Goal: Entertainment & Leisure: Browse casually

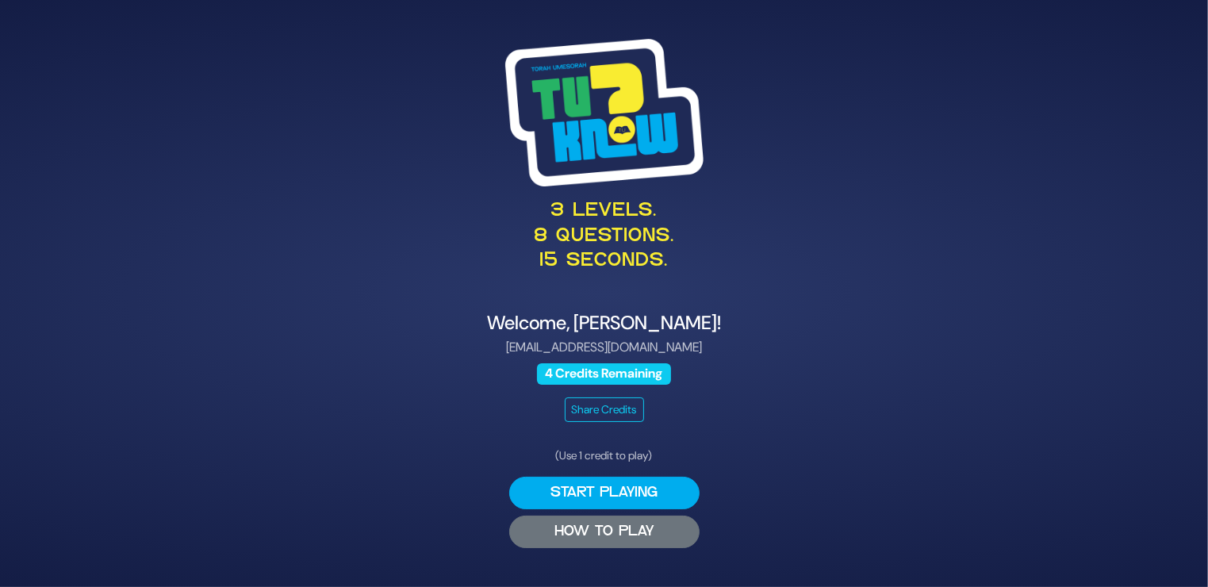
click at [611, 519] on button "HOW TO PLAY" at bounding box center [604, 531] width 190 height 33
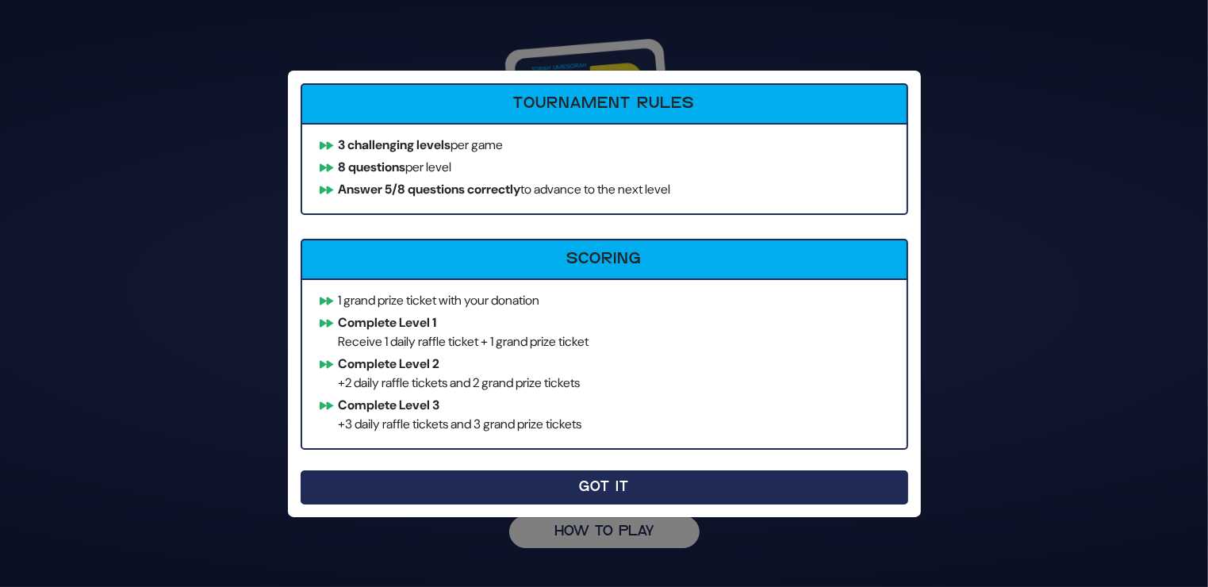
click at [600, 475] on button "Got It" at bounding box center [604, 487] width 607 height 34
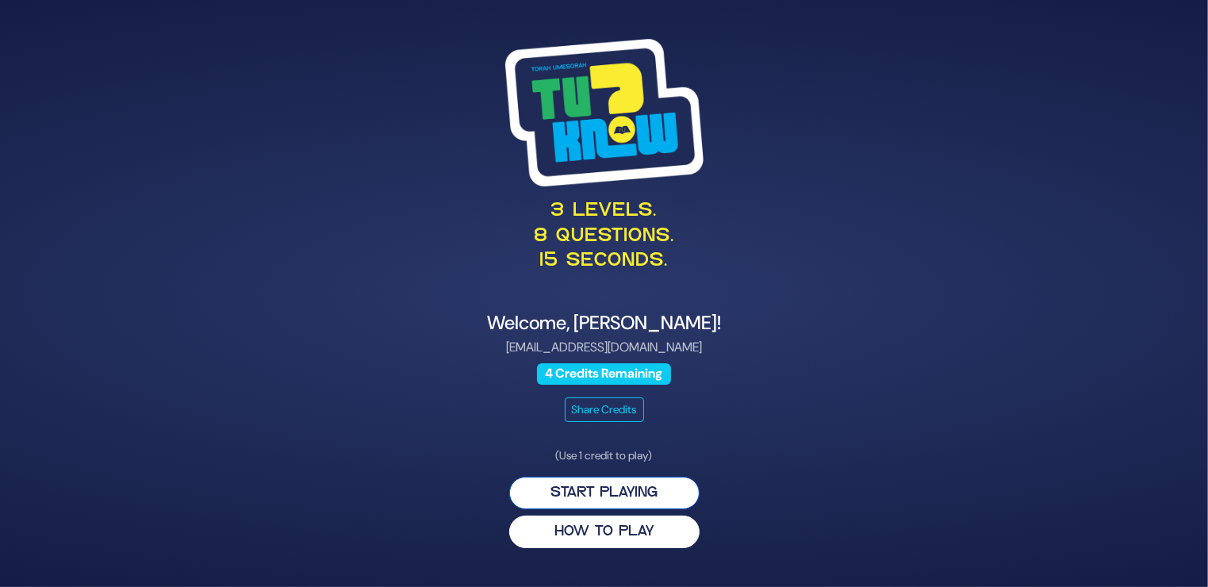
click at [612, 488] on button "Start Playing" at bounding box center [604, 493] width 190 height 33
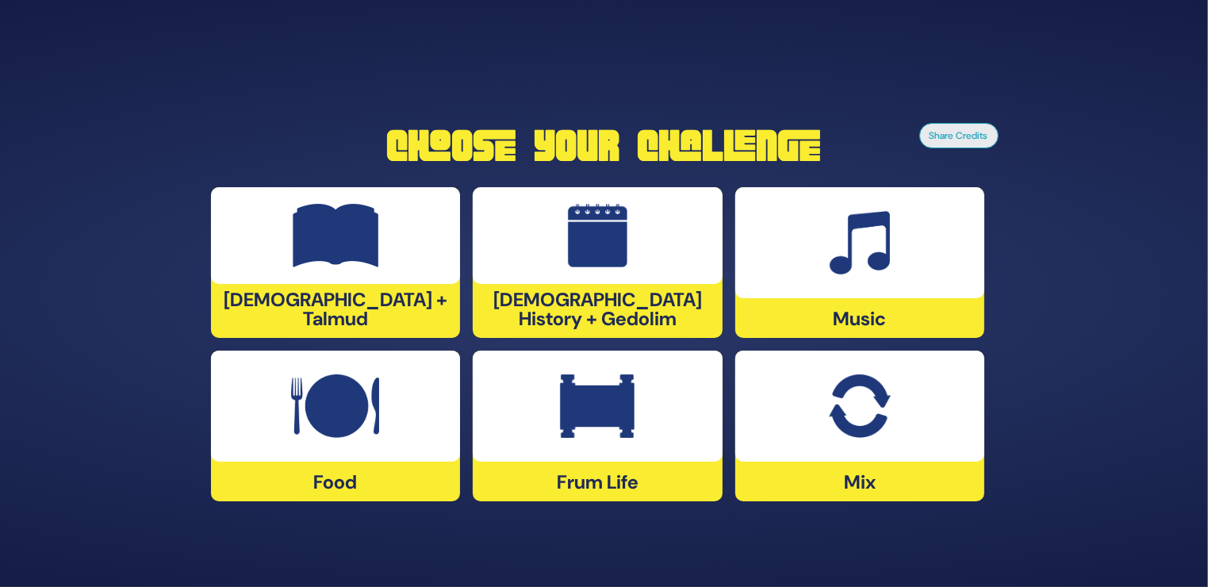
click at [851, 274] on img at bounding box center [859, 242] width 61 height 63
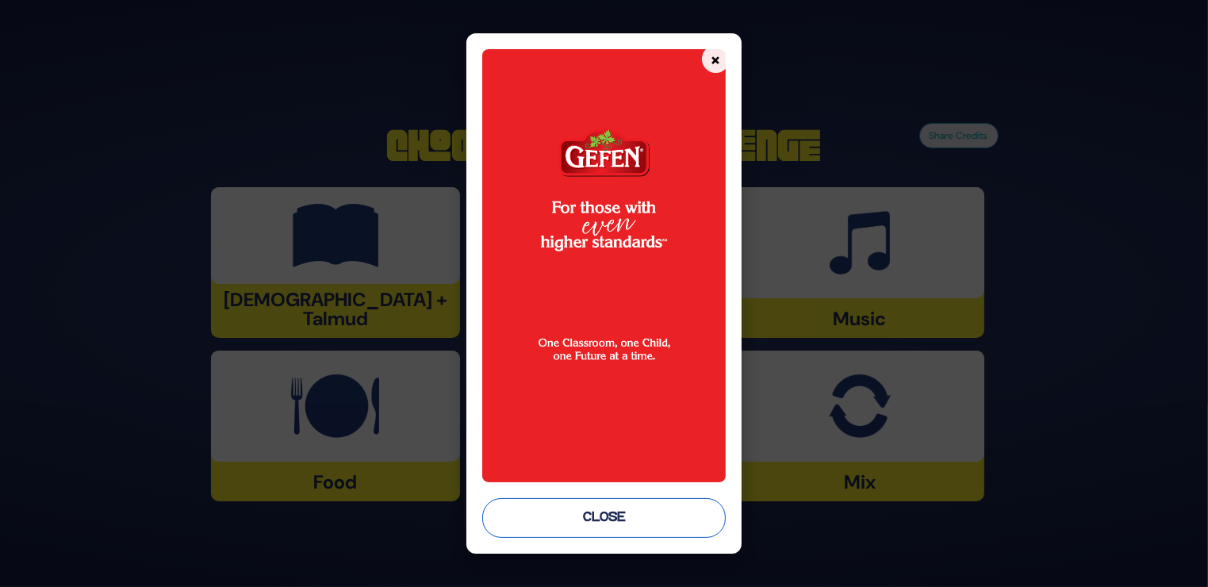
click at [598, 515] on button "Close" at bounding box center [603, 518] width 243 height 40
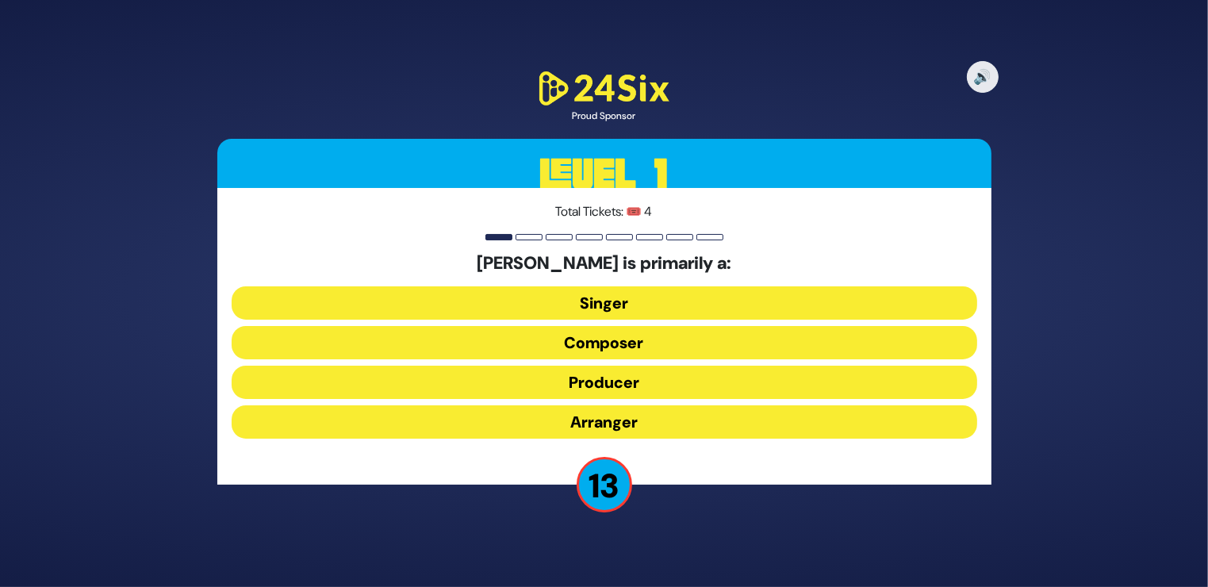
click at [613, 341] on button "Composer" at bounding box center [604, 342] width 745 height 33
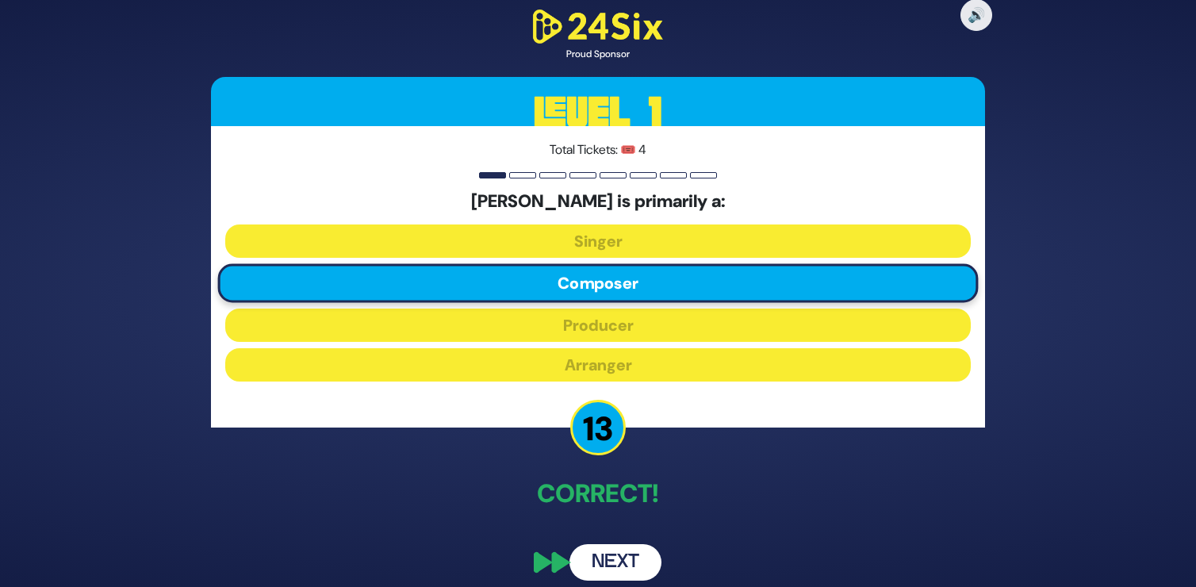
click at [599, 555] on button "Next" at bounding box center [615, 562] width 92 height 36
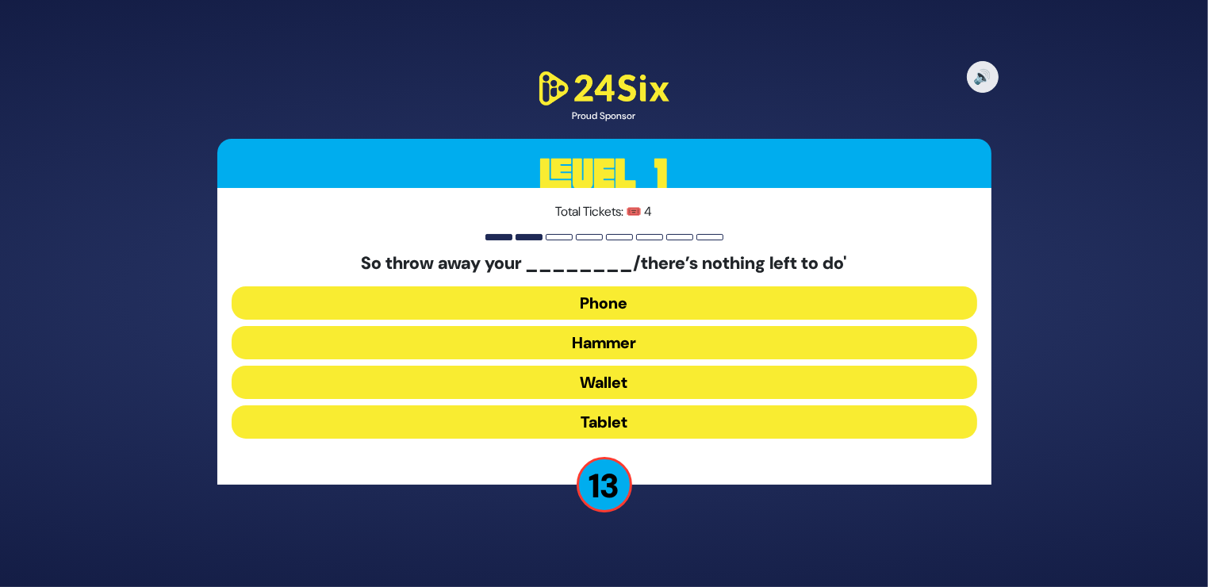
click at [609, 343] on button "Hammer" at bounding box center [604, 342] width 745 height 33
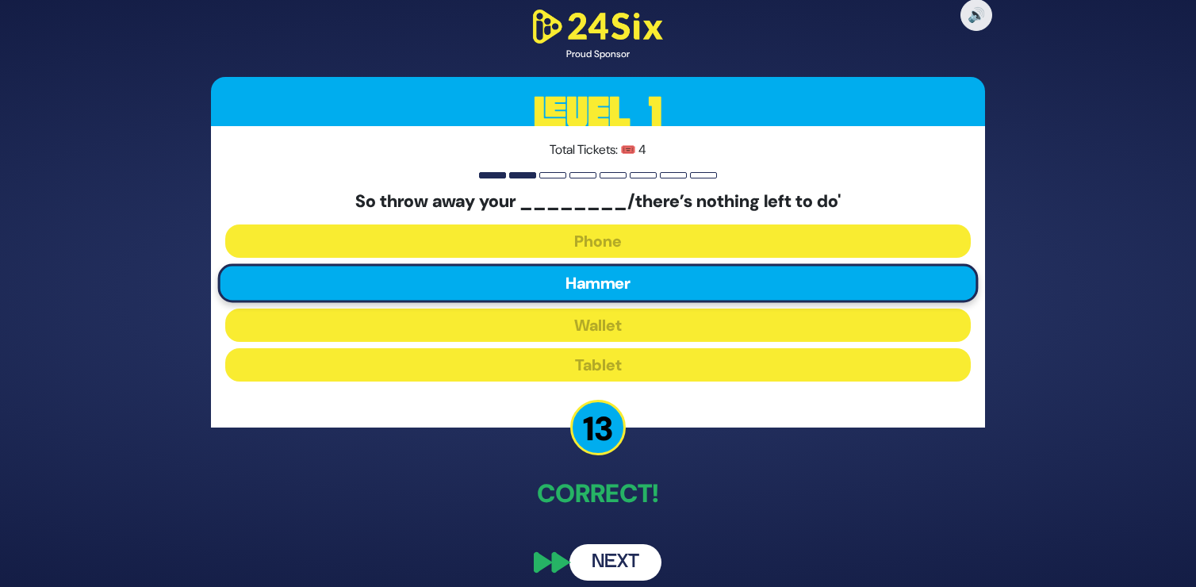
click at [620, 564] on button "Next" at bounding box center [615, 562] width 92 height 36
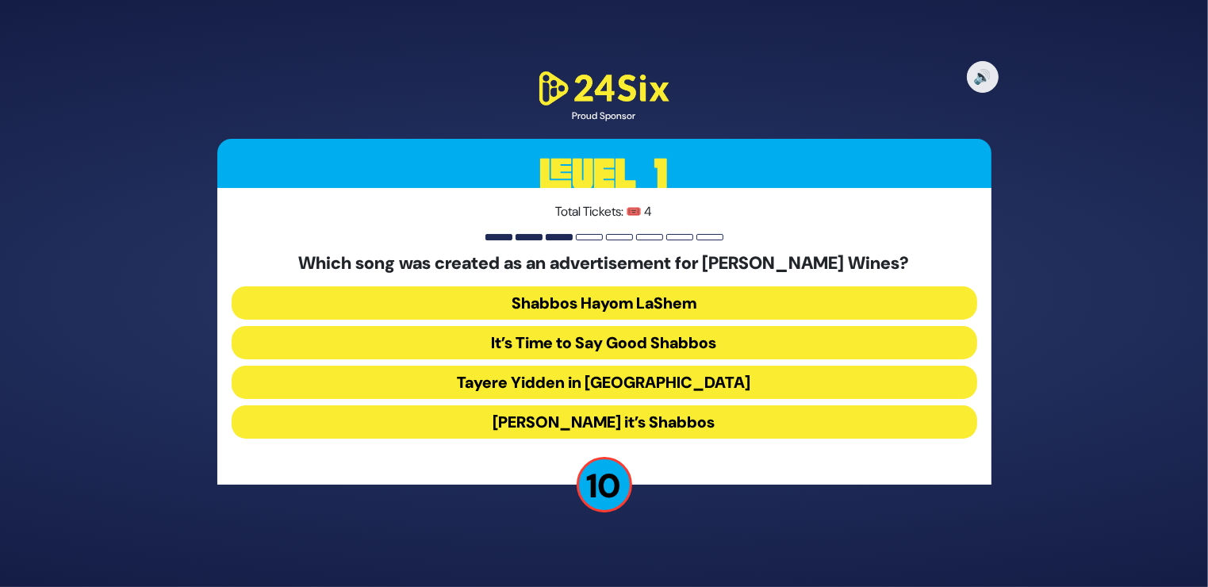
click at [629, 416] on button "Baruch Hashem it’s Shabbos" at bounding box center [604, 421] width 745 height 33
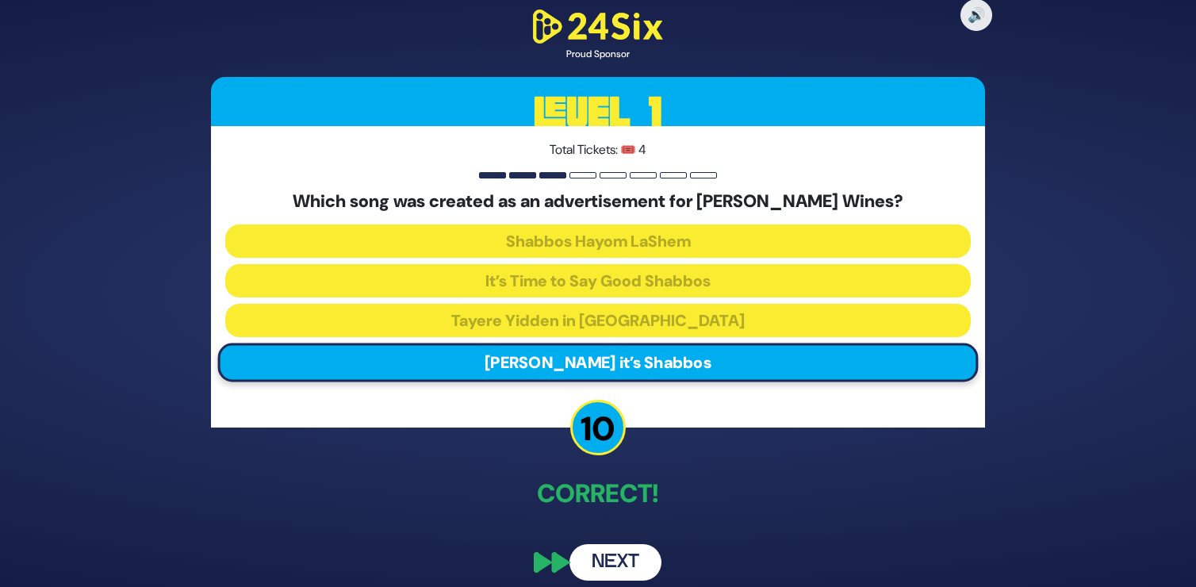
click at [612, 563] on button "Next" at bounding box center [615, 562] width 92 height 36
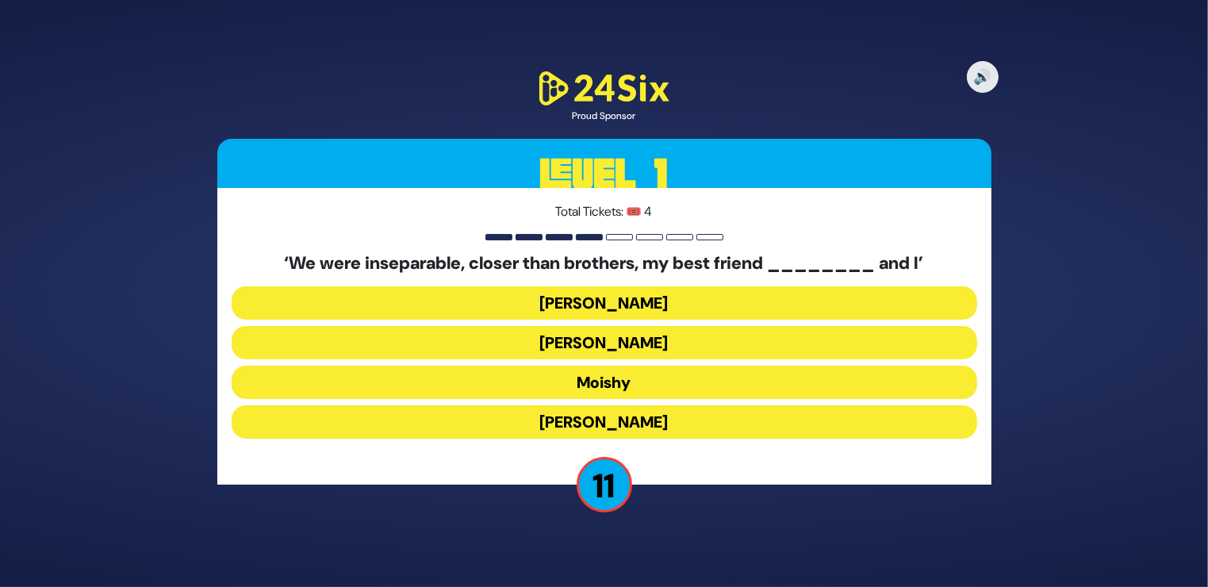
click at [579, 416] on button "Sammy" at bounding box center [604, 421] width 745 height 33
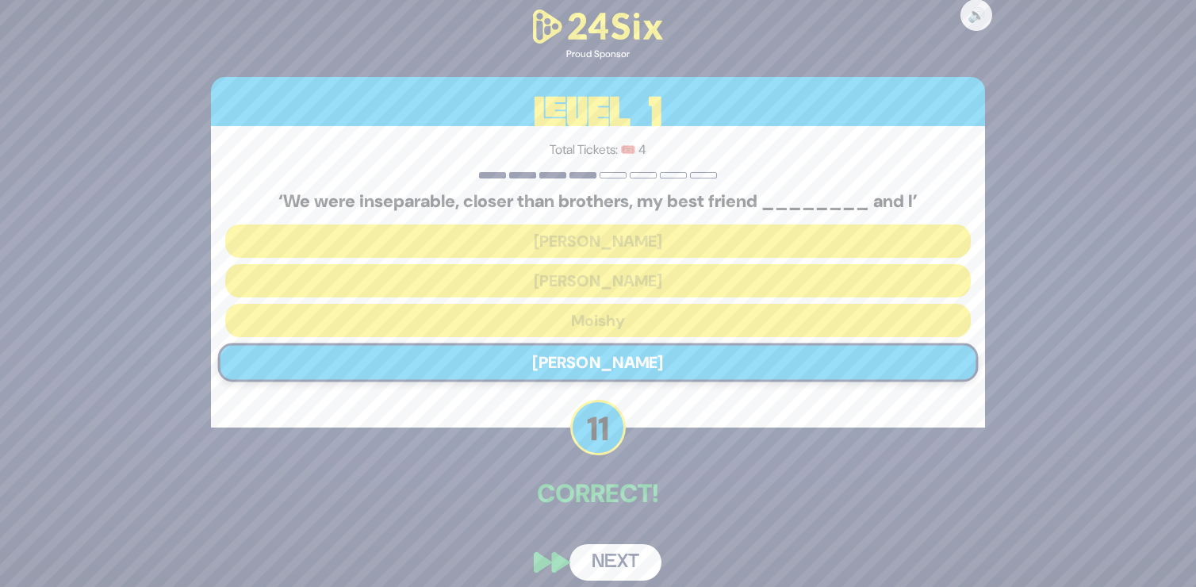
click at [603, 553] on button "Next" at bounding box center [615, 562] width 92 height 36
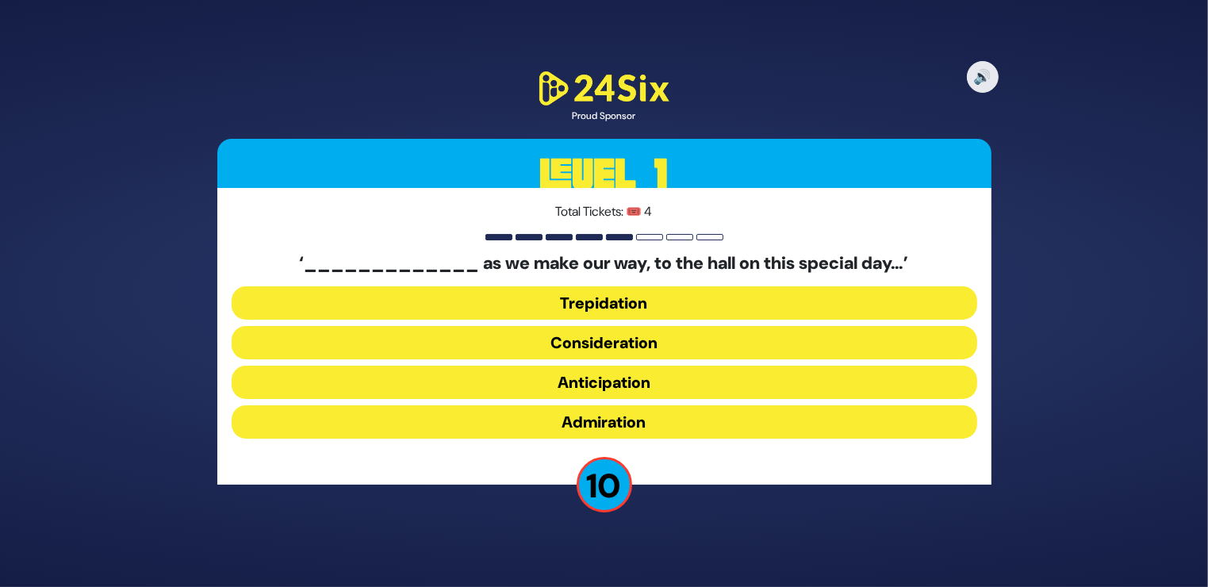
click at [626, 299] on button "Trepidation" at bounding box center [604, 302] width 745 height 33
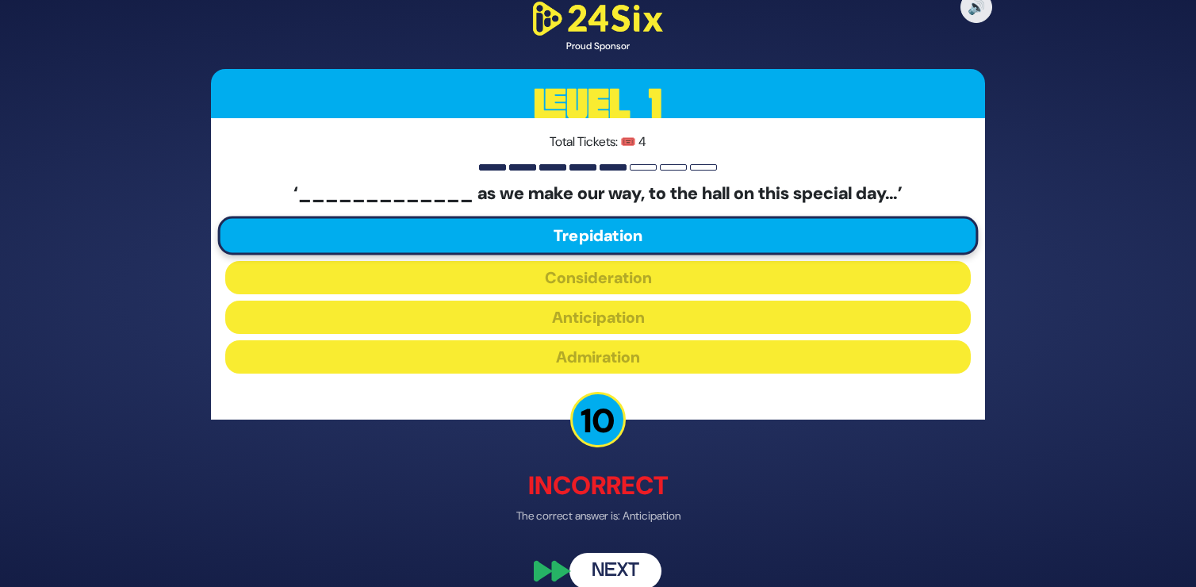
click at [607, 570] on button "Next" at bounding box center [615, 571] width 92 height 36
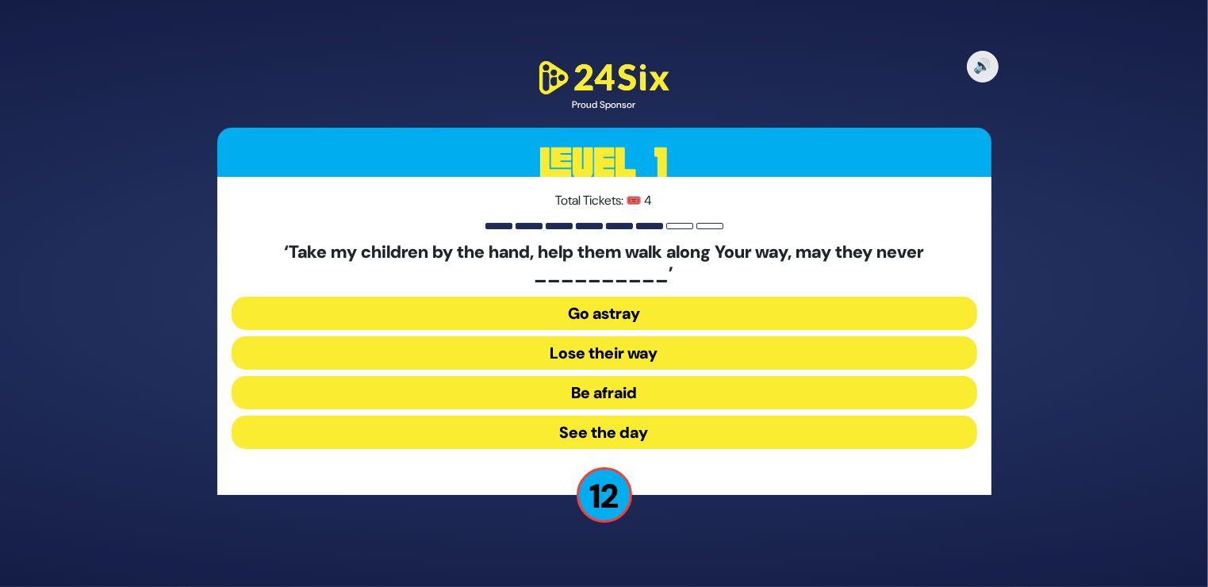
click at [587, 308] on button "Go astray" at bounding box center [604, 313] width 745 height 33
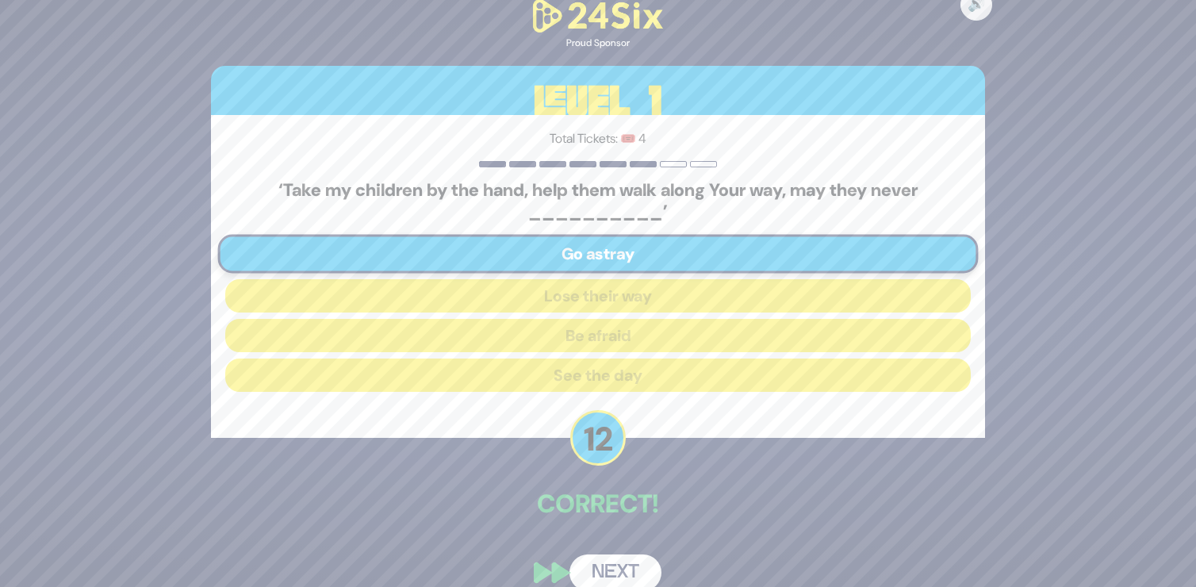
click at [603, 565] on button "Next" at bounding box center [615, 572] width 92 height 36
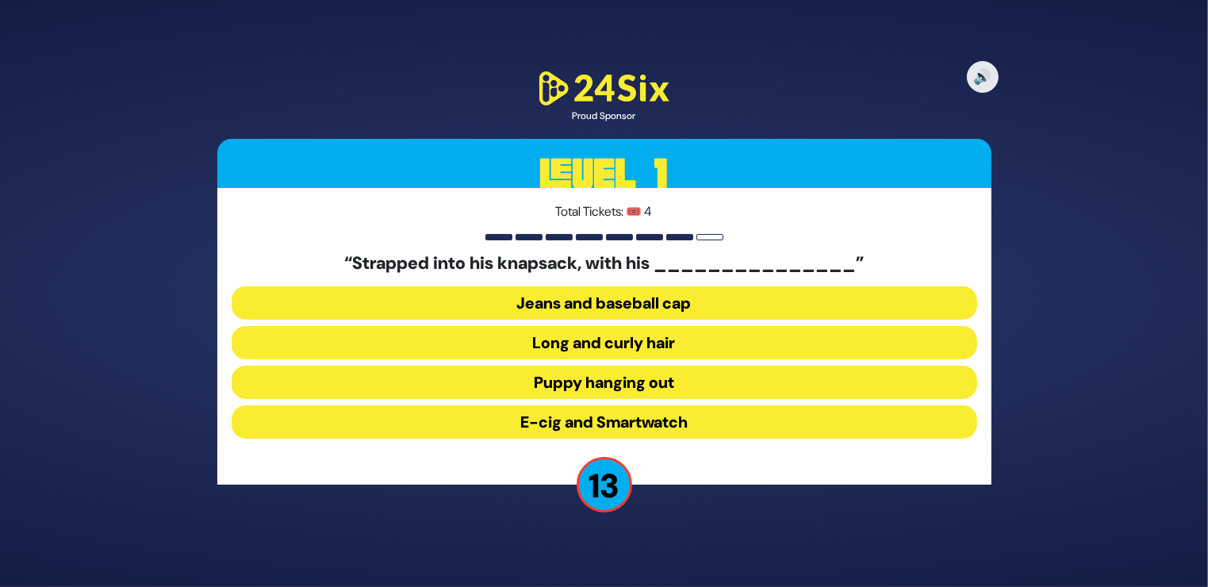
click at [624, 343] on button "Long and curly hair" at bounding box center [604, 342] width 745 height 33
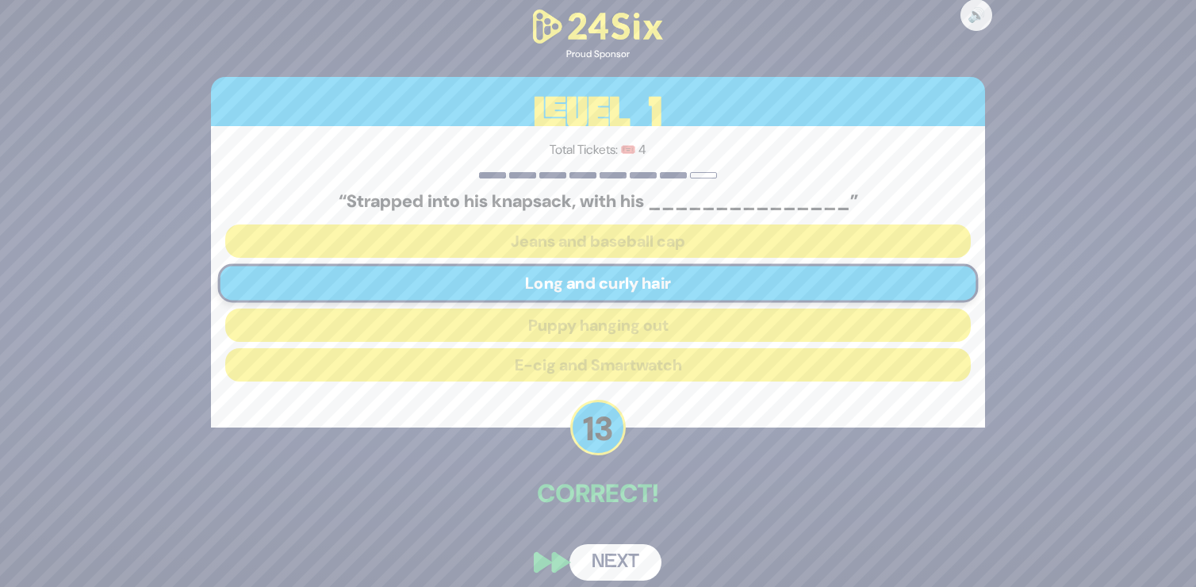
click at [600, 552] on button "Next" at bounding box center [615, 562] width 92 height 36
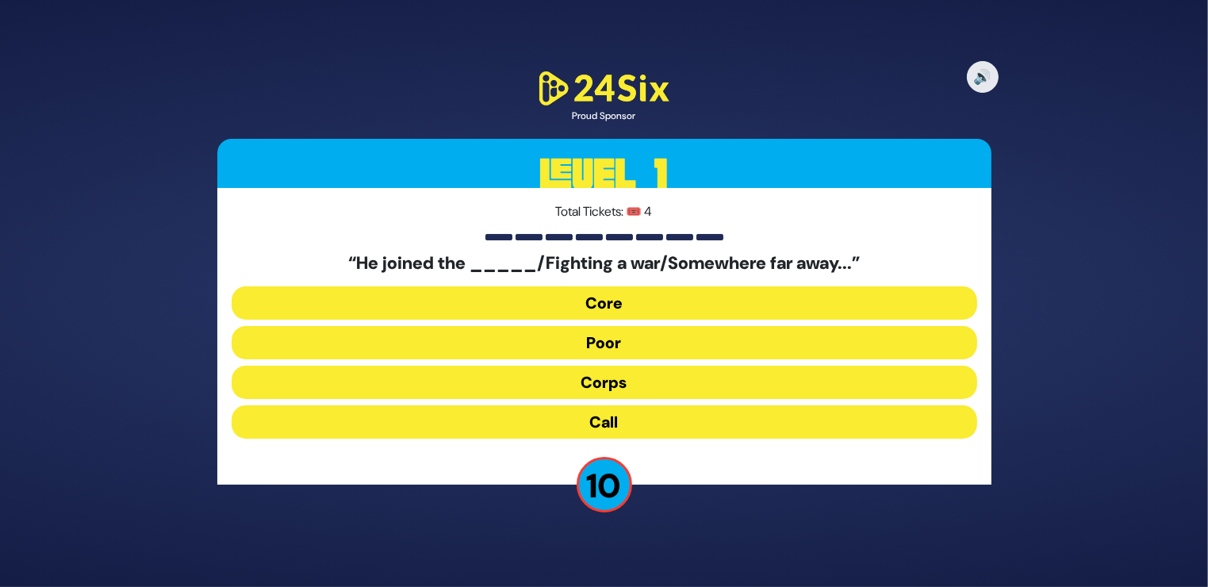
click at [602, 415] on button "Call" at bounding box center [604, 421] width 745 height 33
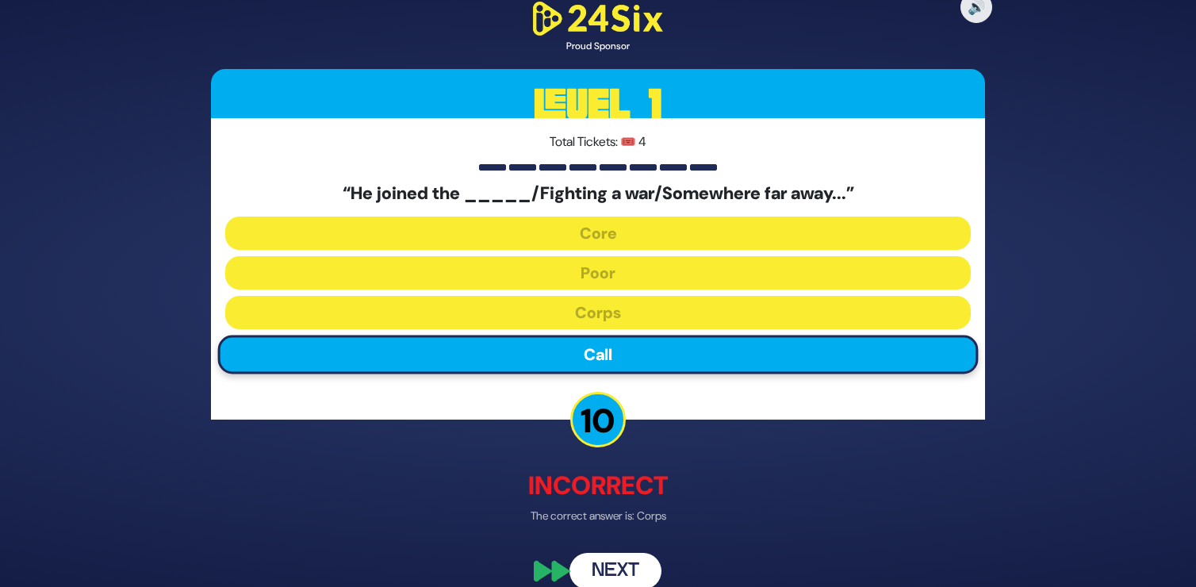
click at [613, 569] on button "Next" at bounding box center [615, 571] width 92 height 36
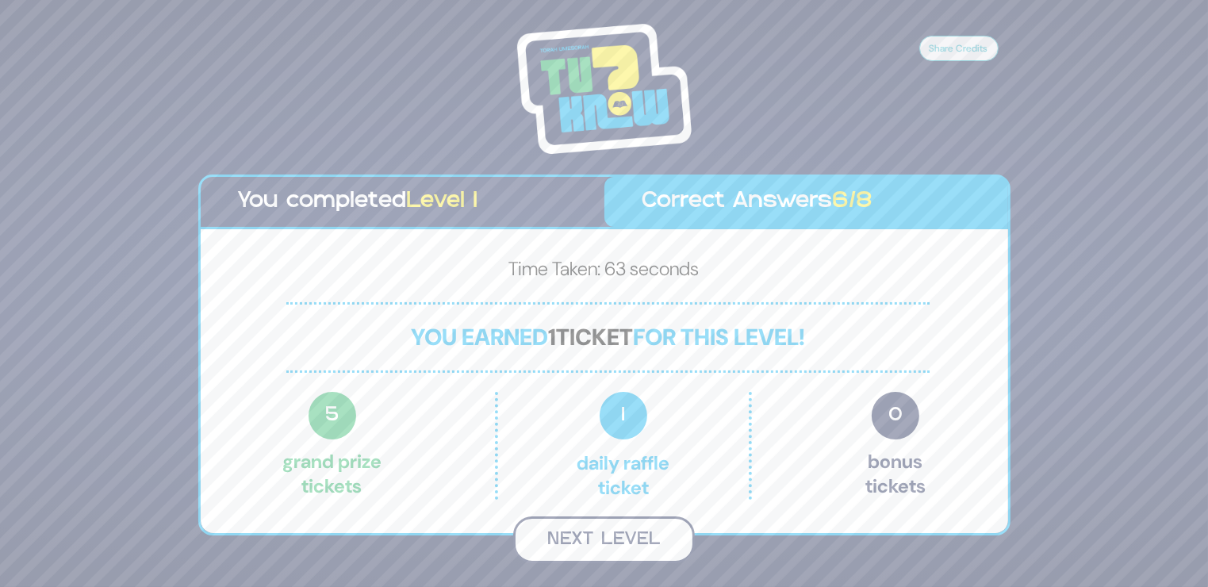
click at [608, 532] on button "Next Level" at bounding box center [604, 539] width 182 height 47
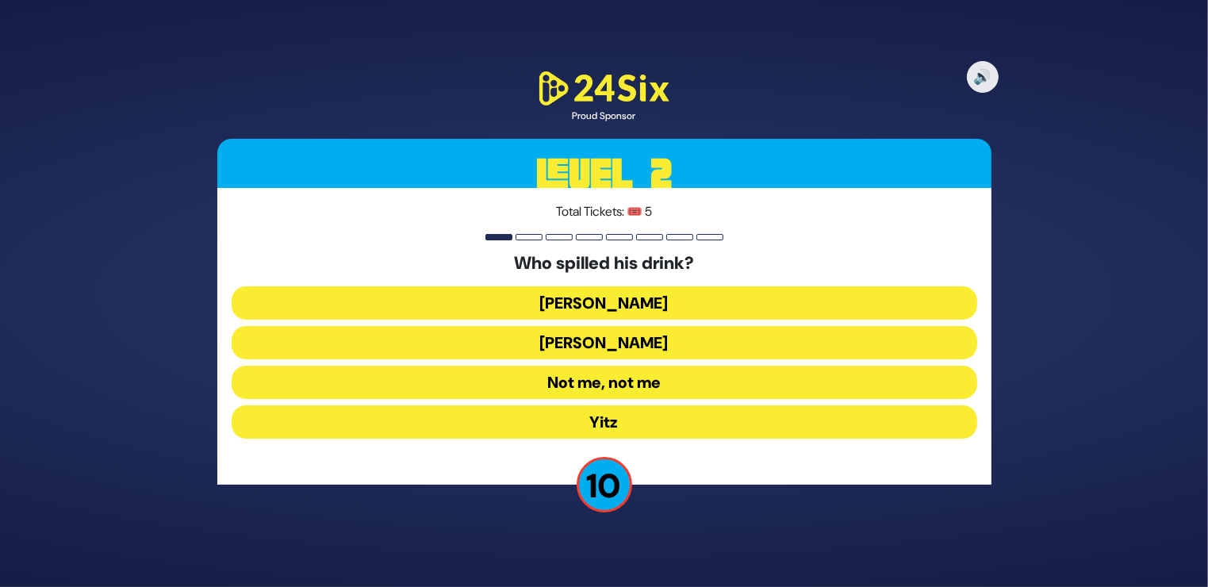
click at [590, 299] on button "Asher Zelig" at bounding box center [604, 302] width 745 height 33
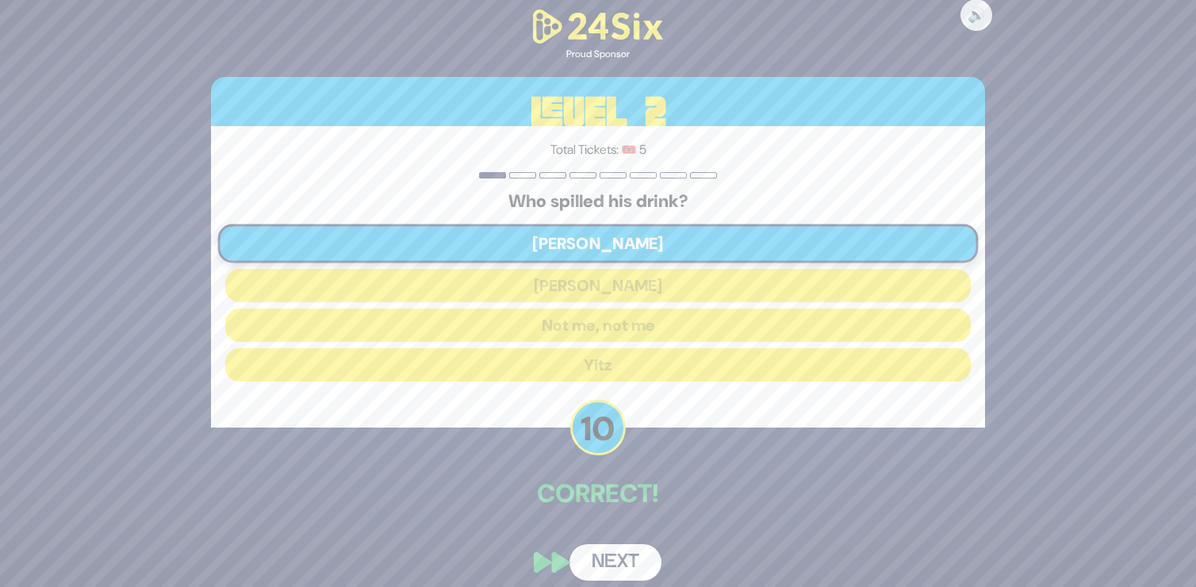
click at [599, 550] on button "Next" at bounding box center [615, 562] width 92 height 36
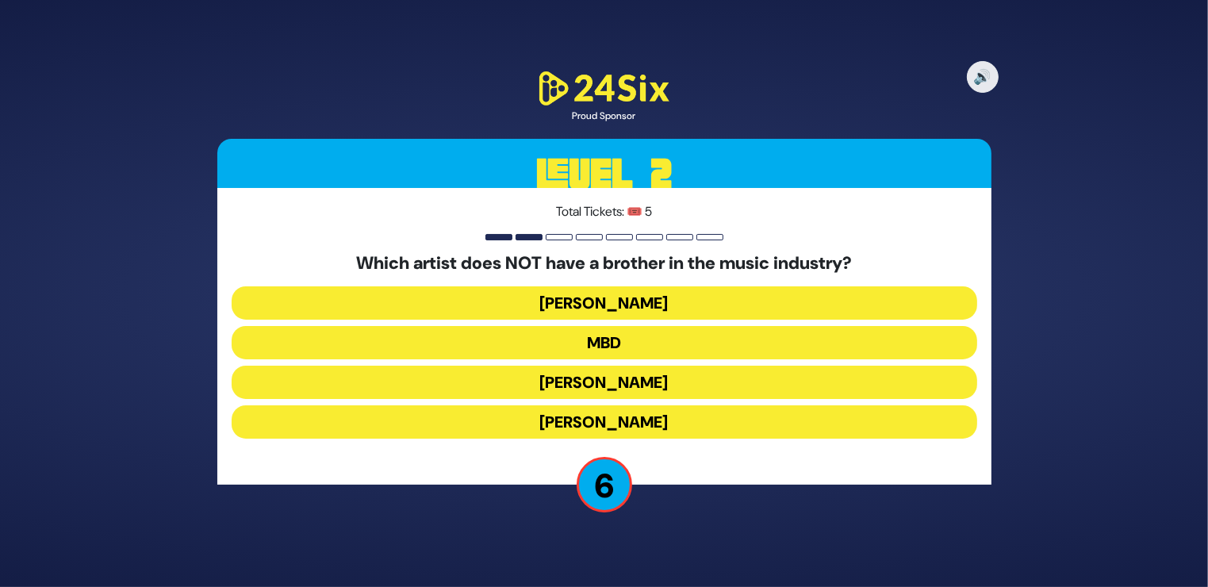
click at [615, 418] on button "Avraham Fried" at bounding box center [604, 421] width 745 height 33
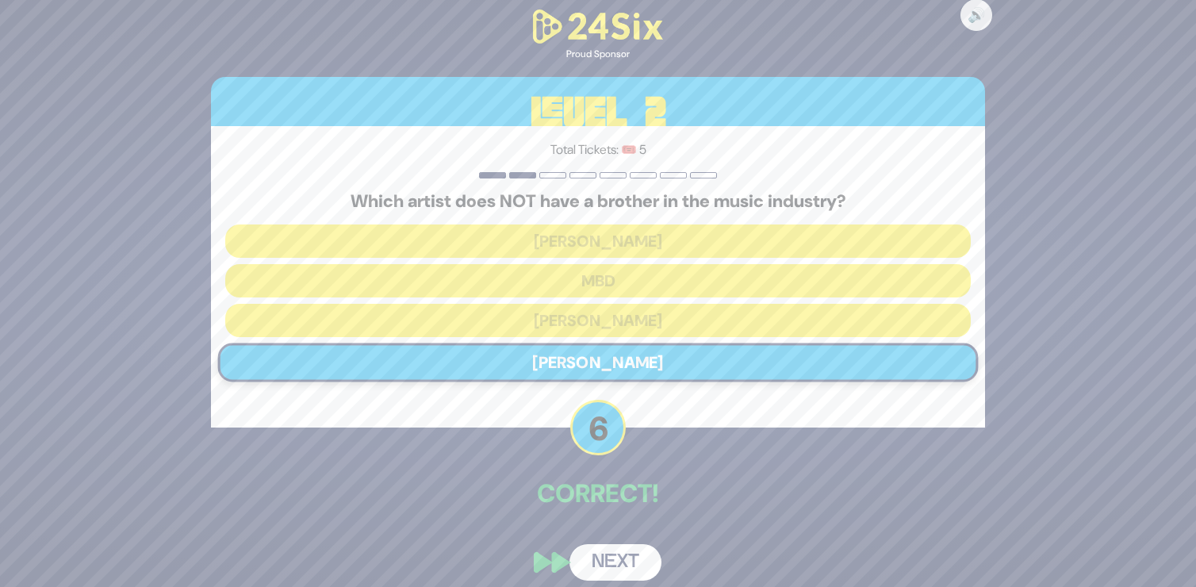
click at [612, 557] on button "Next" at bounding box center [615, 562] width 92 height 36
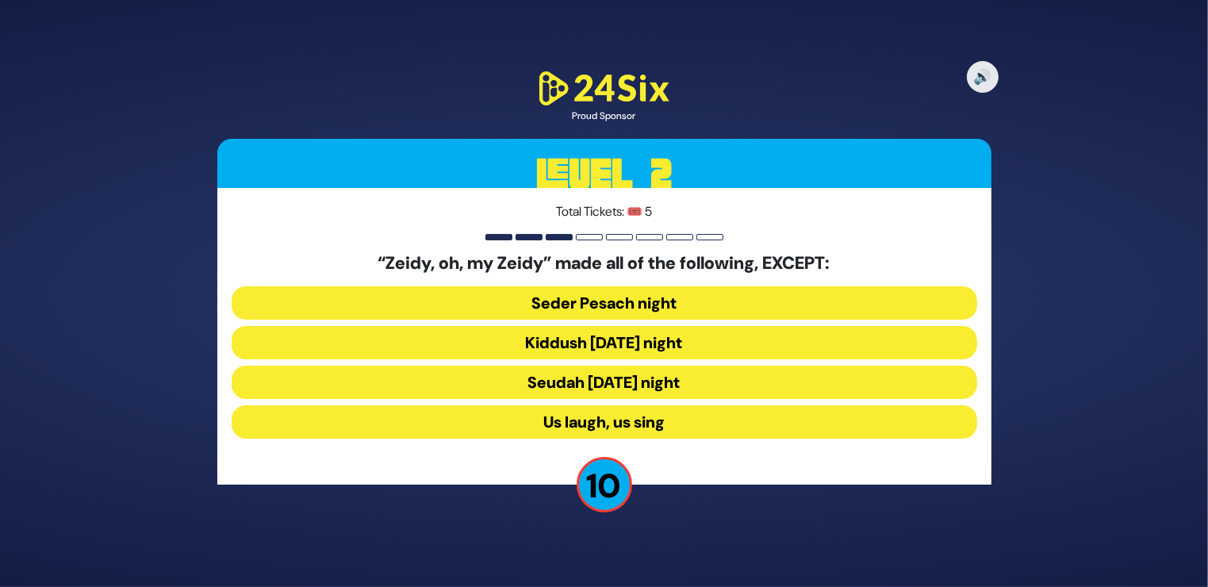
click at [626, 299] on button "Seder Pesach night" at bounding box center [604, 302] width 745 height 33
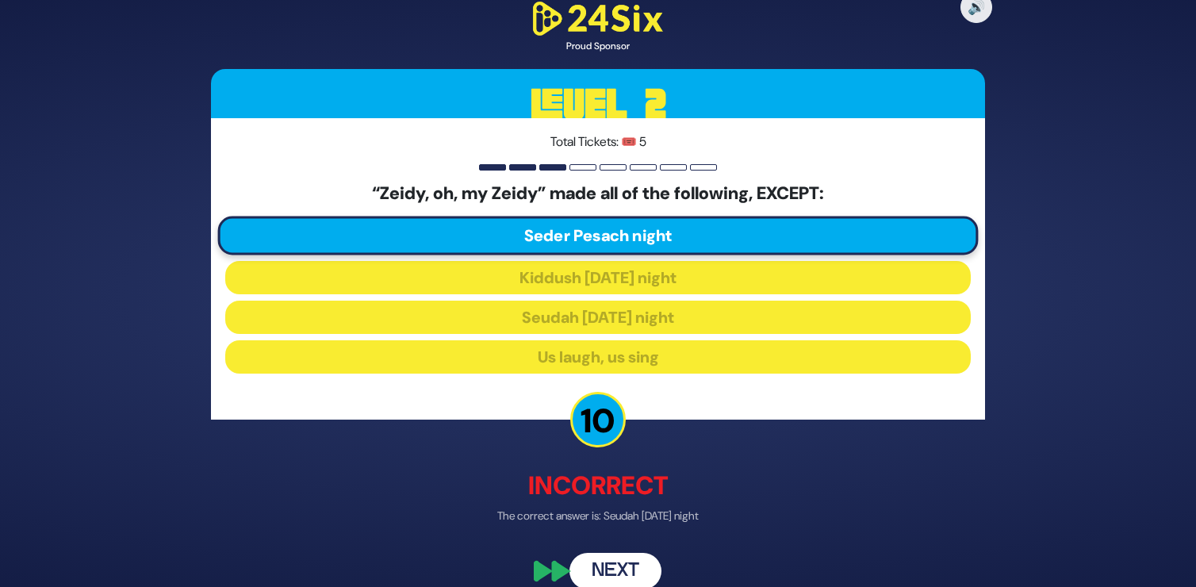
click at [618, 562] on button "Next" at bounding box center [615, 571] width 92 height 36
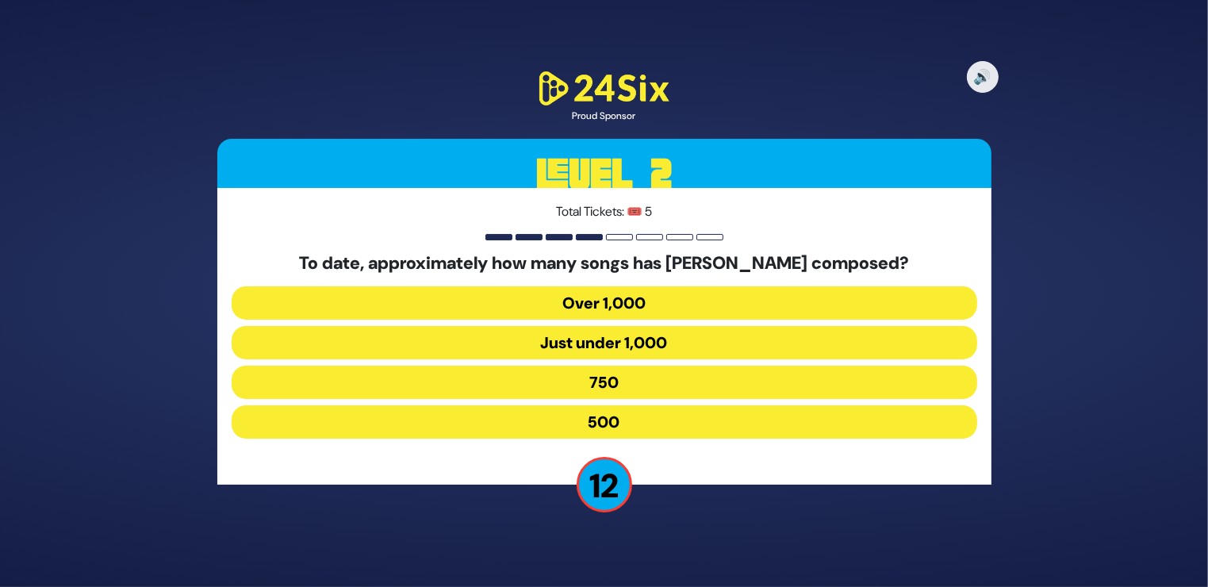
click at [615, 422] on button "500" at bounding box center [604, 421] width 745 height 33
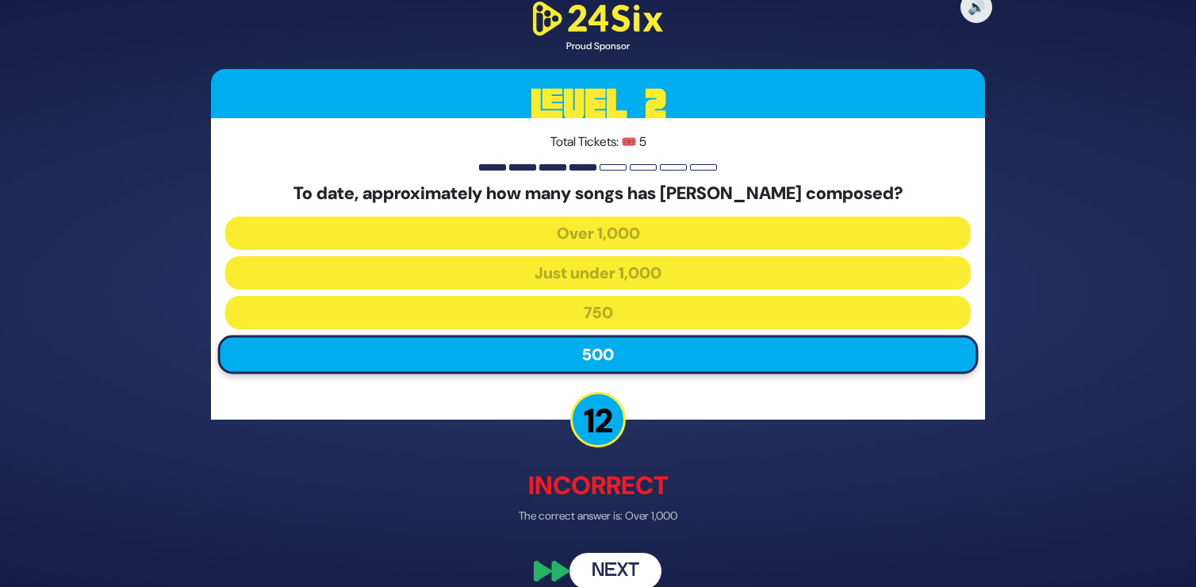
click at [625, 561] on button "Next" at bounding box center [615, 571] width 92 height 36
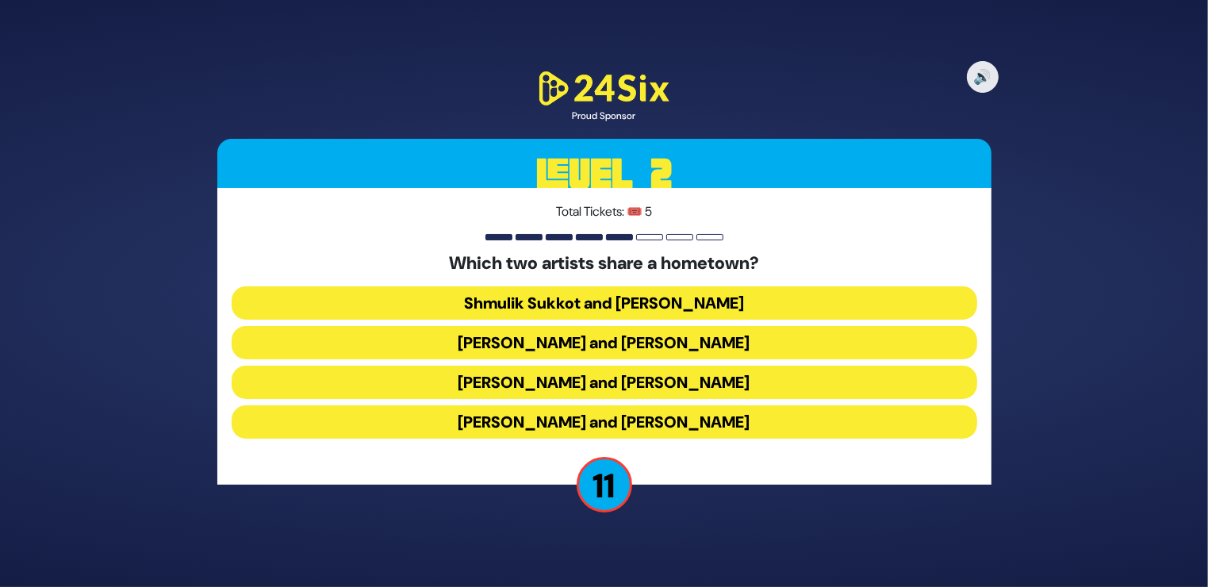
click at [669, 341] on button "Abie Rotenberg and Baruch Levine" at bounding box center [604, 342] width 745 height 33
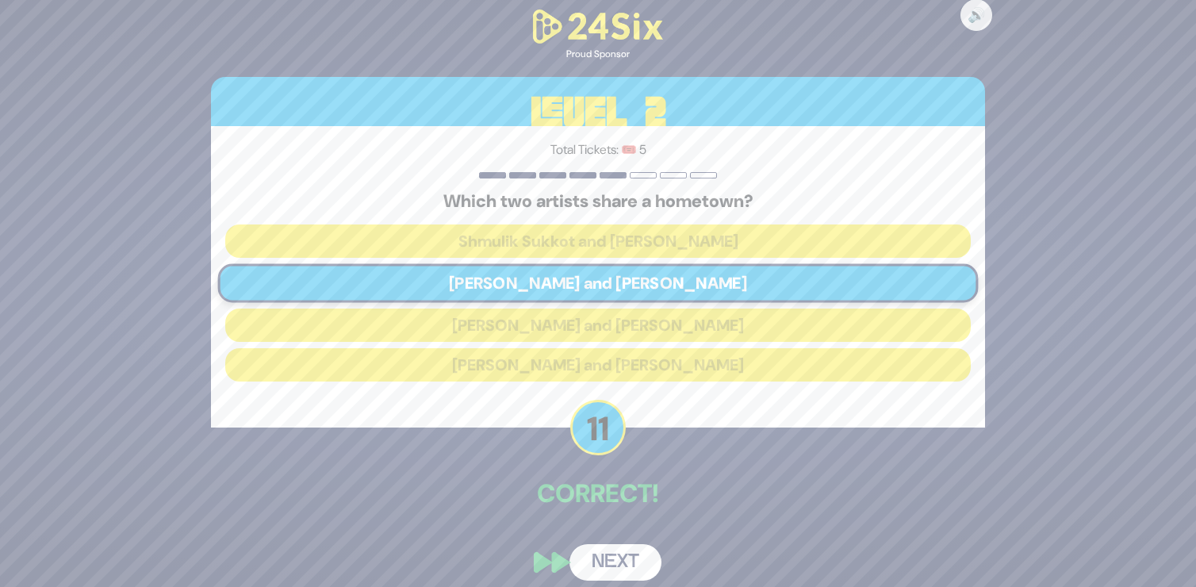
click at [618, 553] on button "Next" at bounding box center [615, 562] width 92 height 36
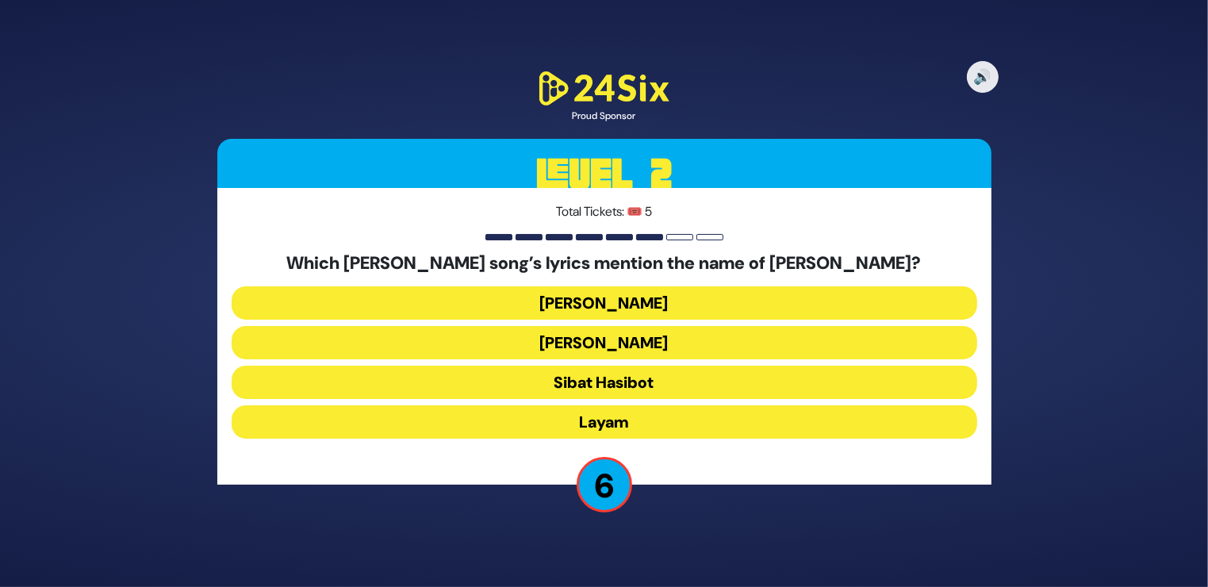
click at [618, 416] on button "Layam" at bounding box center [604, 421] width 745 height 33
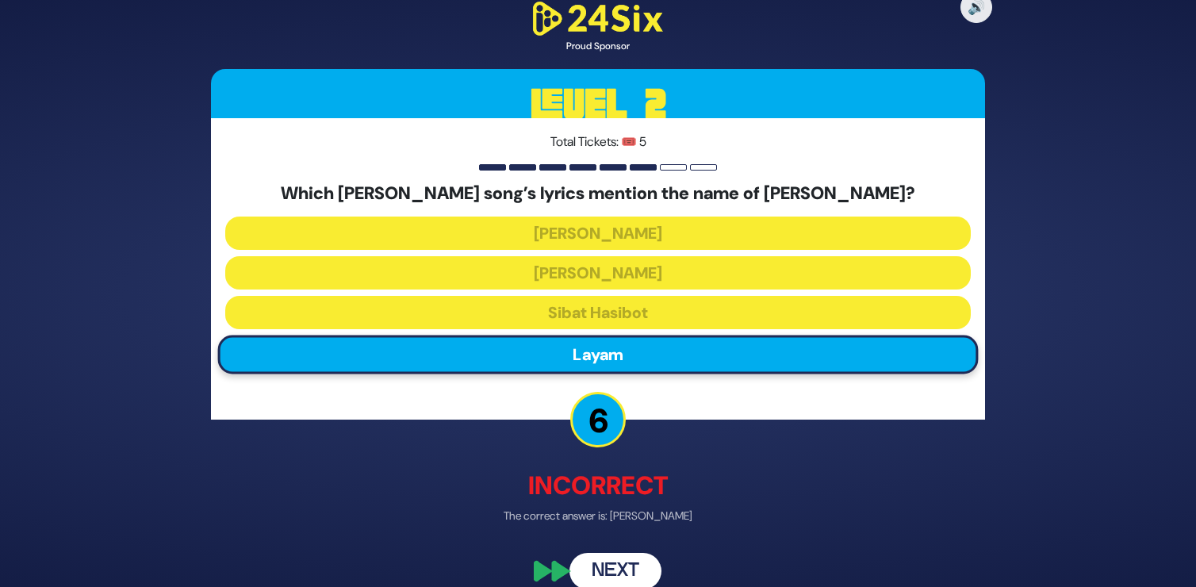
click at [607, 562] on button "Next" at bounding box center [615, 571] width 92 height 36
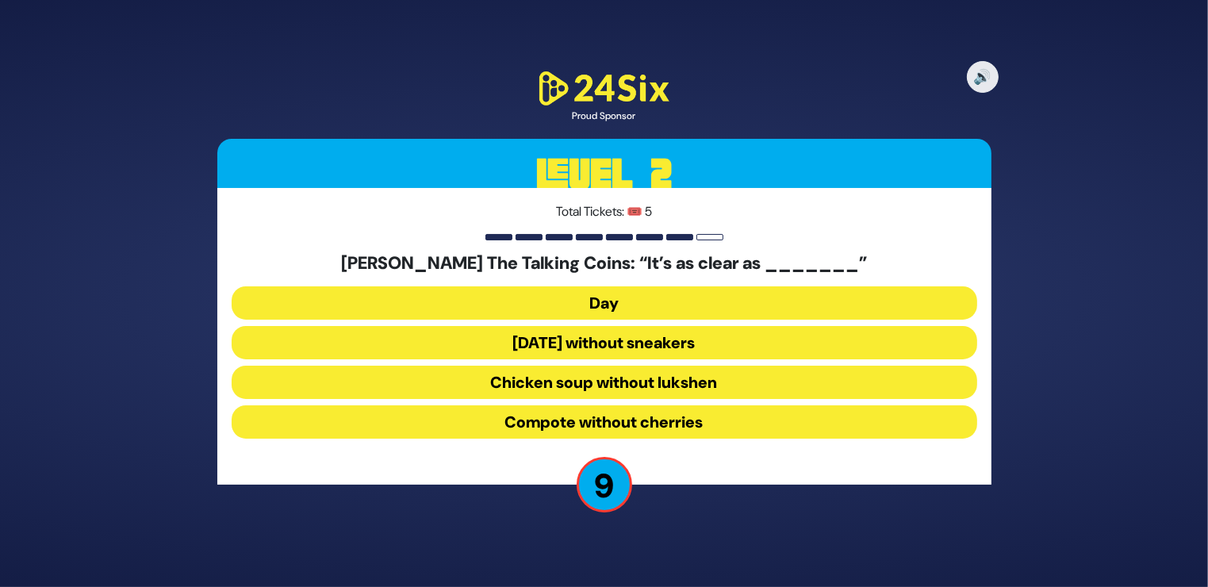
click at [606, 376] on button "Chicken soup without lukshen" at bounding box center [604, 382] width 745 height 33
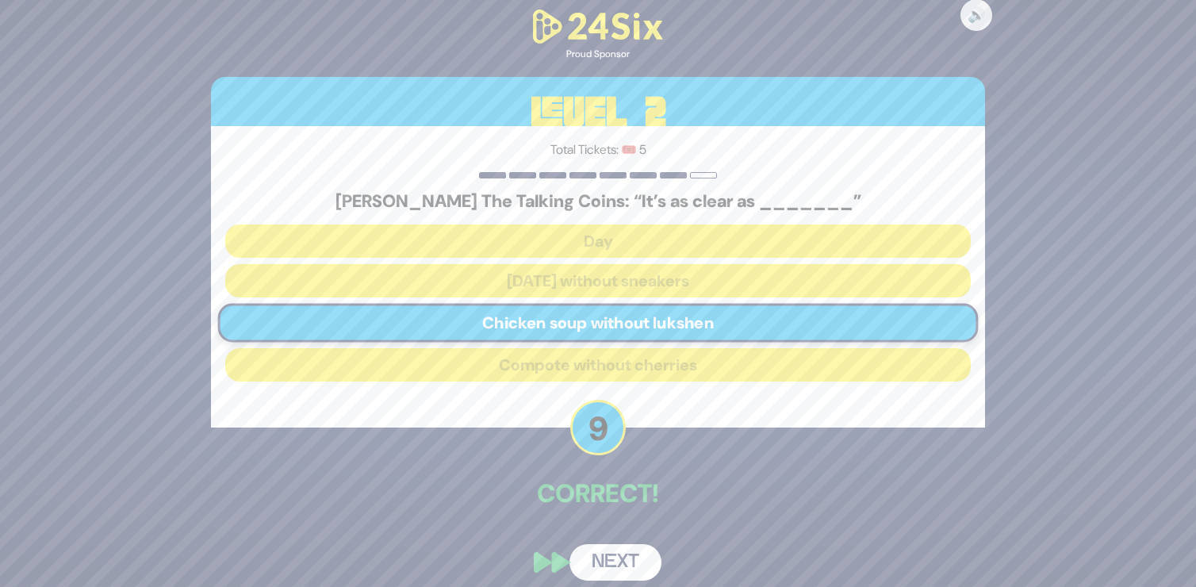
click at [615, 549] on button "Next" at bounding box center [615, 562] width 92 height 36
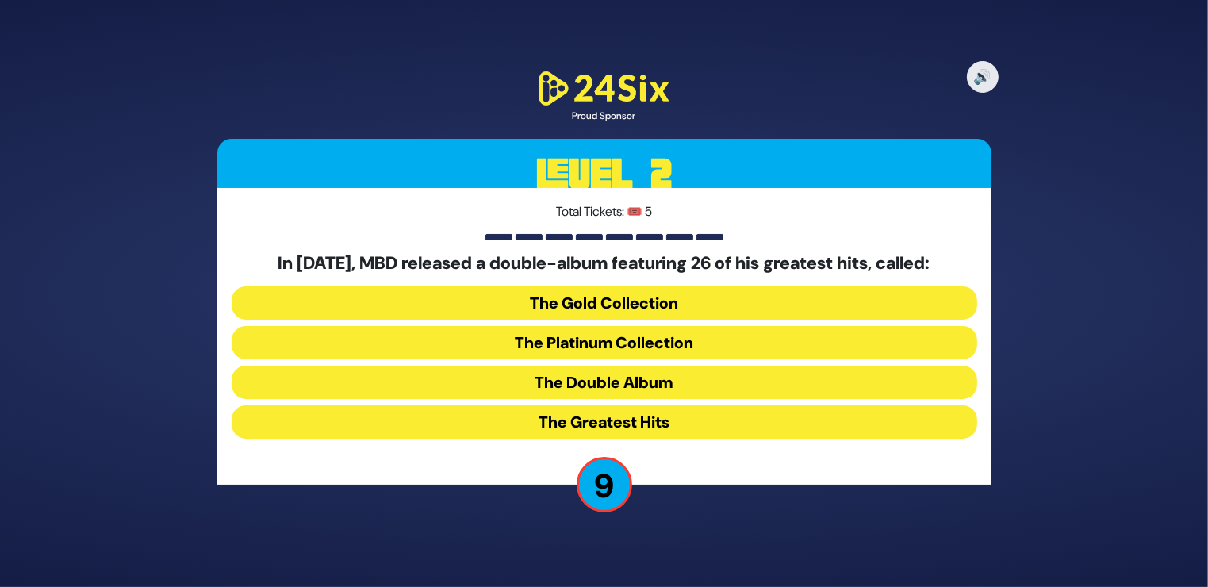
click at [626, 342] on button "The Platinum Collection" at bounding box center [604, 342] width 745 height 33
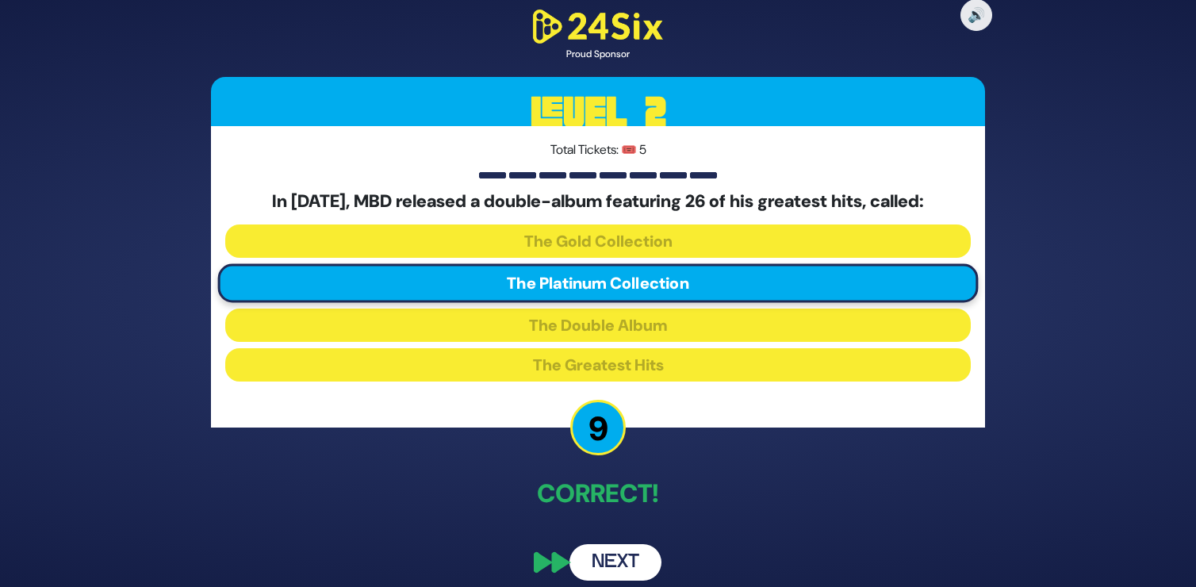
click at [645, 556] on button "Next" at bounding box center [615, 562] width 92 height 36
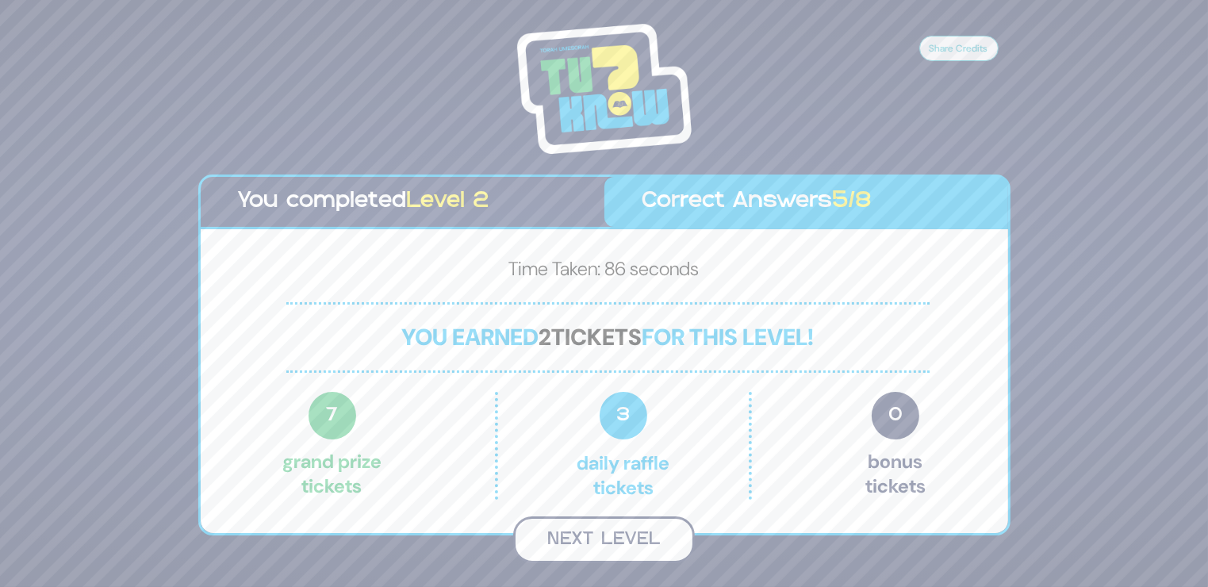
click at [606, 534] on button "Next Level" at bounding box center [604, 539] width 182 height 47
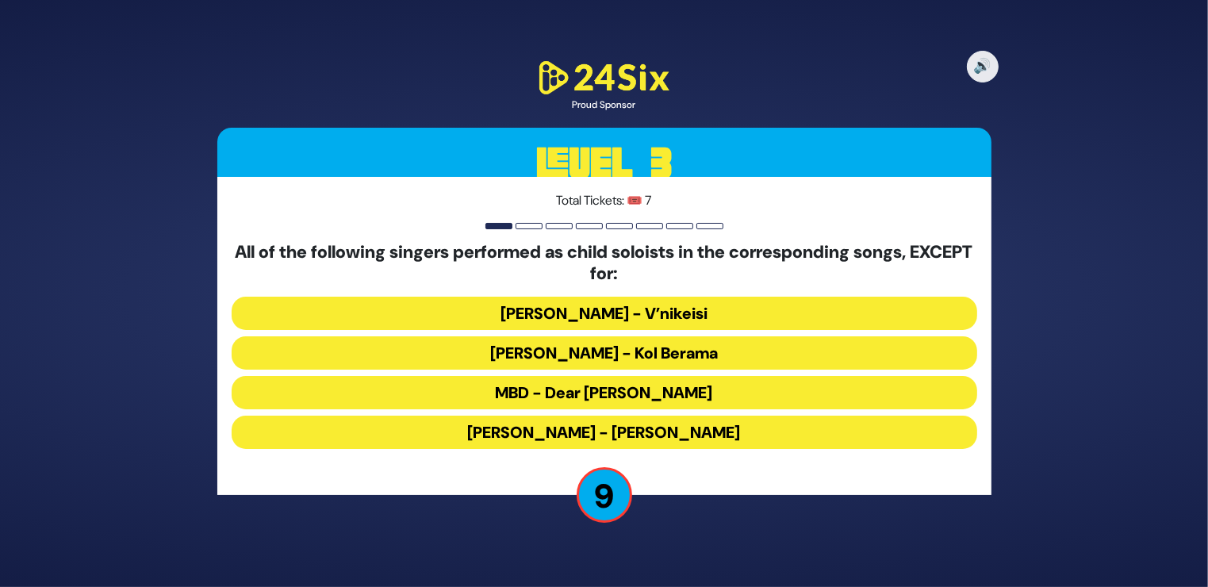
click at [660, 388] on button "MBD - Dear Nikolai" at bounding box center [604, 392] width 745 height 33
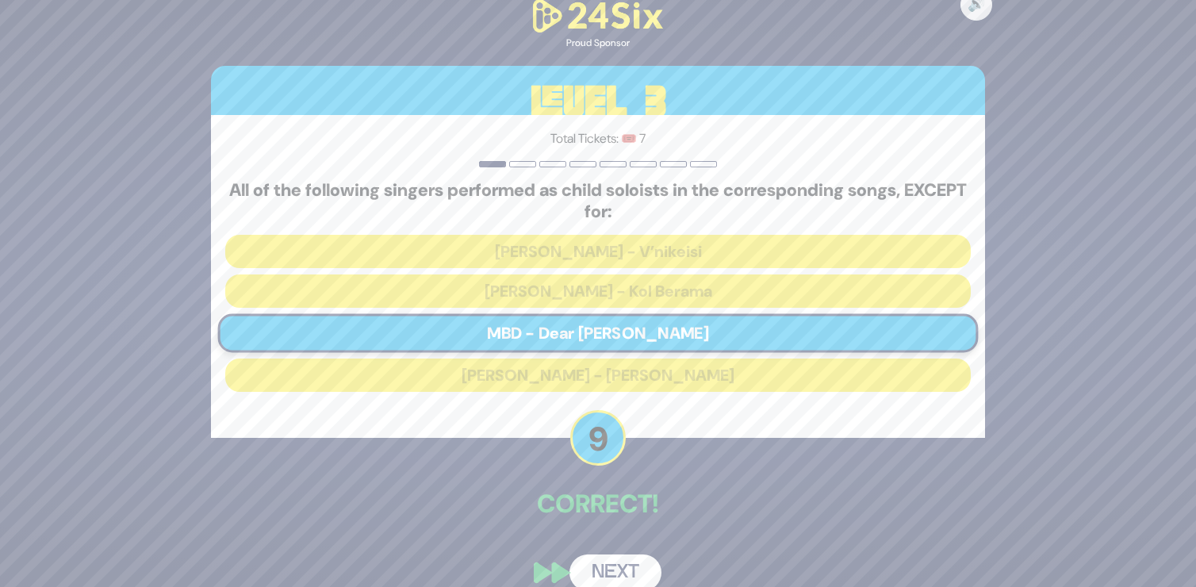
click at [630, 569] on button "Next" at bounding box center [615, 572] width 92 height 36
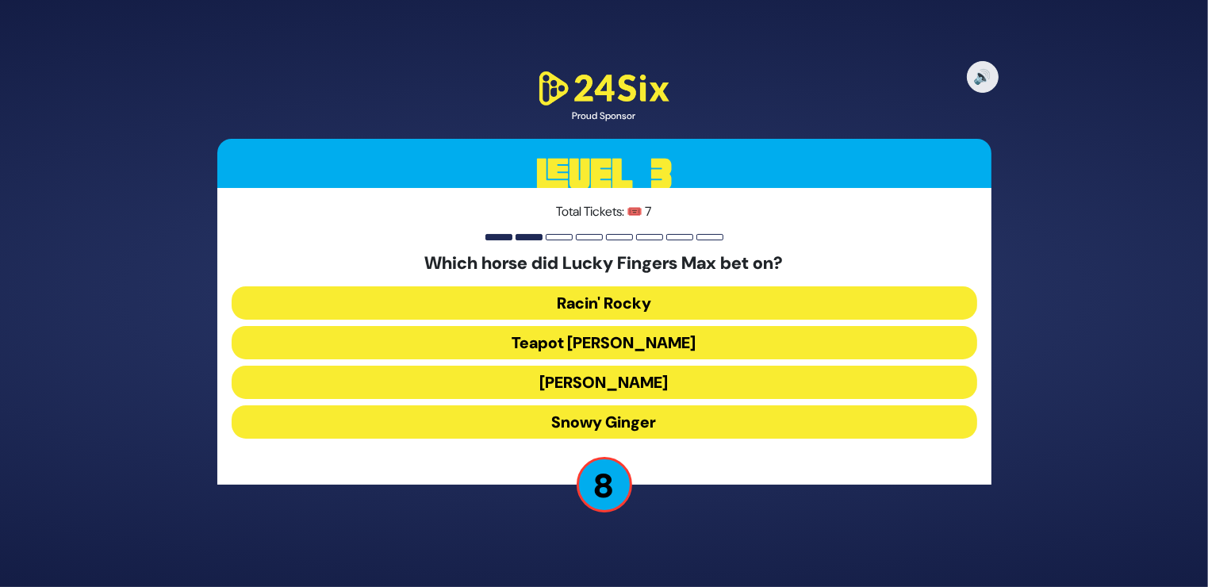
click at [625, 334] on button "Teapot Kelly" at bounding box center [604, 342] width 745 height 33
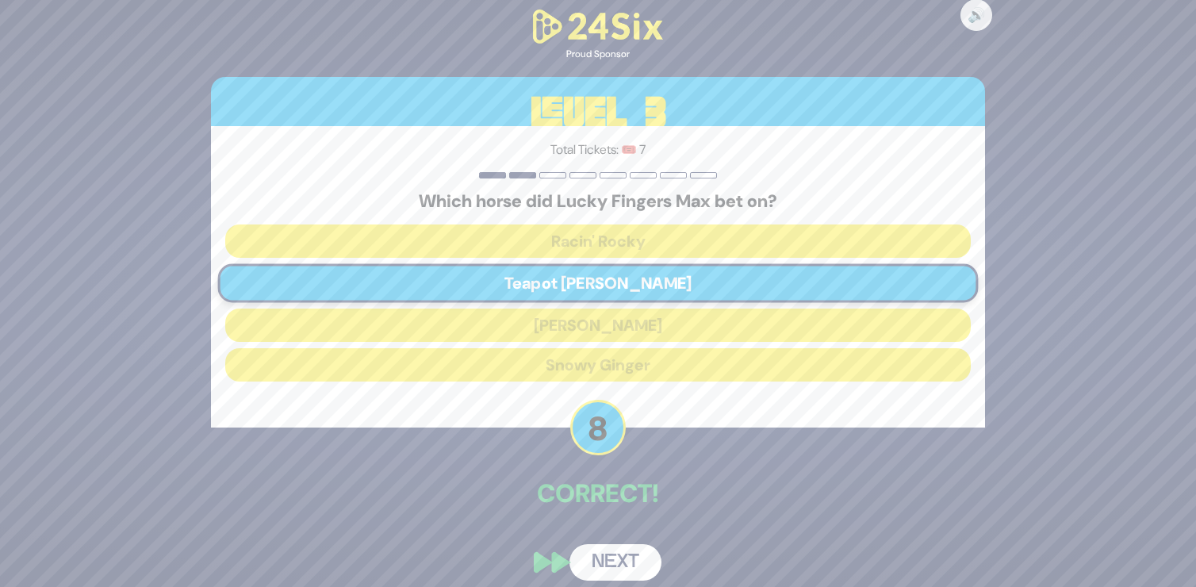
click at [589, 559] on button "Next" at bounding box center [615, 562] width 92 height 36
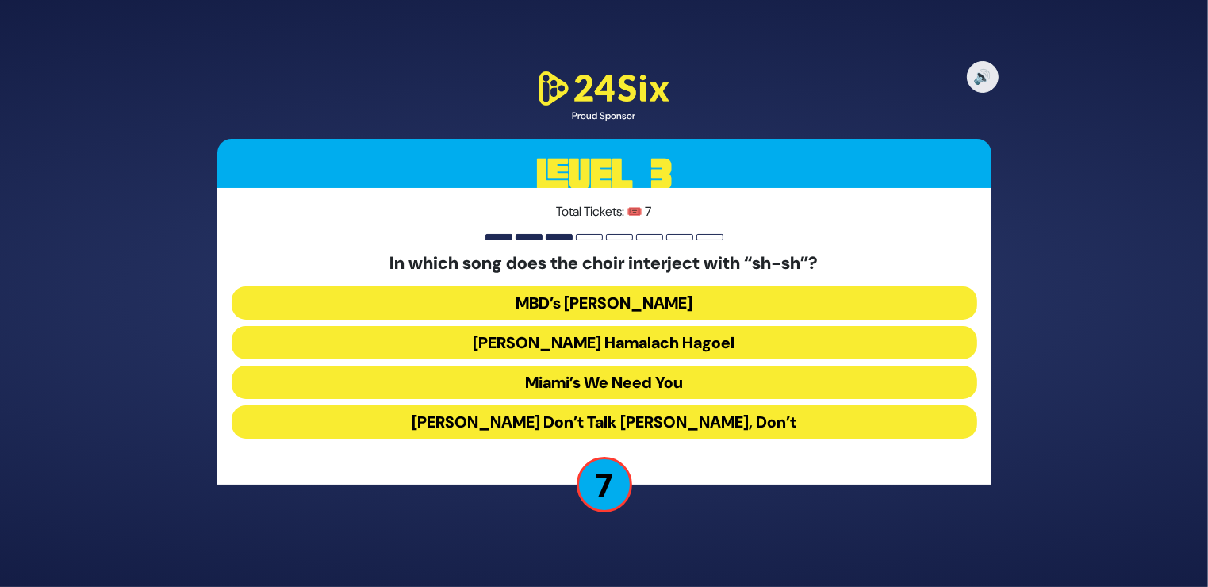
click at [687, 293] on button "MBD’s Shma Bni" at bounding box center [604, 302] width 745 height 33
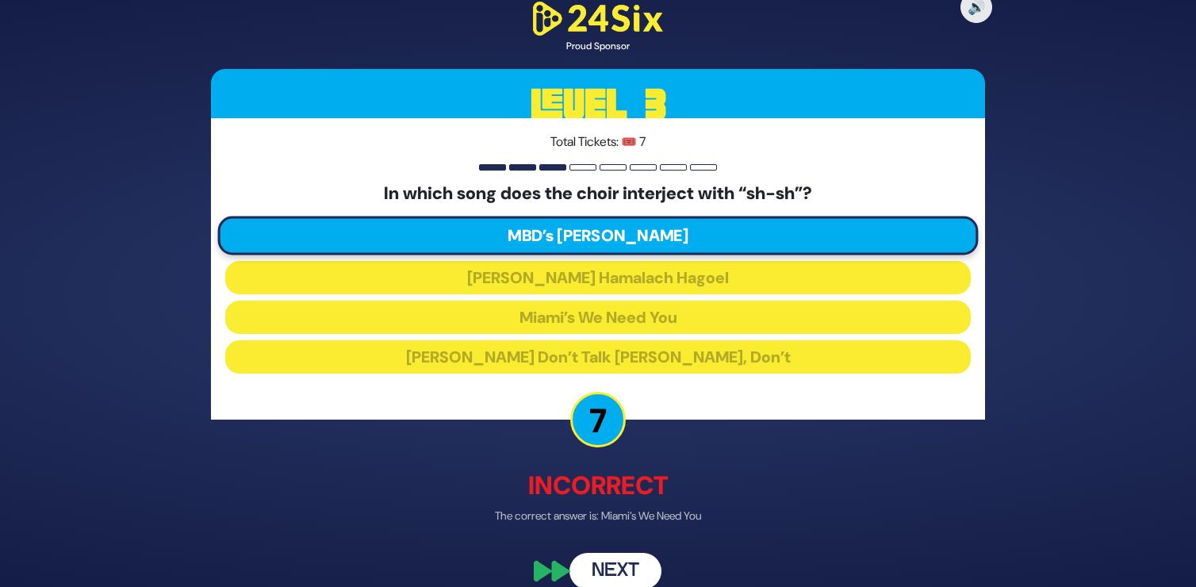
click at [625, 561] on button "Next" at bounding box center [615, 571] width 92 height 36
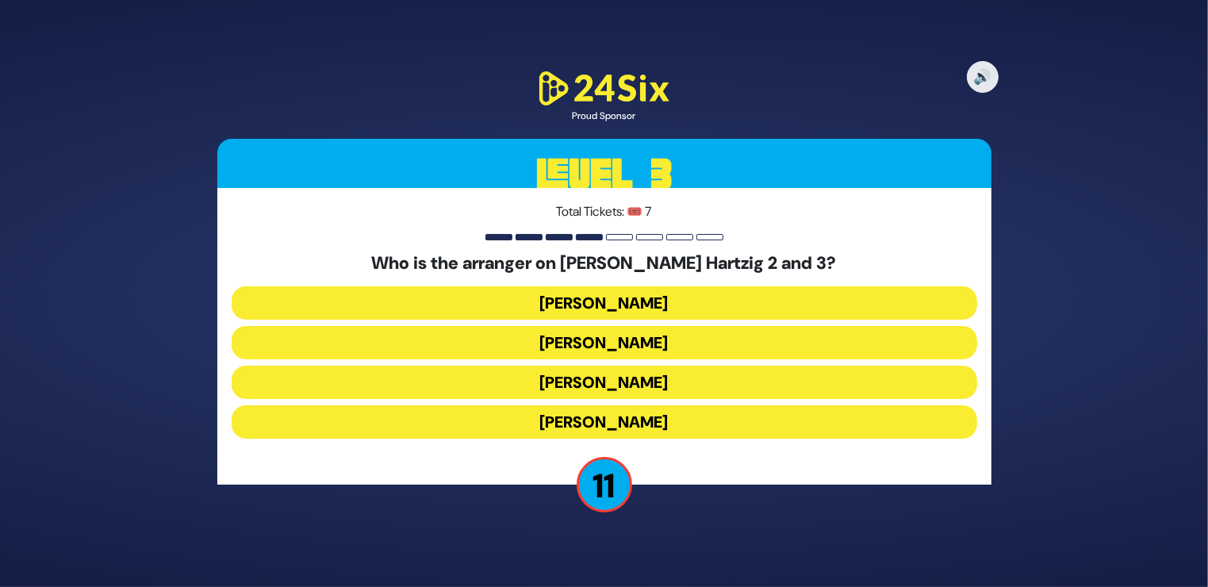
click at [633, 339] on button "Yochi Briskman" at bounding box center [604, 342] width 745 height 33
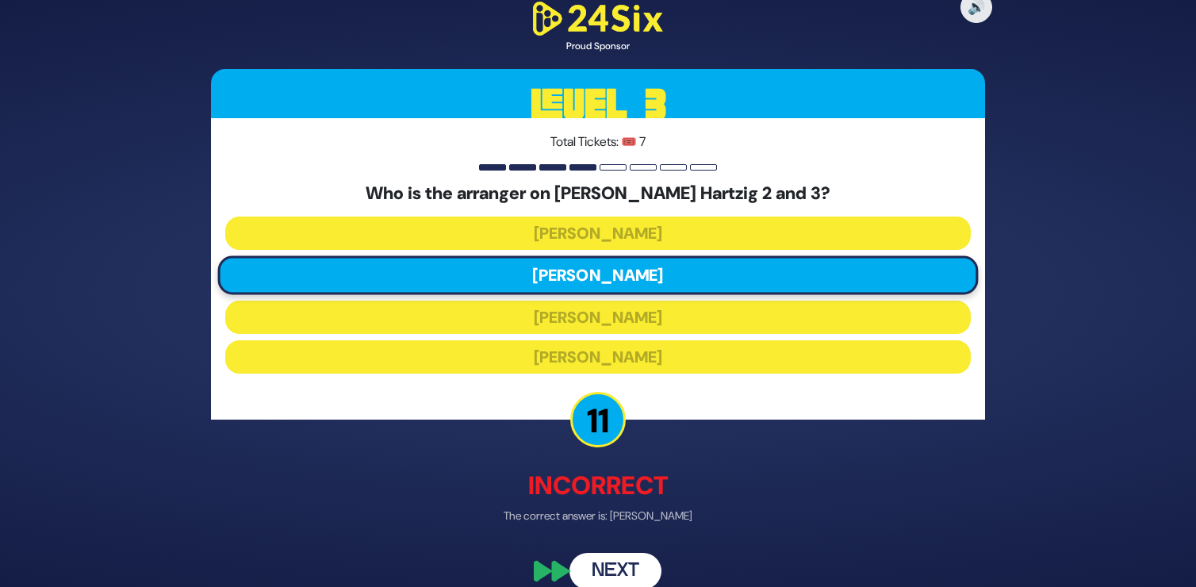
click at [615, 563] on button "Next" at bounding box center [615, 571] width 92 height 36
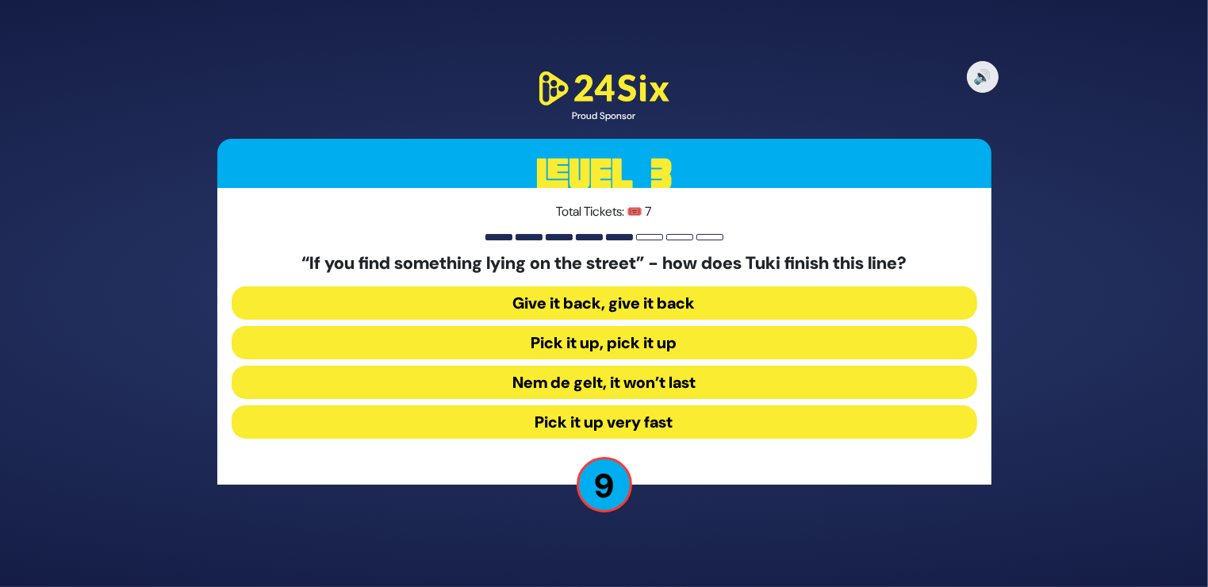
click at [635, 378] on button "Nem de gelt, it won’t last" at bounding box center [604, 382] width 745 height 33
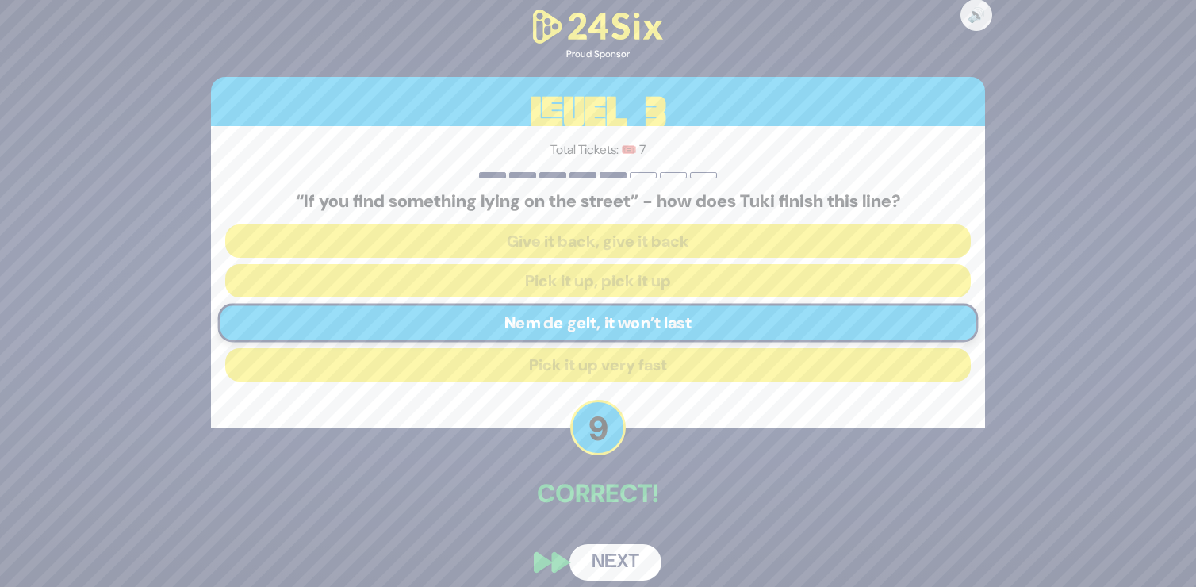
click at [618, 551] on button "Next" at bounding box center [615, 562] width 92 height 36
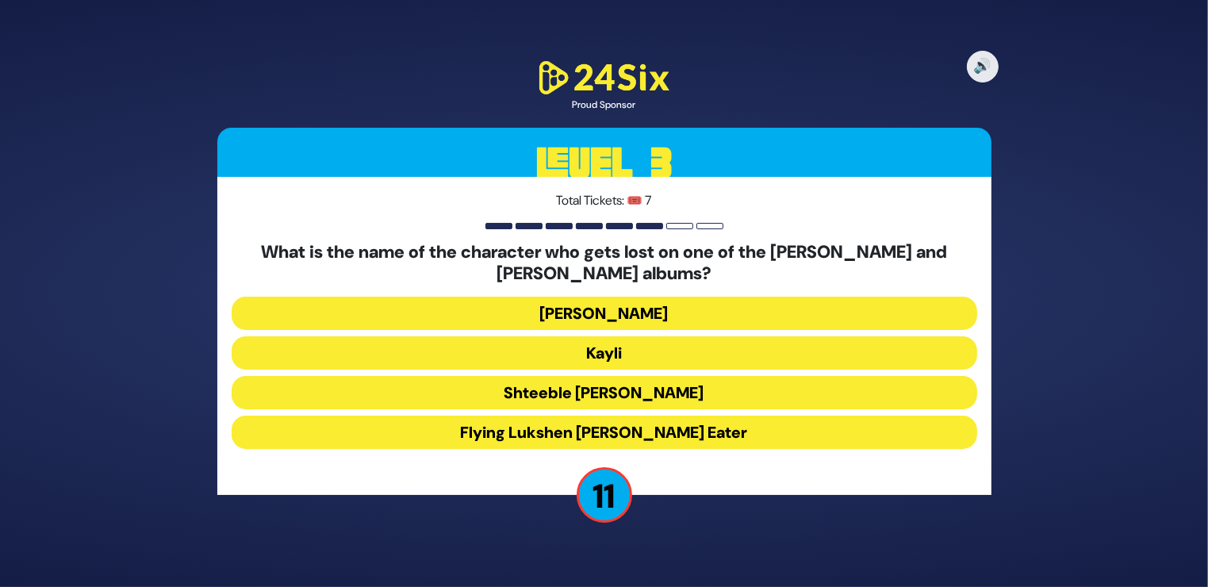
click at [630, 347] on button "Kayli" at bounding box center [604, 352] width 745 height 33
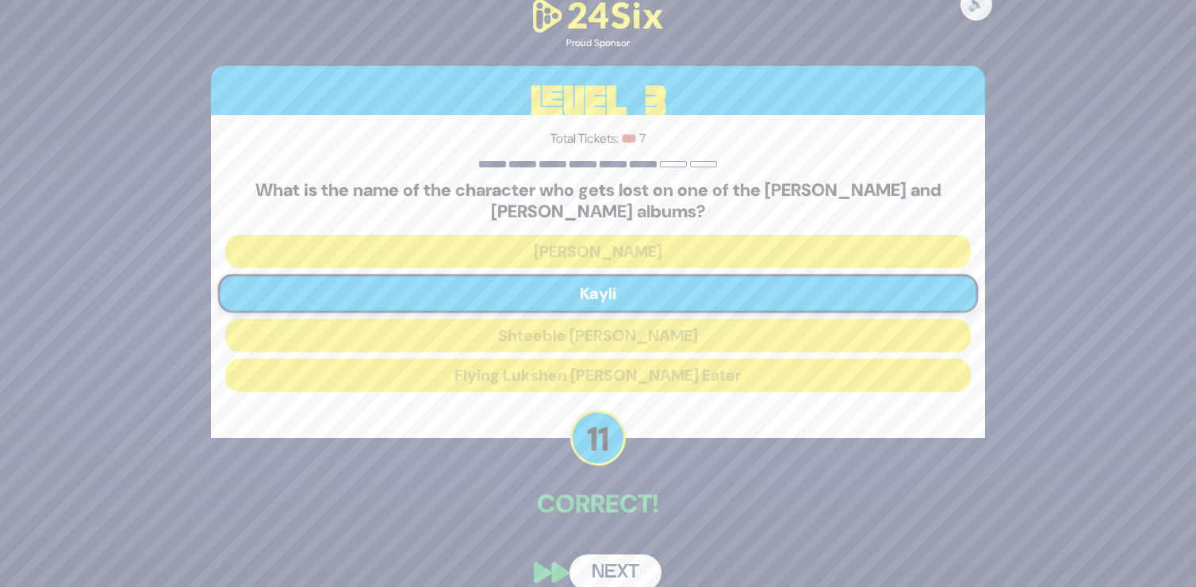
click at [618, 563] on button "Next" at bounding box center [615, 572] width 92 height 36
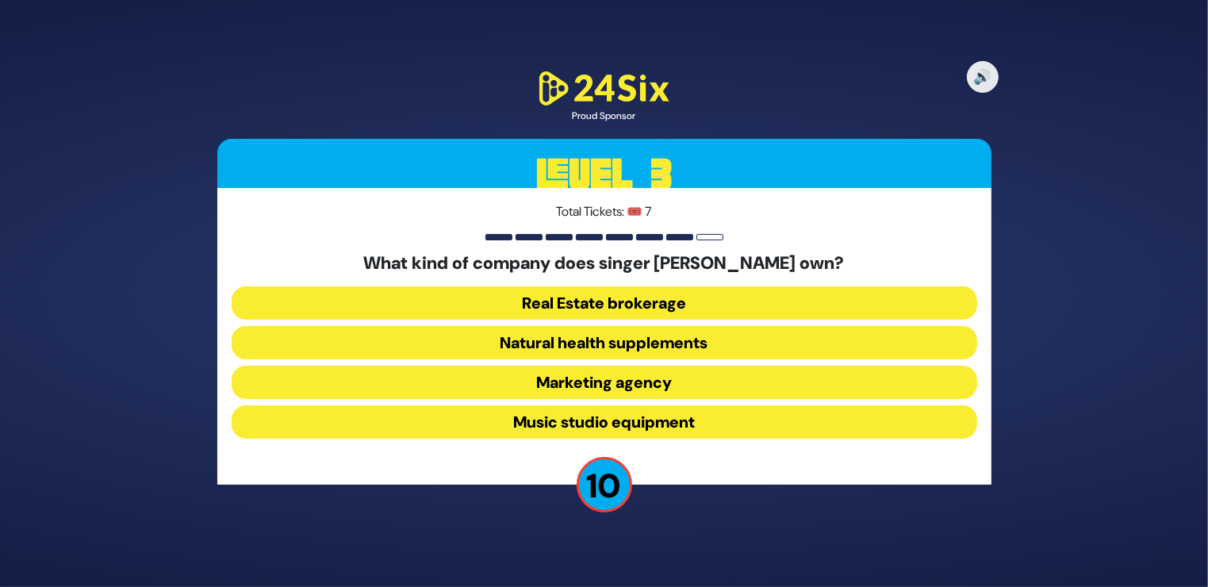
click at [646, 301] on button "Real Estate brokerage" at bounding box center [604, 302] width 745 height 33
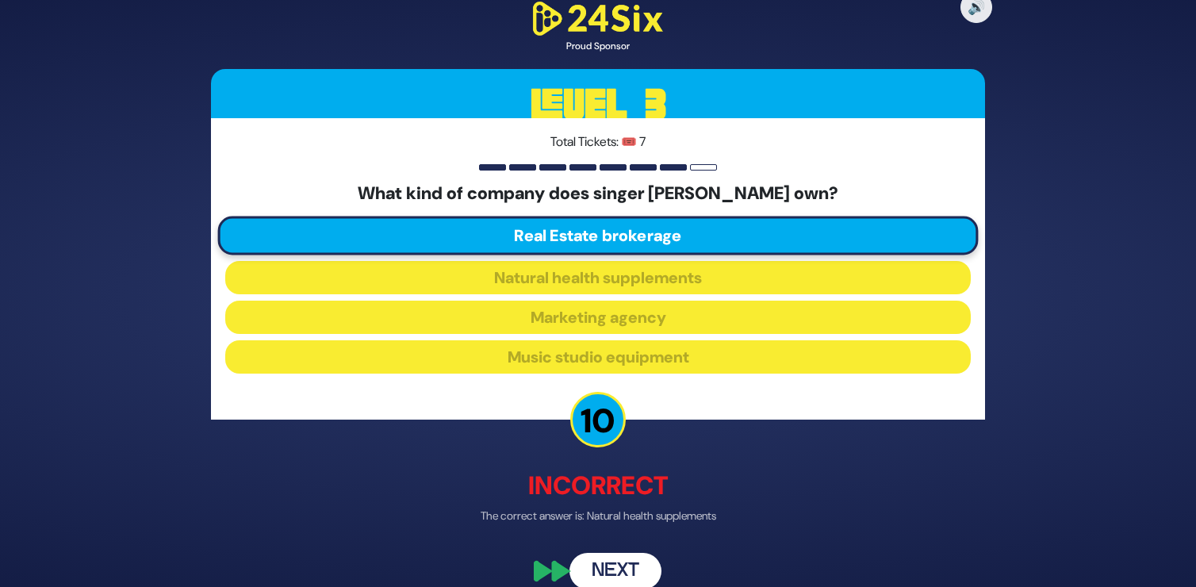
click at [618, 565] on button "Next" at bounding box center [615, 571] width 92 height 36
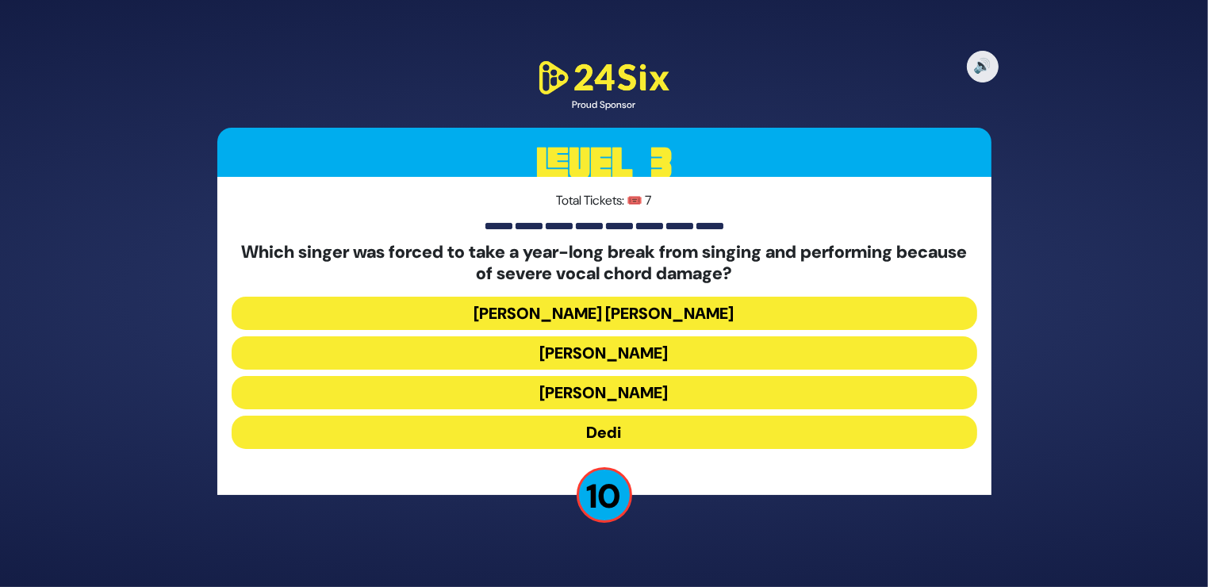
click at [609, 432] on button "Dedi" at bounding box center [604, 431] width 745 height 33
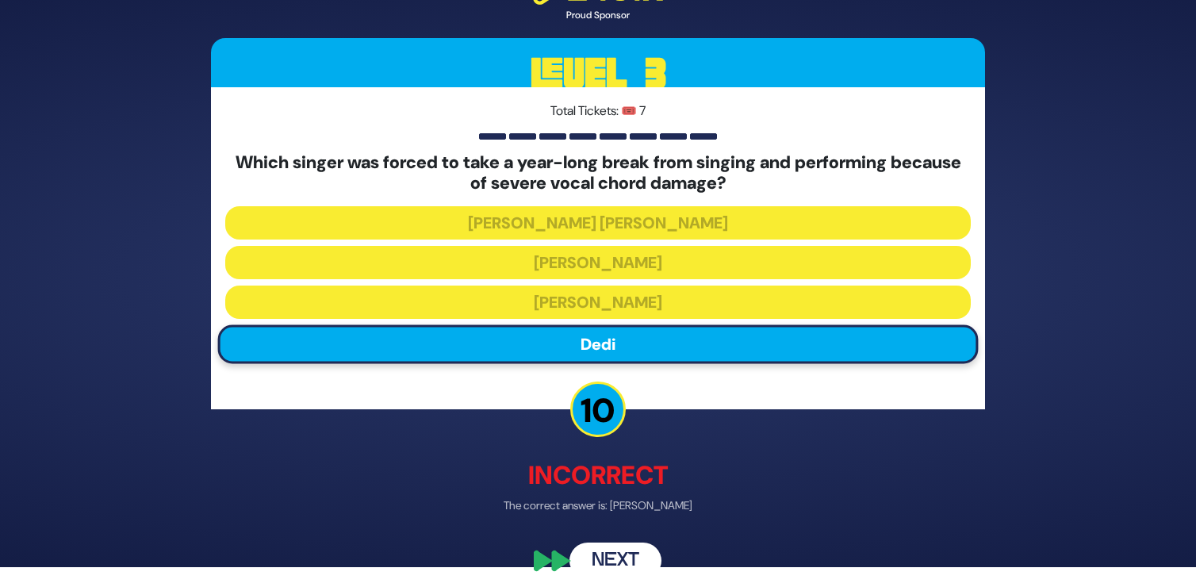
scroll to position [31, 0]
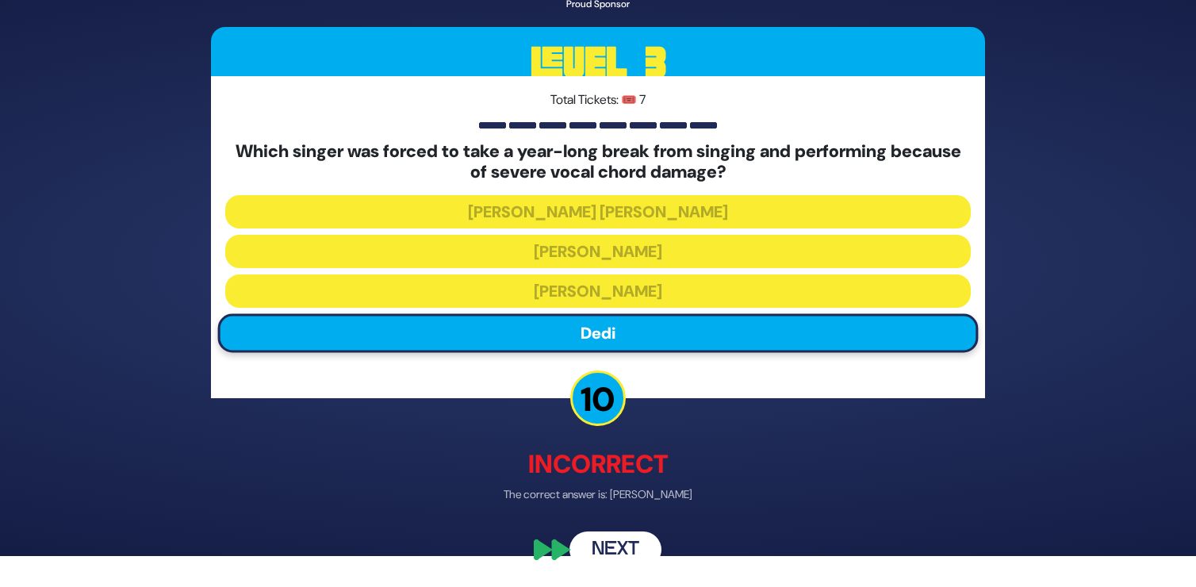
click at [642, 540] on button "Next" at bounding box center [615, 550] width 92 height 36
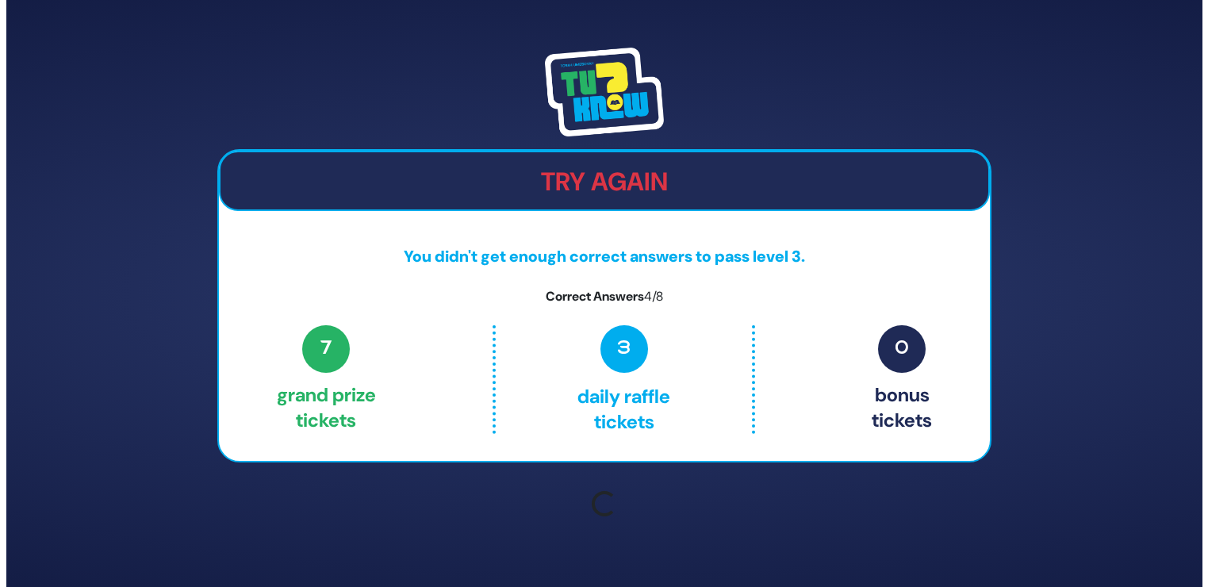
scroll to position [0, 0]
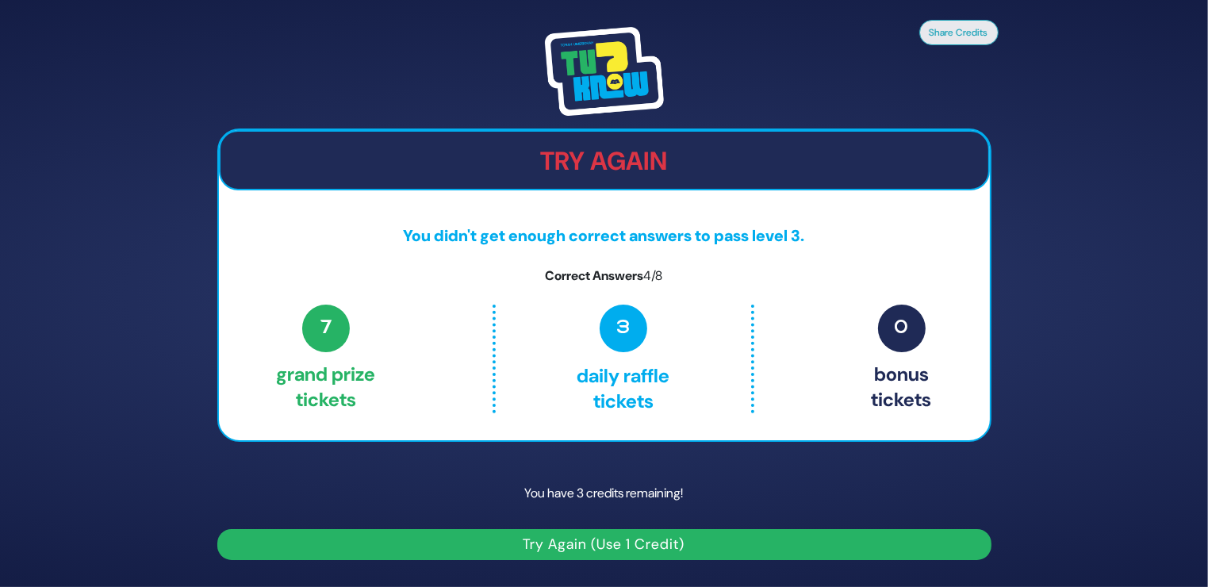
click at [615, 535] on button "Try Again (Use 1 Credit)" at bounding box center [604, 544] width 774 height 31
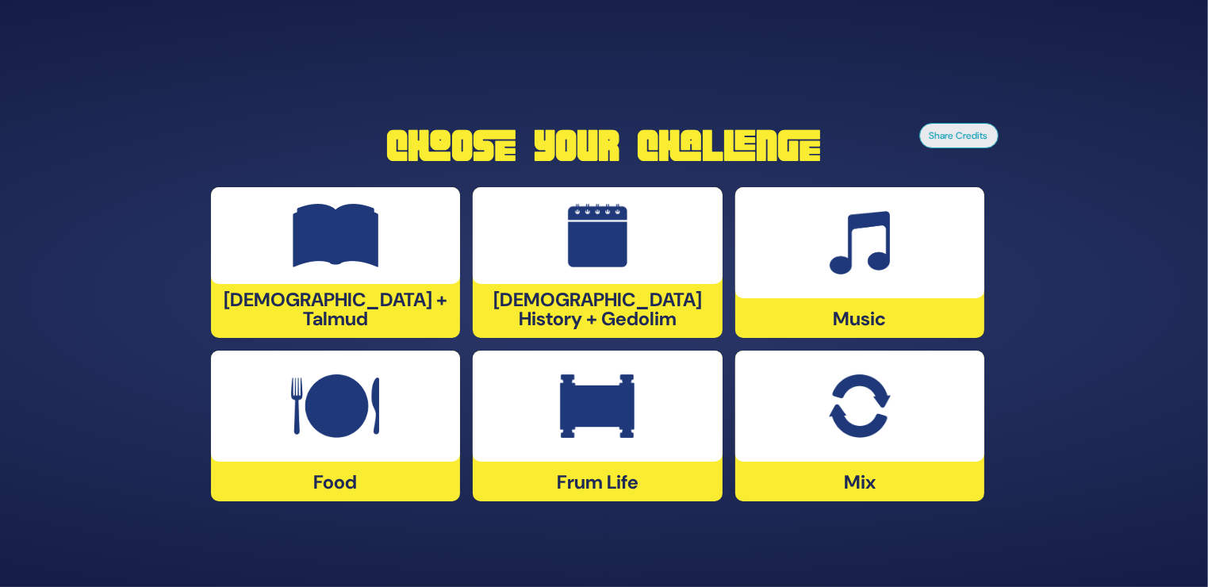
click at [602, 404] on img at bounding box center [597, 405] width 75 height 63
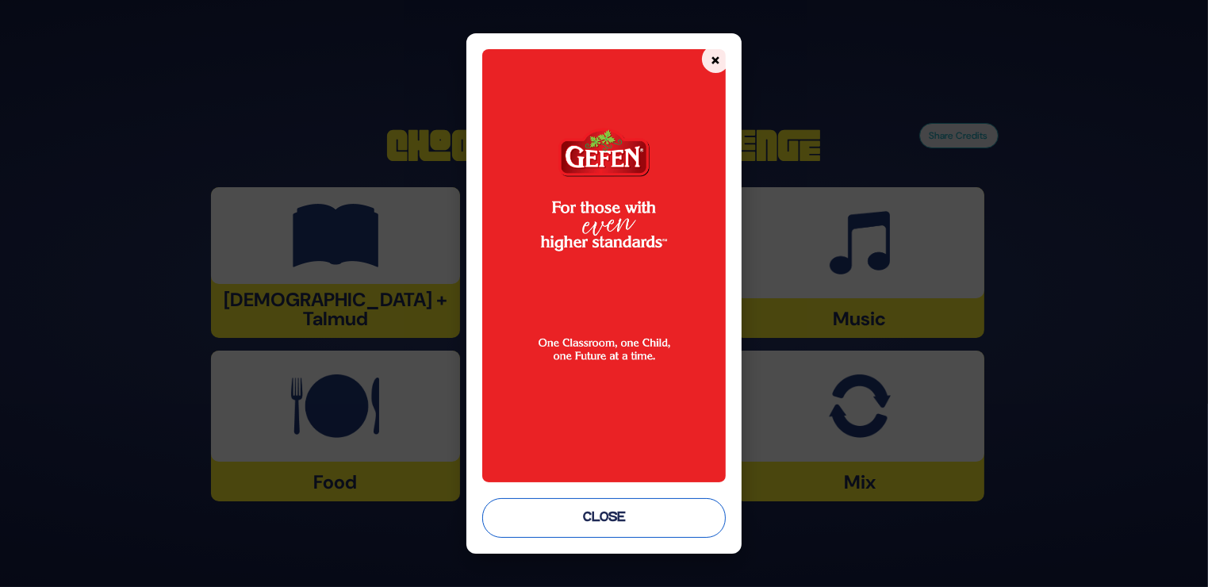
click at [628, 511] on button "Close" at bounding box center [603, 518] width 243 height 40
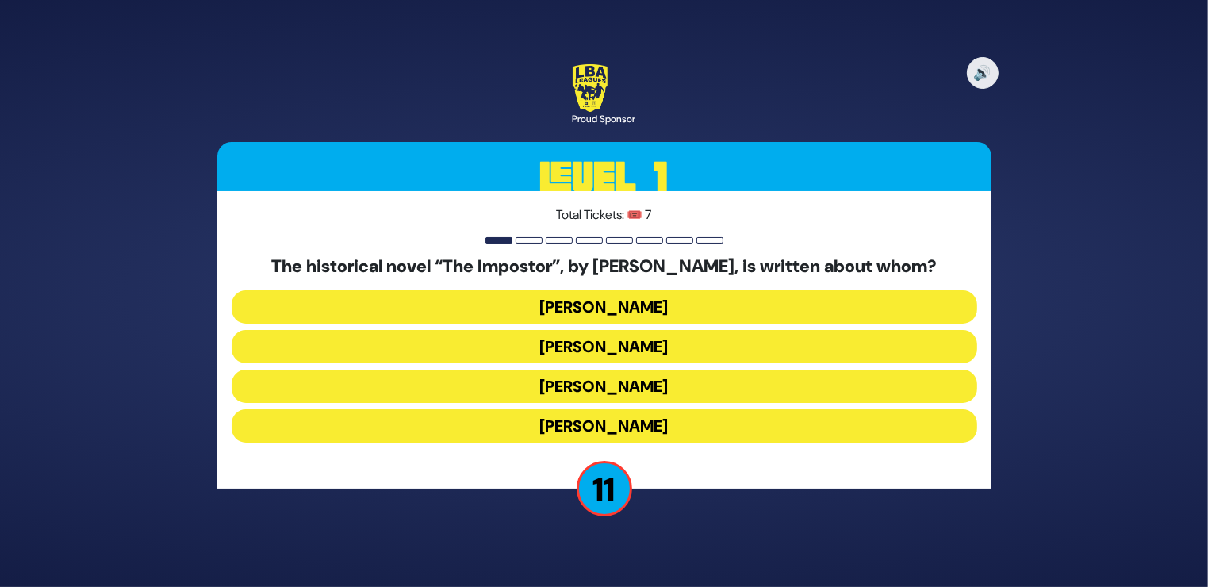
click at [565, 387] on button "[PERSON_NAME]" at bounding box center [604, 386] width 745 height 33
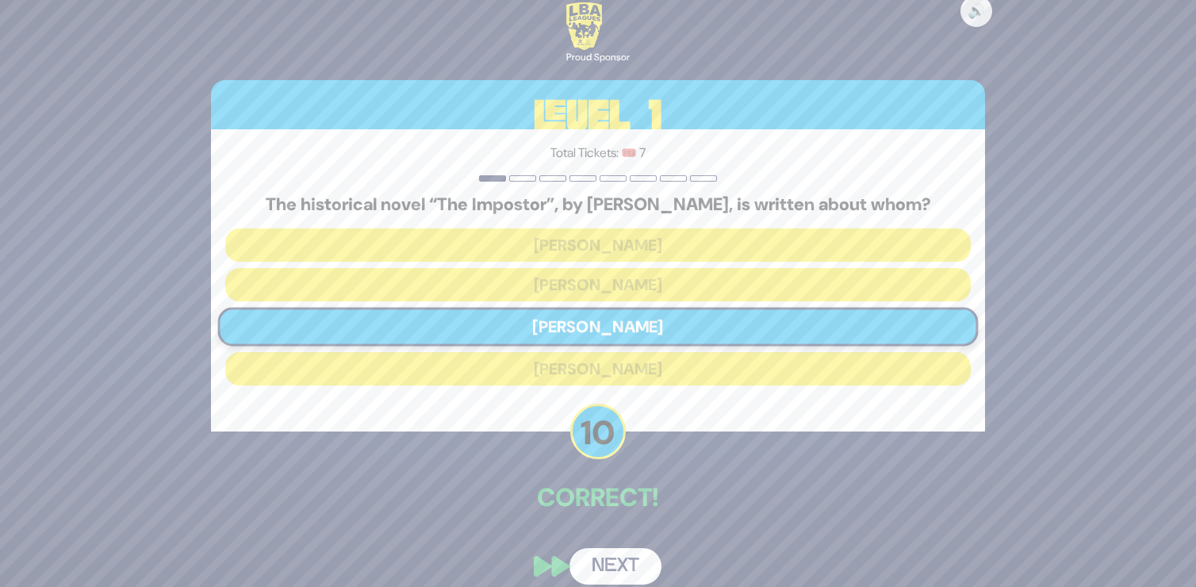
click at [622, 554] on button "Next" at bounding box center [615, 566] width 92 height 36
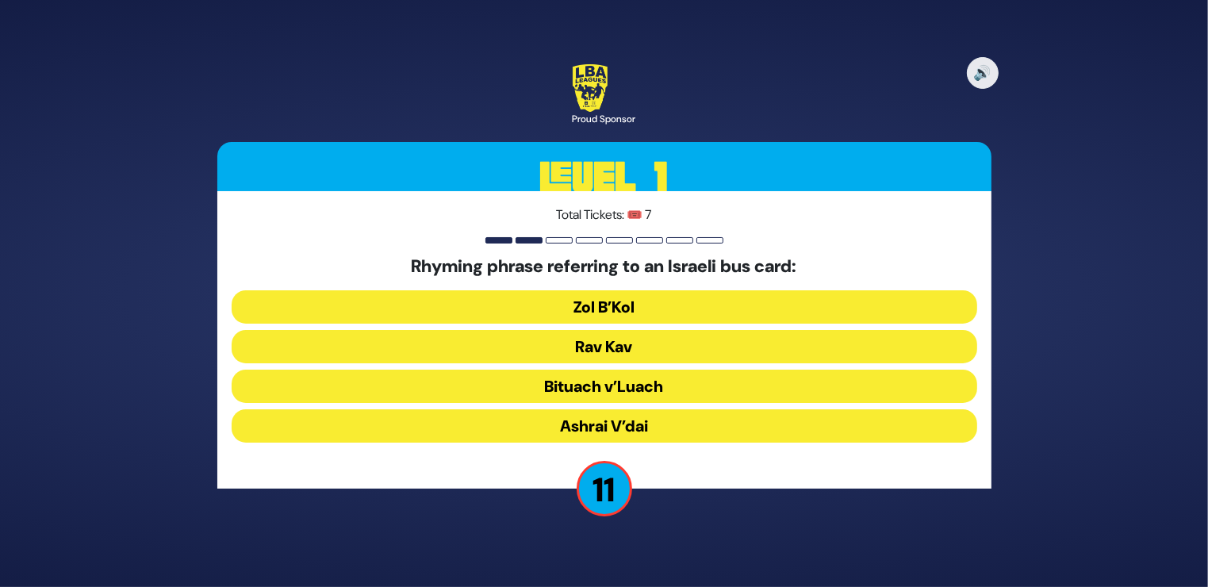
click at [628, 347] on button "Rav Kav" at bounding box center [604, 346] width 745 height 33
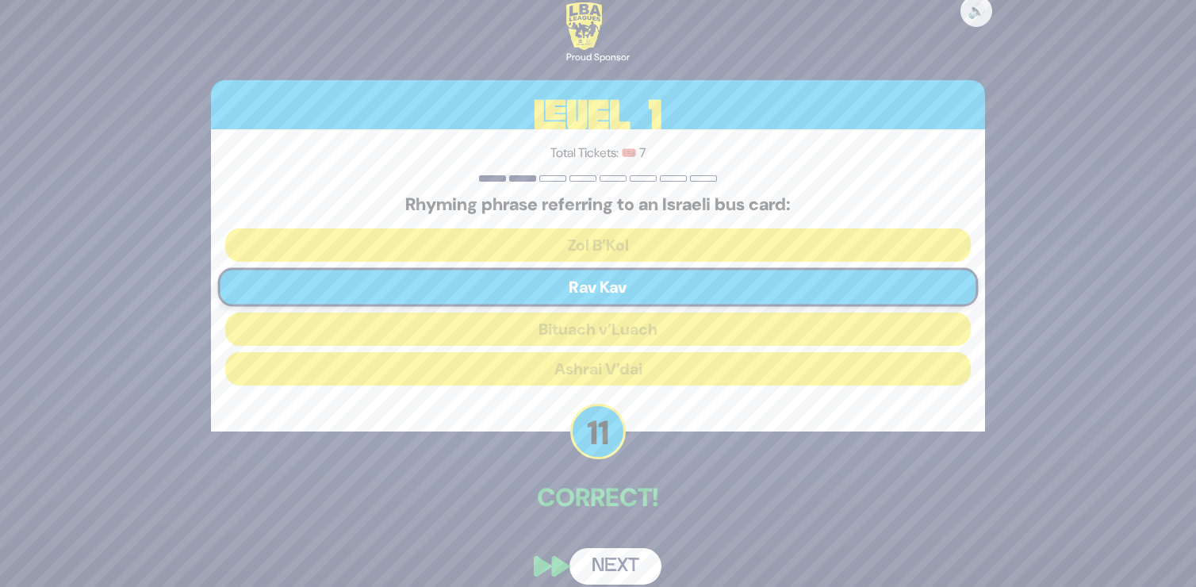
click at [613, 551] on button "Next" at bounding box center [615, 566] width 92 height 36
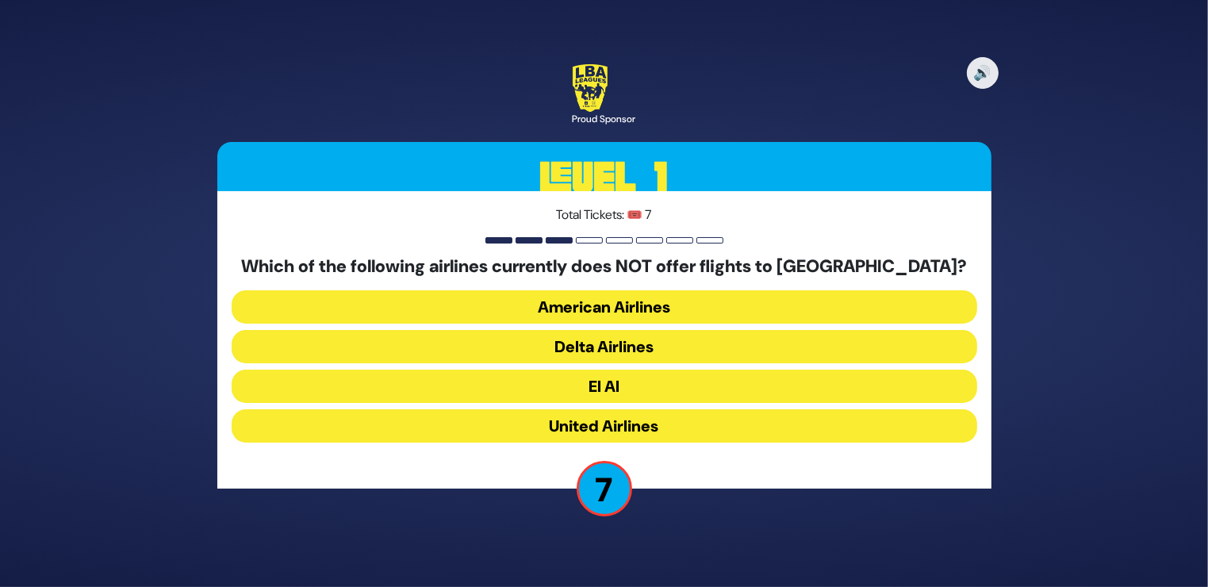
click at [631, 301] on button "American Airlines" at bounding box center [604, 306] width 745 height 33
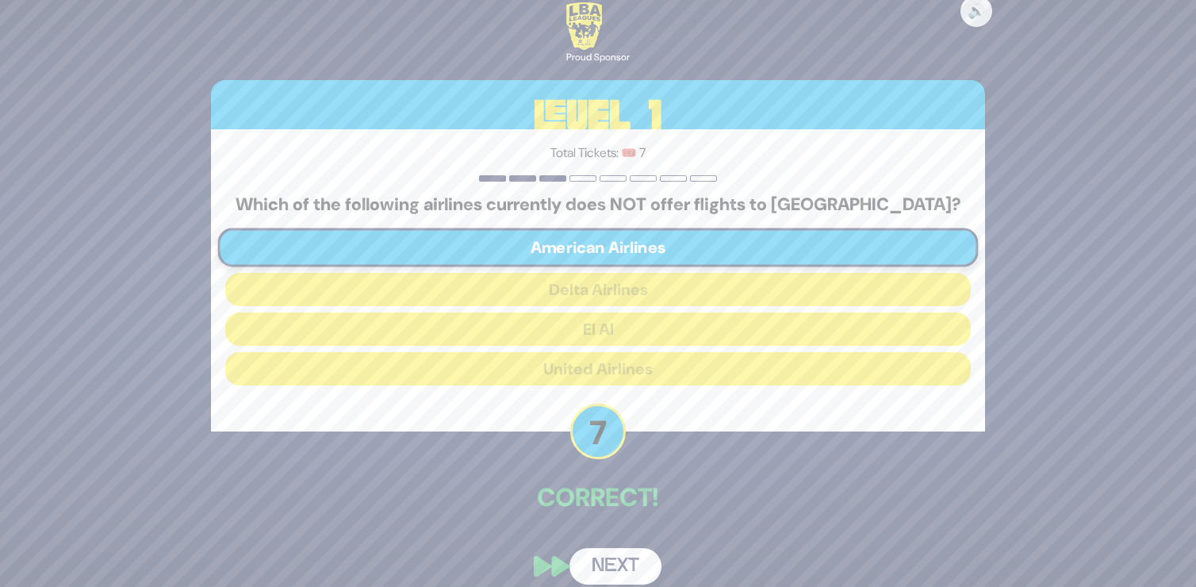
click at [626, 559] on button "Next" at bounding box center [615, 566] width 92 height 36
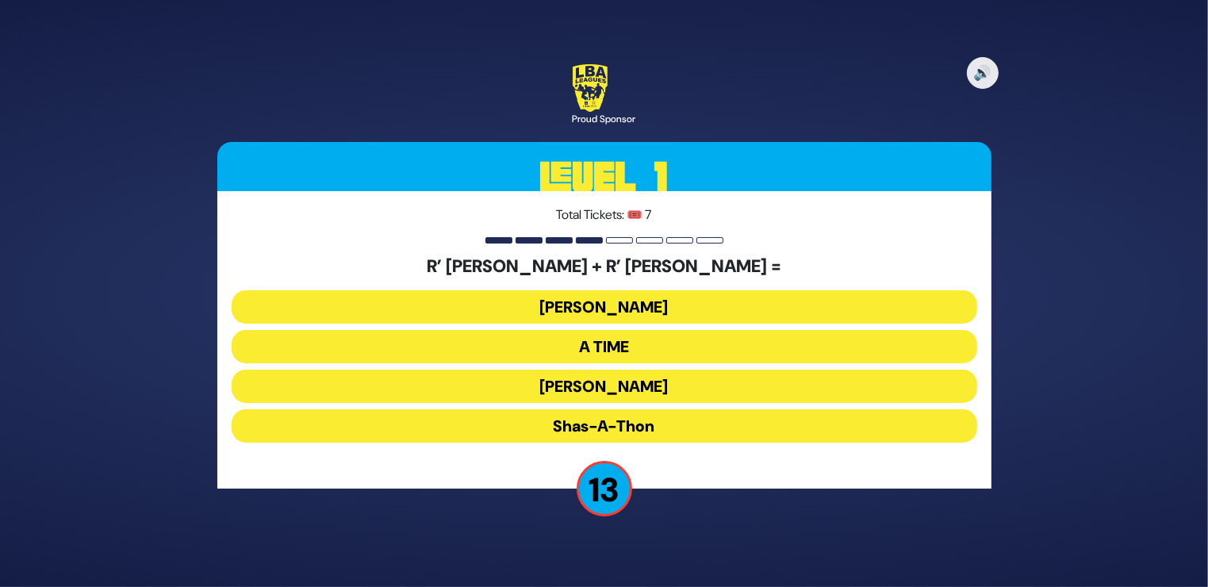
click at [596, 379] on button "[PERSON_NAME]" at bounding box center [604, 386] width 745 height 33
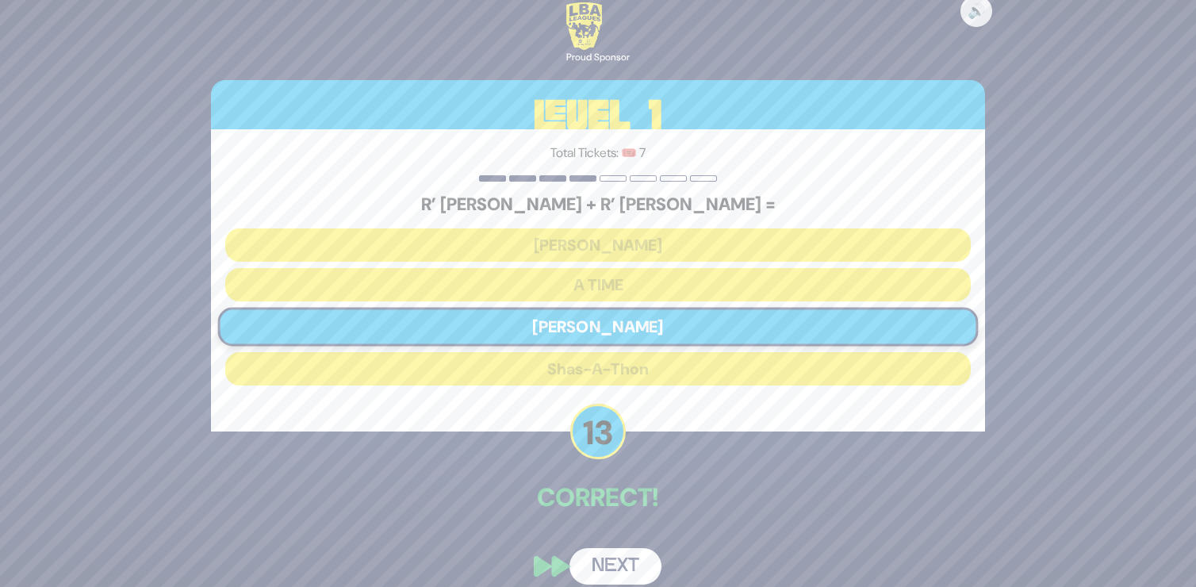
click at [596, 560] on button "Next" at bounding box center [615, 566] width 92 height 36
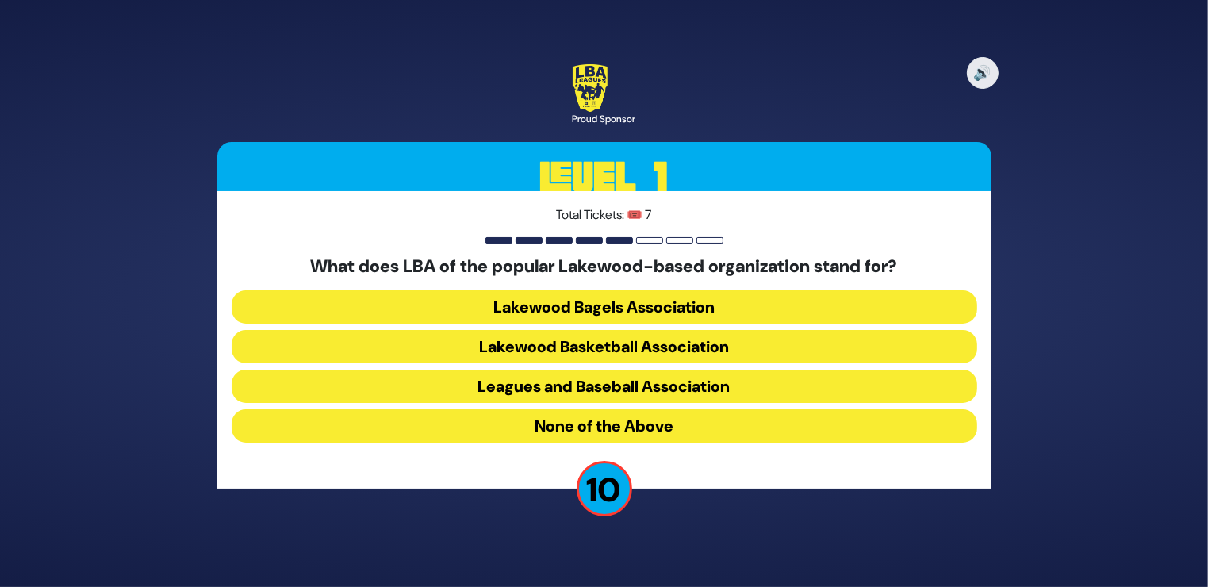
click at [614, 343] on button "Lakewood Basketball Association" at bounding box center [604, 346] width 745 height 33
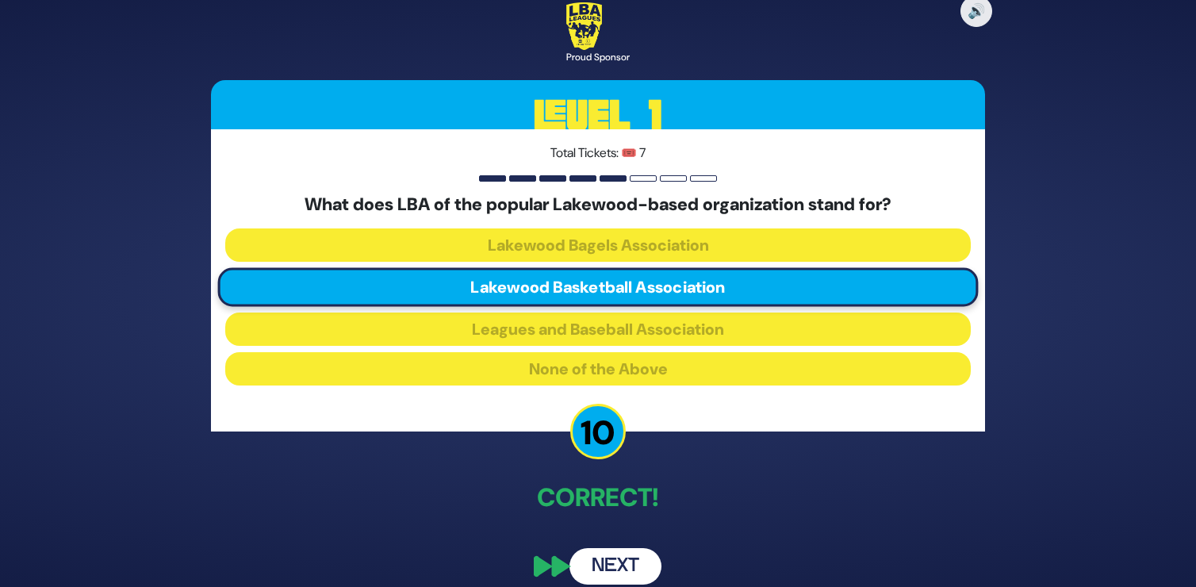
click at [608, 558] on button "Next" at bounding box center [615, 566] width 92 height 36
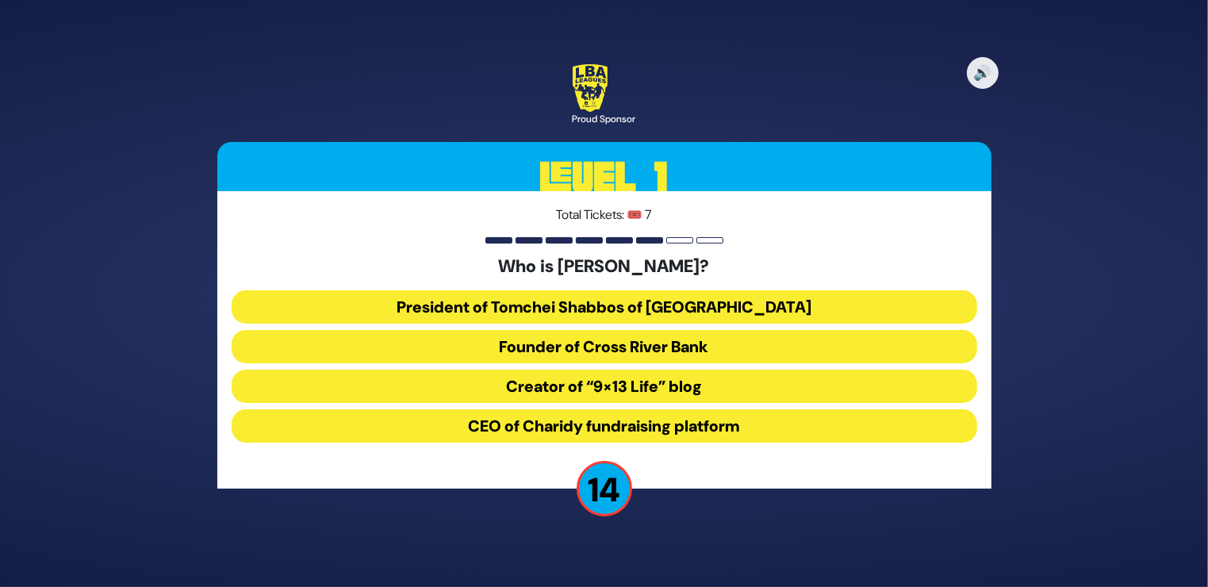
click at [608, 308] on button "President of Tomchei Shabbos of [GEOGRAPHIC_DATA]" at bounding box center [604, 306] width 745 height 33
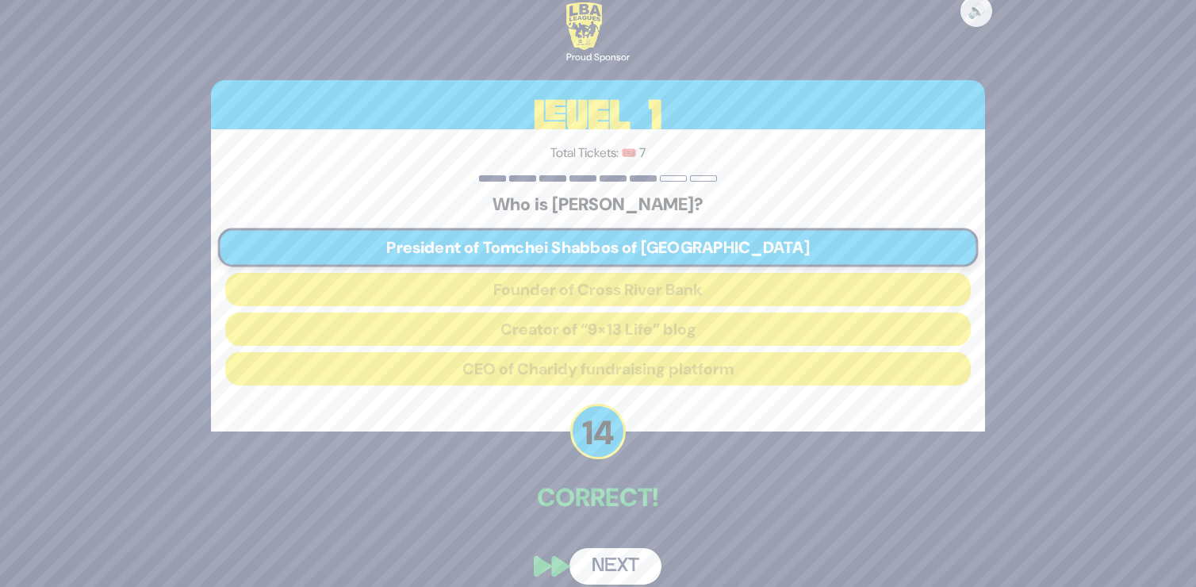
click at [625, 555] on button "Next" at bounding box center [615, 566] width 92 height 36
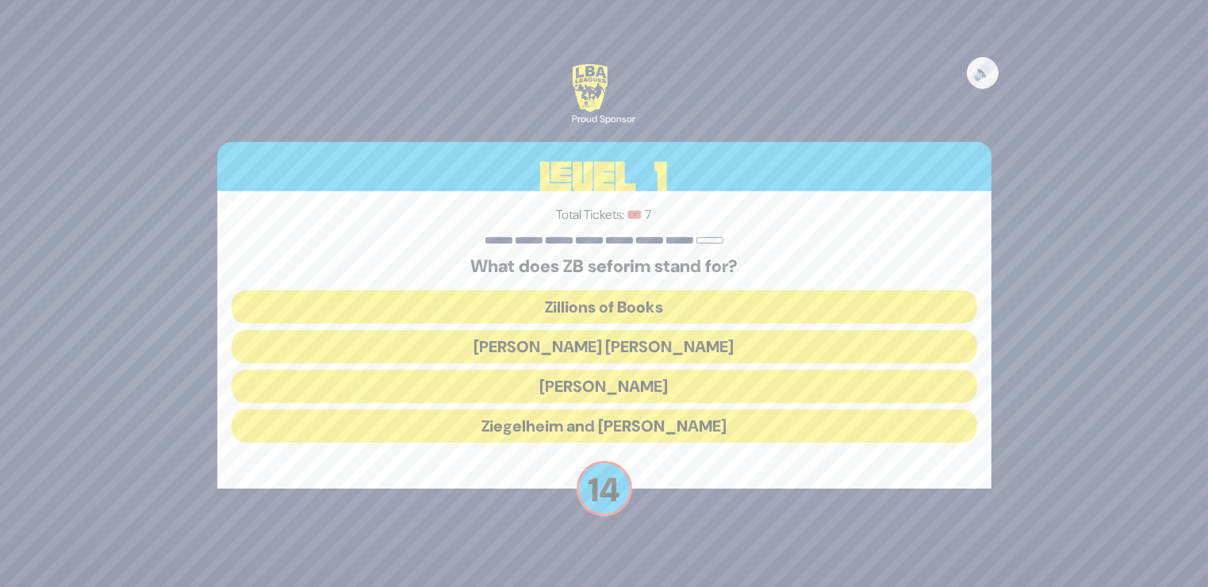
click at [622, 343] on button "[PERSON_NAME] [PERSON_NAME]" at bounding box center [604, 346] width 745 height 33
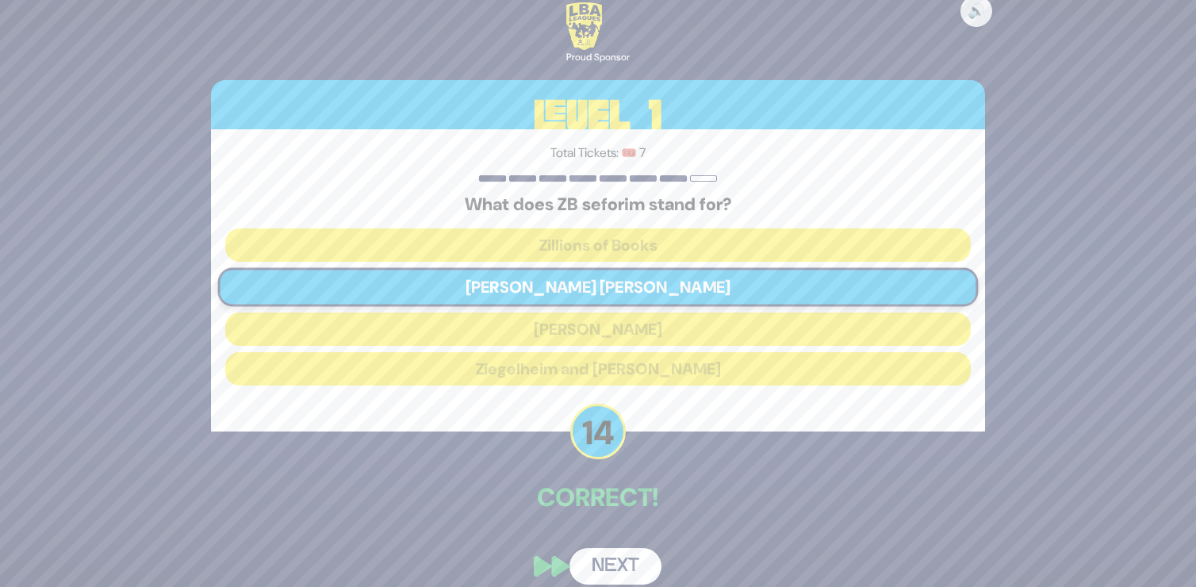
click at [613, 559] on button "Next" at bounding box center [615, 566] width 92 height 36
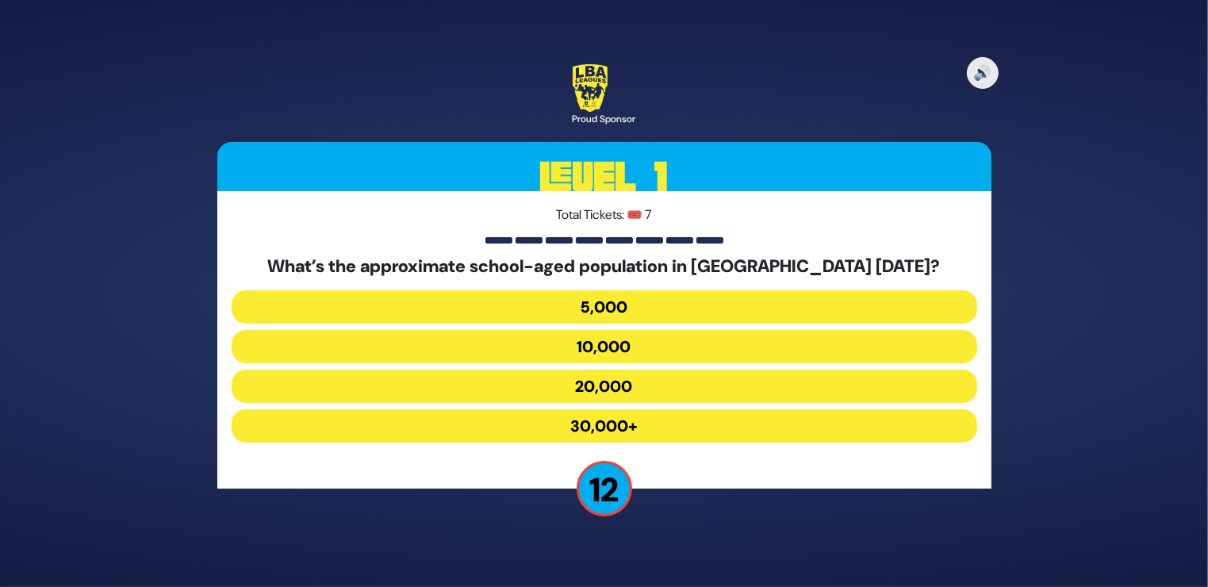
click at [615, 419] on button "30,000+" at bounding box center [604, 425] width 745 height 33
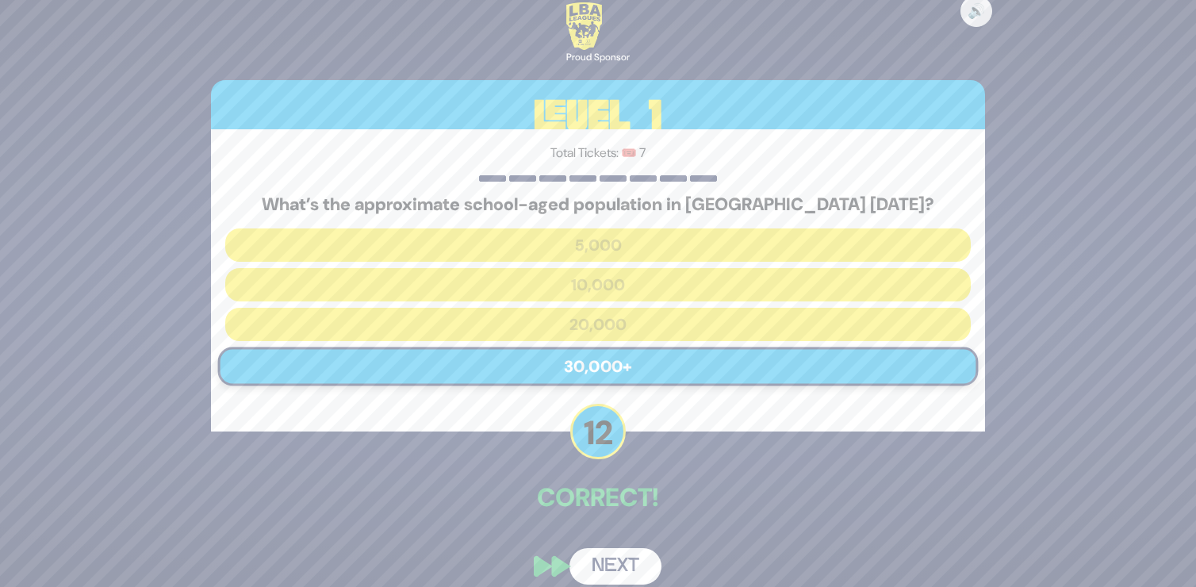
click at [646, 569] on button "Next" at bounding box center [615, 566] width 92 height 36
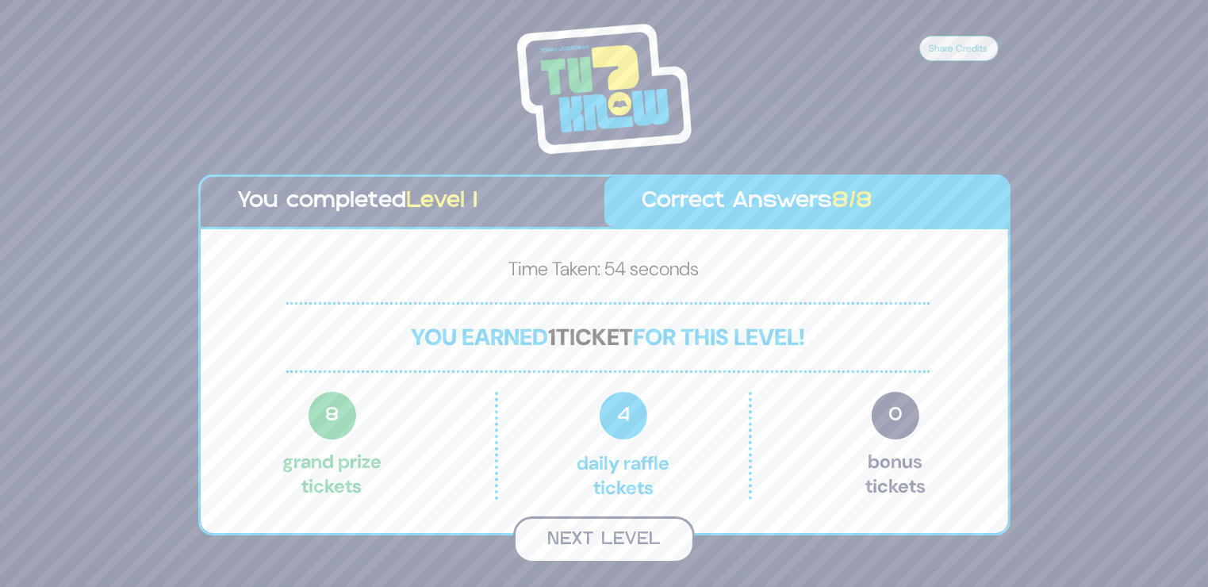
click at [592, 532] on button "Next Level" at bounding box center [604, 539] width 182 height 47
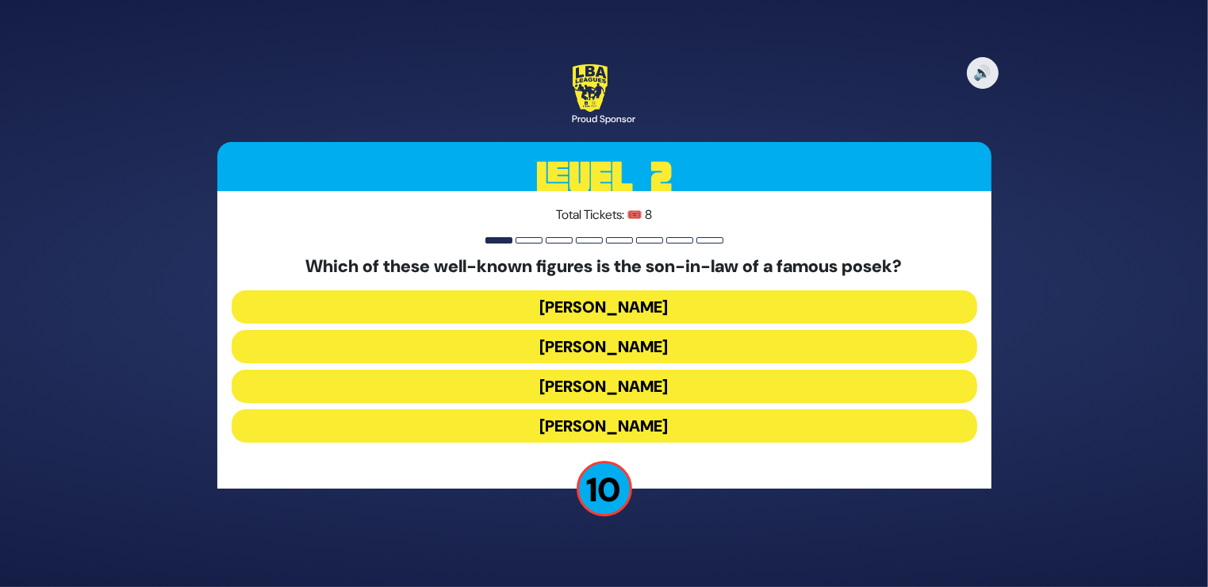
click at [602, 302] on button "[PERSON_NAME]" at bounding box center [604, 306] width 745 height 33
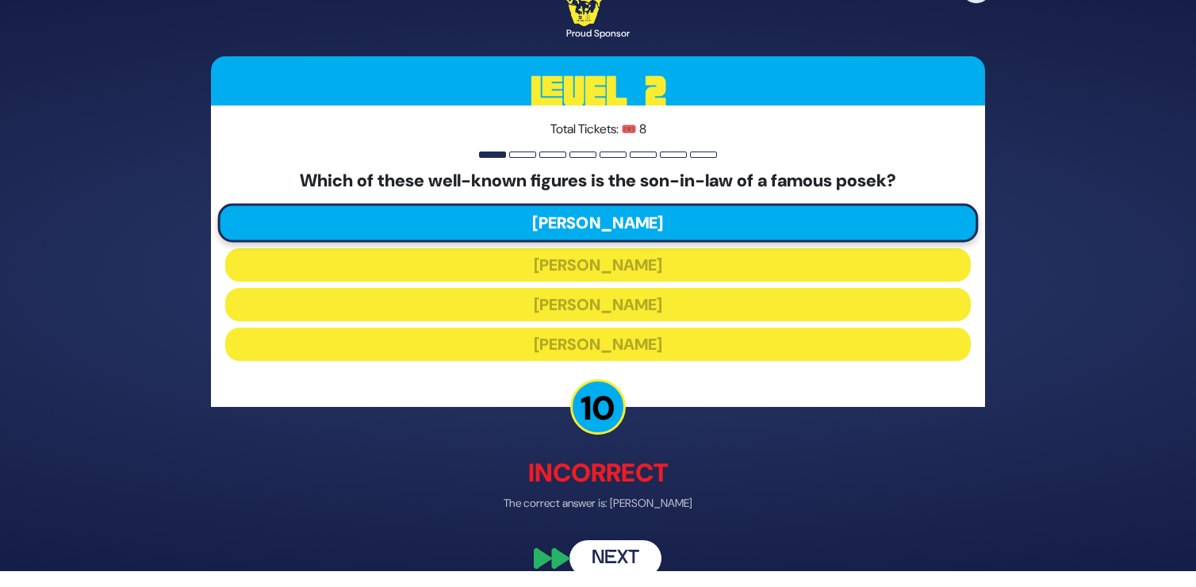
scroll to position [24, 0]
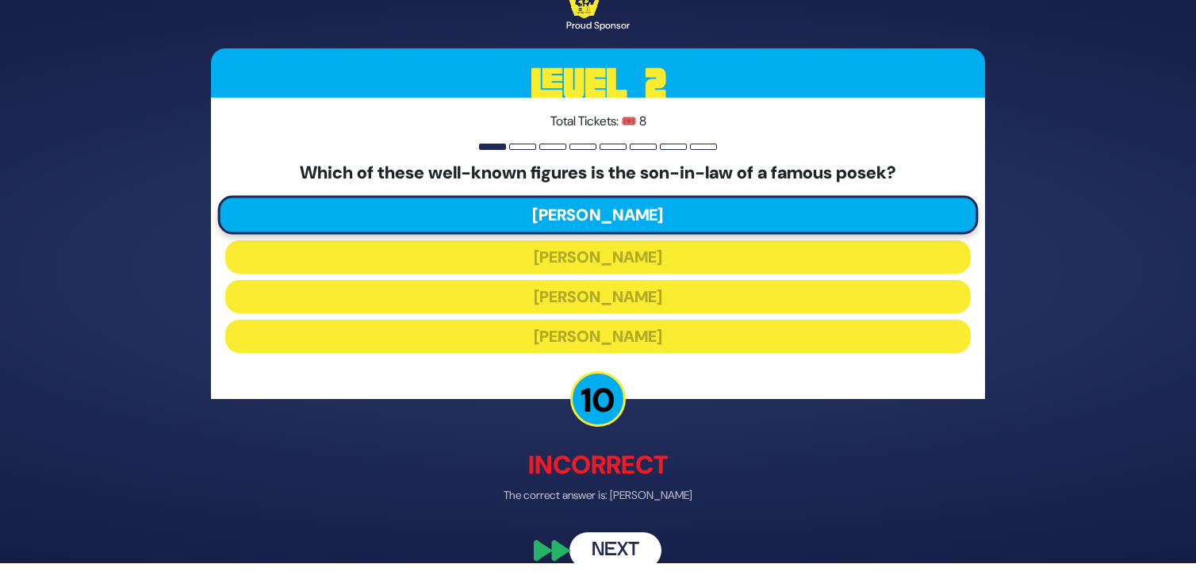
click at [626, 538] on button "Next" at bounding box center [615, 550] width 92 height 36
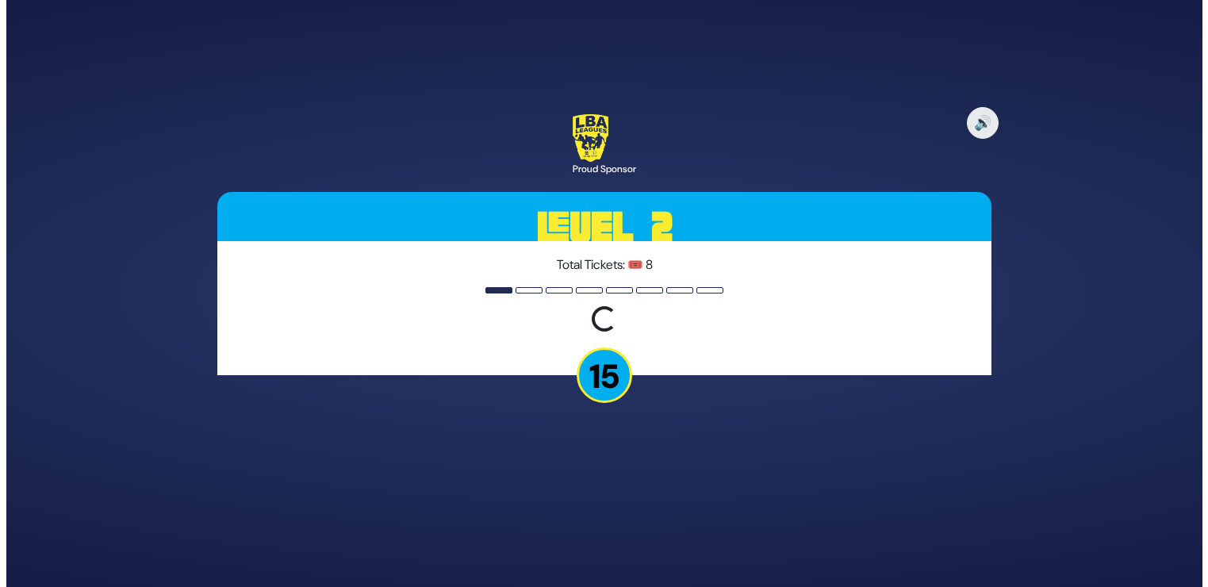
scroll to position [0, 0]
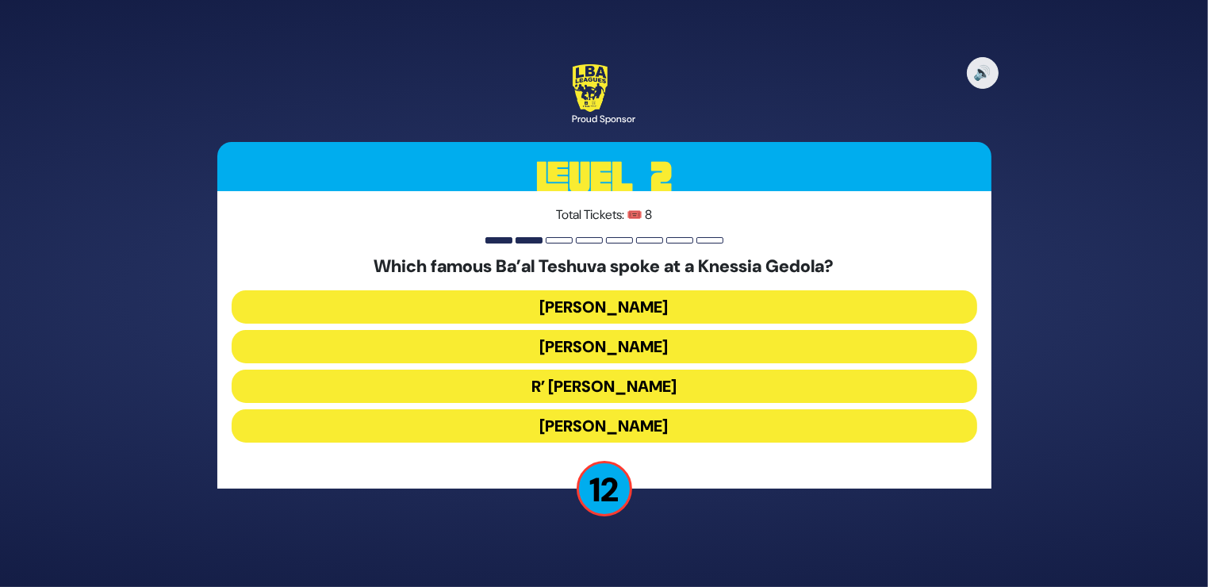
click at [608, 385] on button "R’ [PERSON_NAME]" at bounding box center [604, 386] width 745 height 33
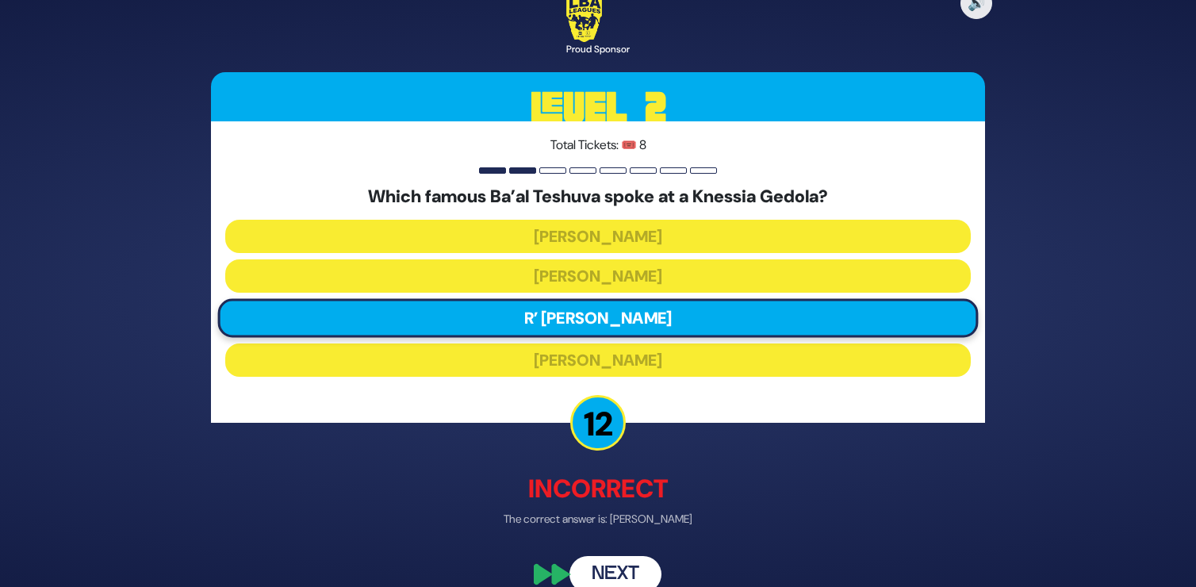
click at [634, 564] on button "Next" at bounding box center [615, 574] width 92 height 36
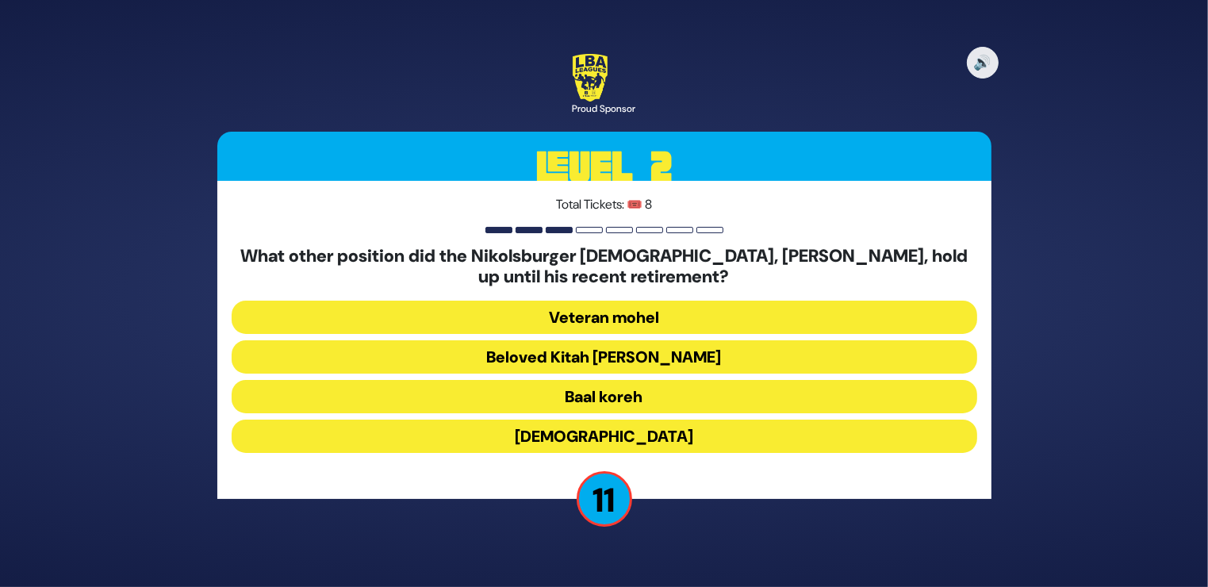
click at [650, 356] on button "Beloved Kitah [PERSON_NAME]" at bounding box center [604, 356] width 745 height 33
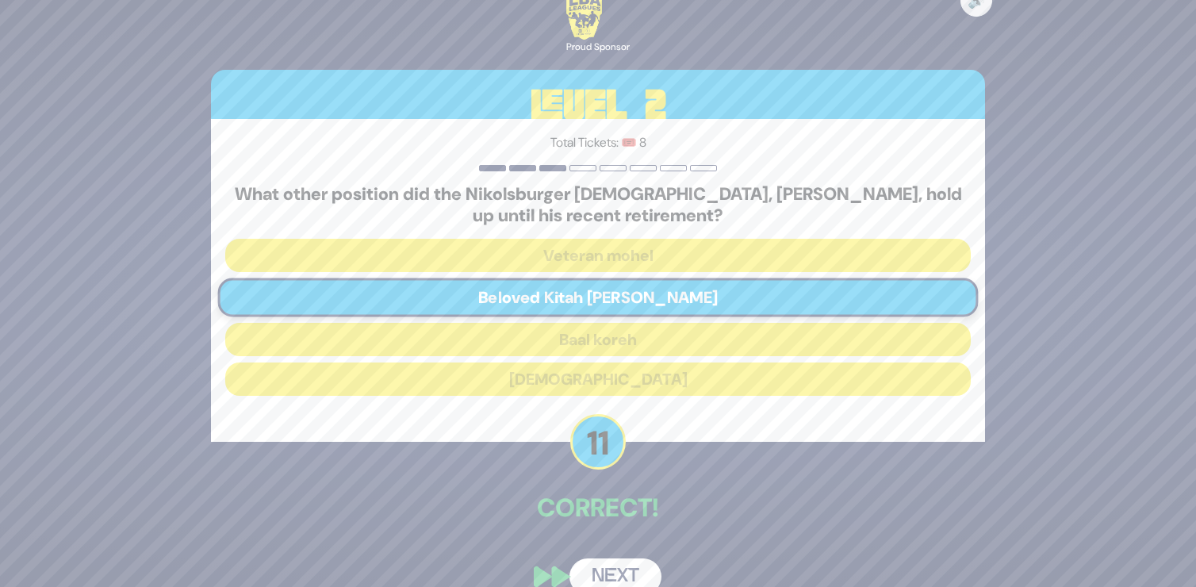
click at [629, 569] on button "Next" at bounding box center [615, 576] width 92 height 36
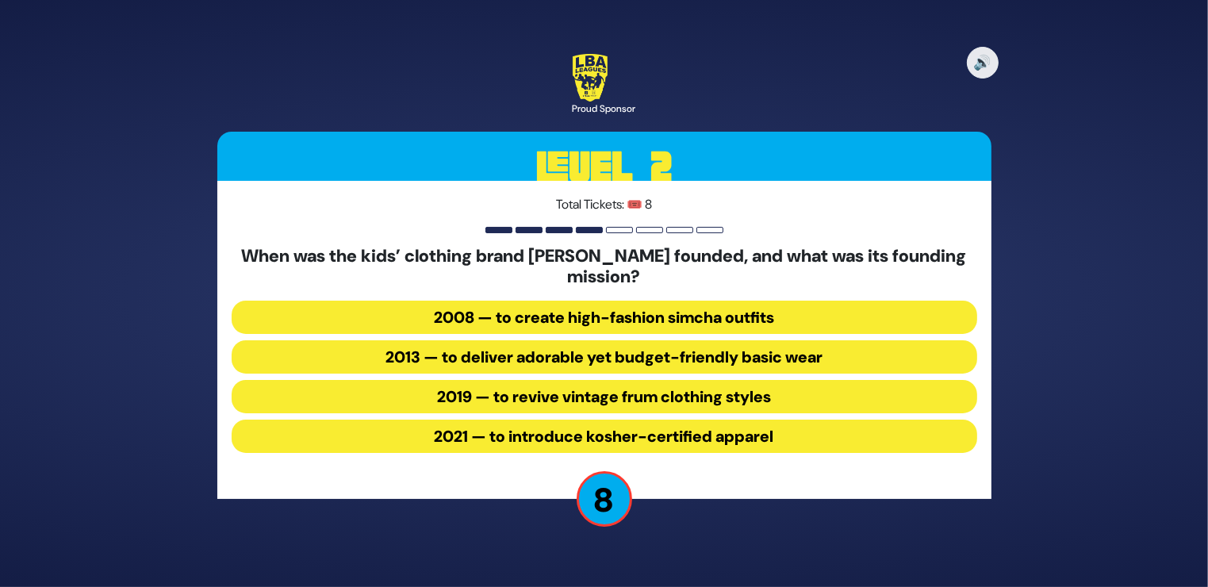
click at [662, 354] on button "2013 — to deliver adorable yet budget-friendly basic wear" at bounding box center [604, 356] width 745 height 33
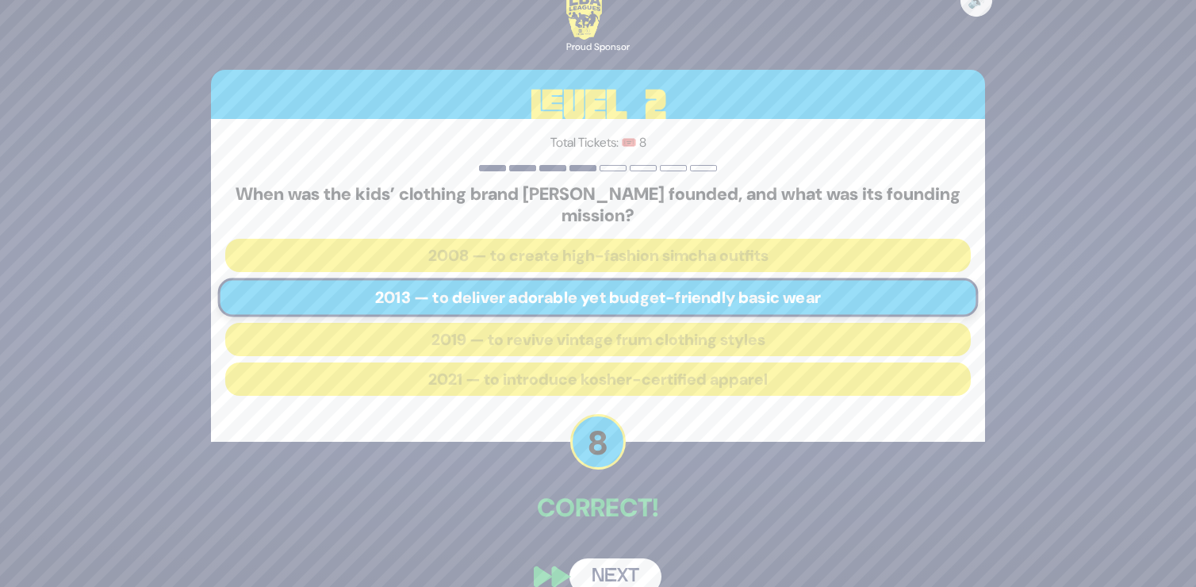
click at [607, 559] on button "Next" at bounding box center [615, 576] width 92 height 36
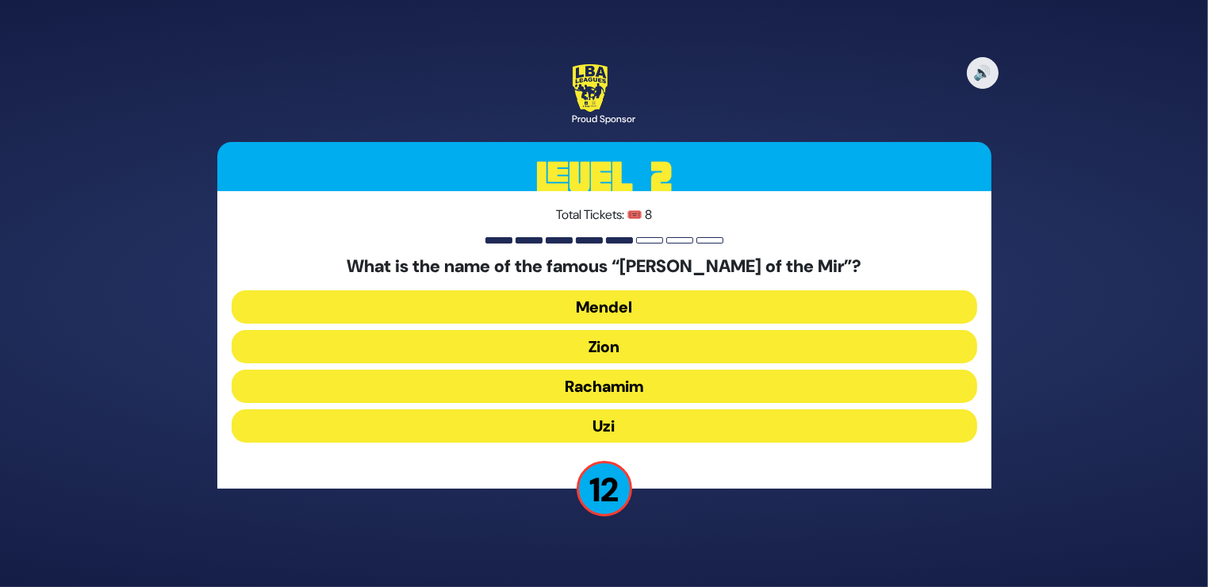
click at [608, 340] on button "Zion" at bounding box center [604, 346] width 745 height 33
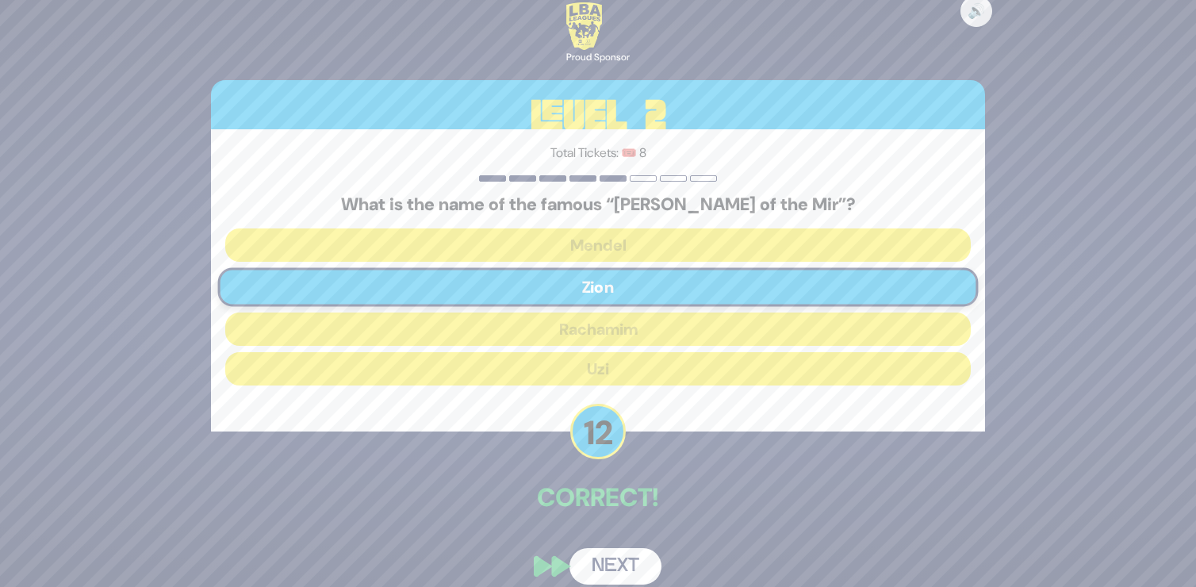
click at [615, 559] on button "Next" at bounding box center [615, 566] width 92 height 36
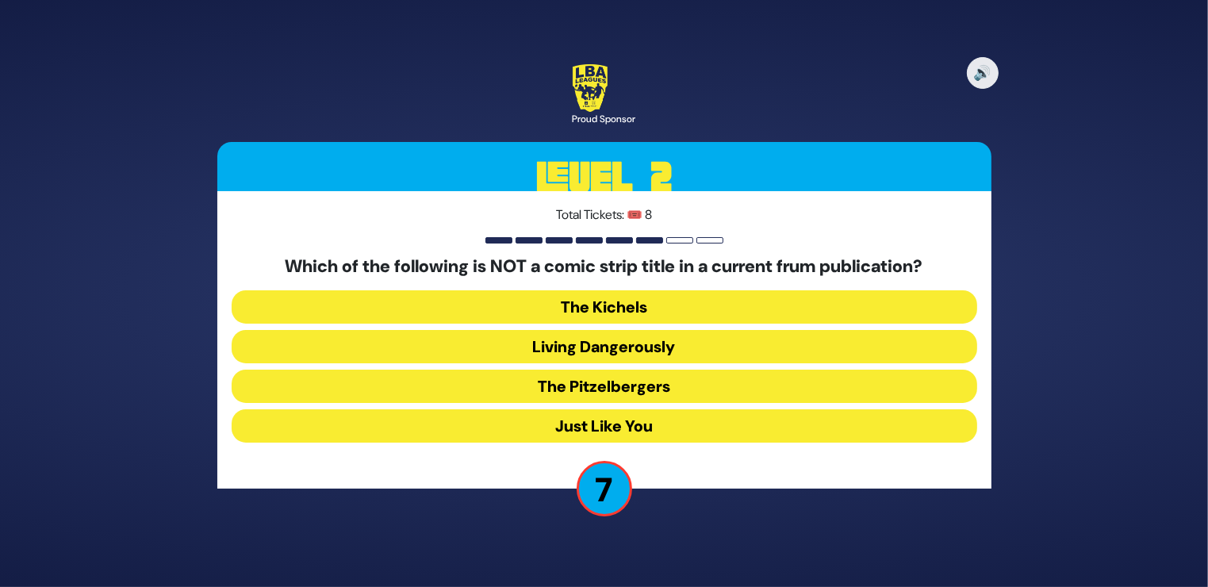
click at [652, 340] on button "Living Dangerously" at bounding box center [604, 346] width 745 height 33
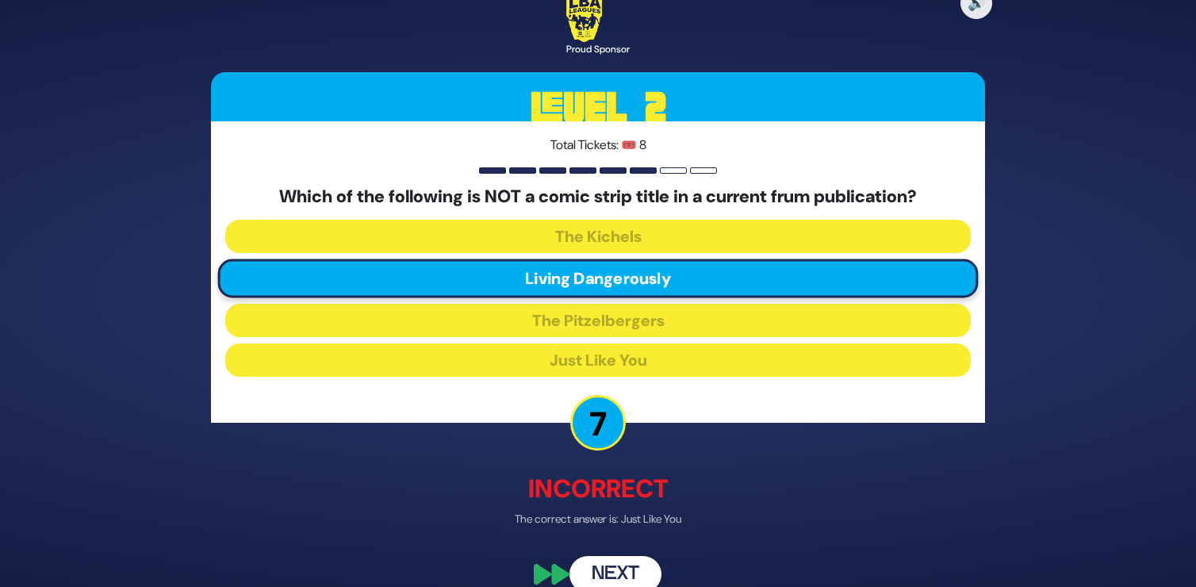
click at [636, 563] on button "Next" at bounding box center [615, 574] width 92 height 36
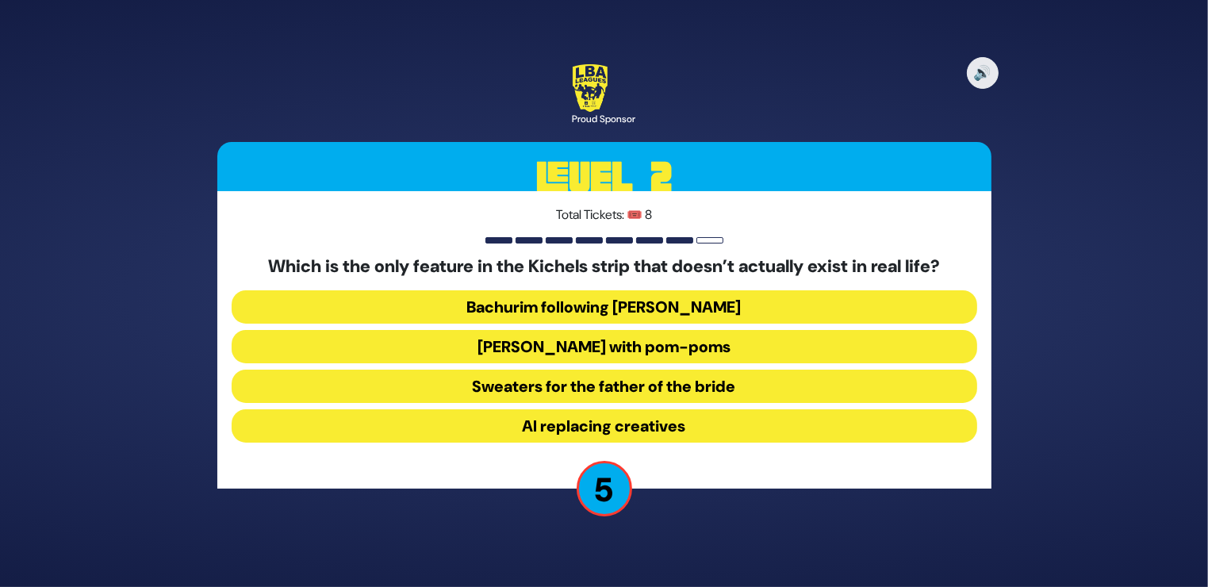
click at [722, 342] on button "[PERSON_NAME] with pom-poms" at bounding box center [604, 346] width 745 height 33
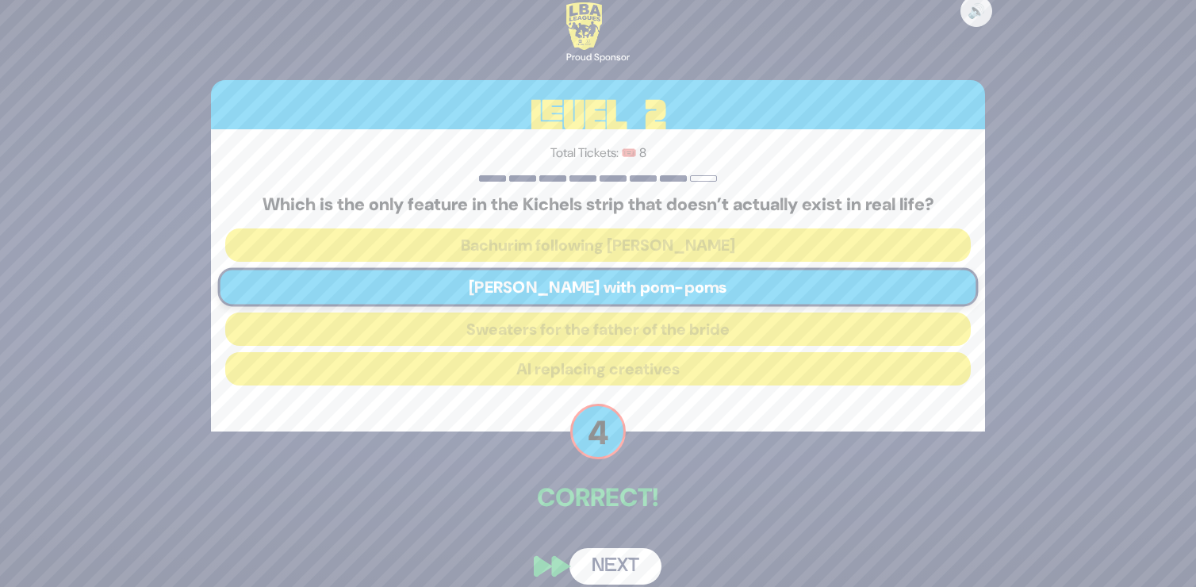
click at [599, 556] on button "Next" at bounding box center [615, 566] width 92 height 36
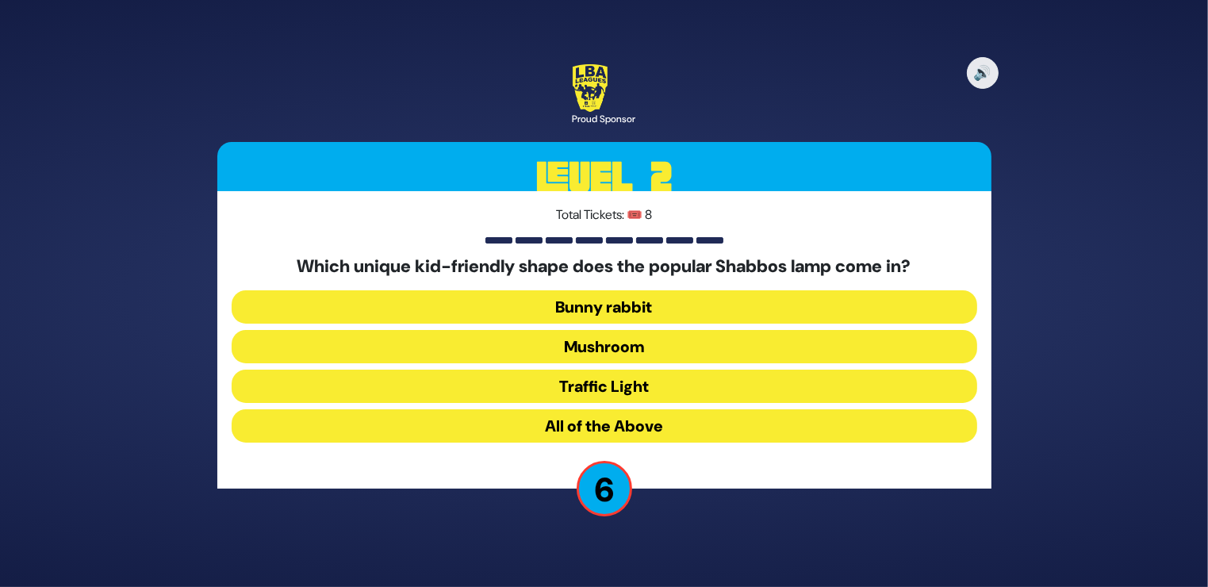
click at [629, 304] on button "Bunny rabbit" at bounding box center [604, 306] width 745 height 33
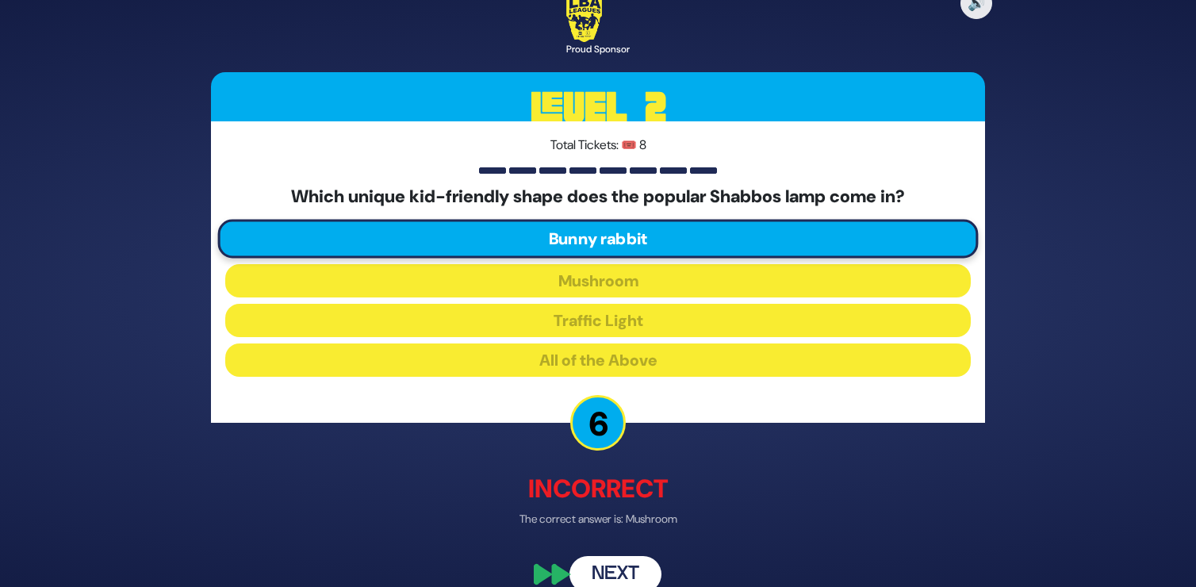
click at [623, 560] on button "Next" at bounding box center [615, 574] width 92 height 36
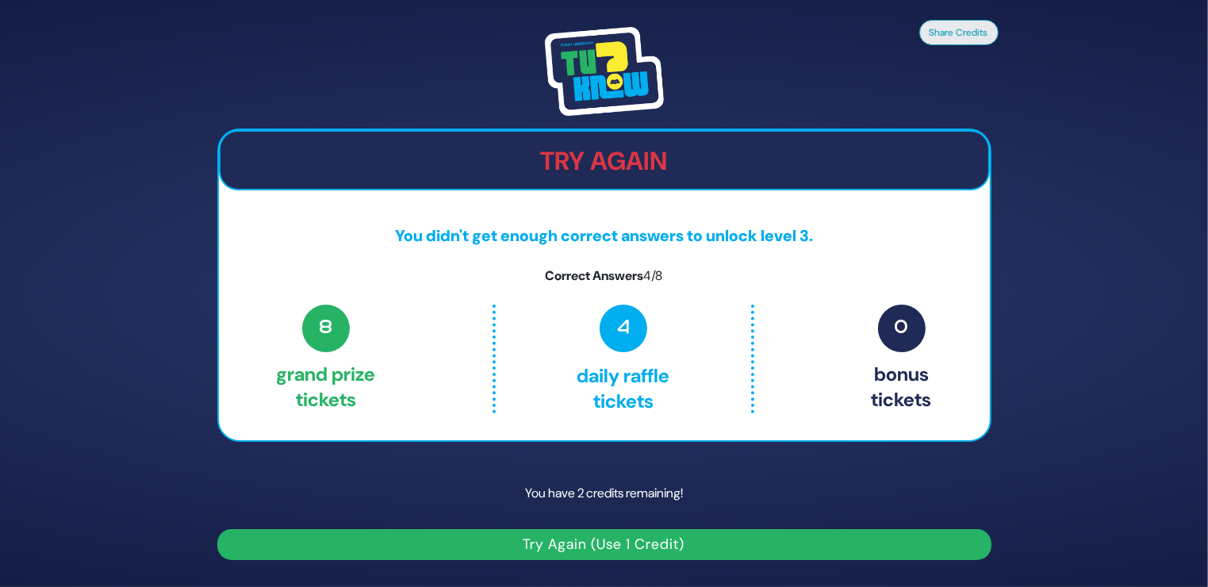
click at [629, 546] on button "Try Again (Use 1 Credit)" at bounding box center [604, 544] width 774 height 31
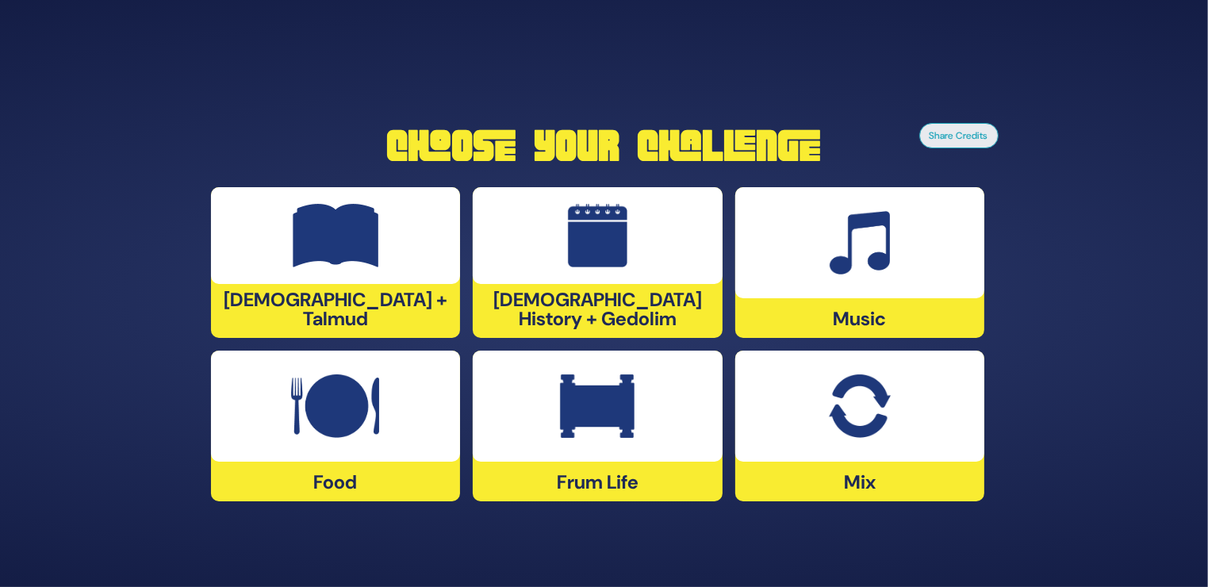
click at [339, 251] on img at bounding box center [336, 235] width 86 height 63
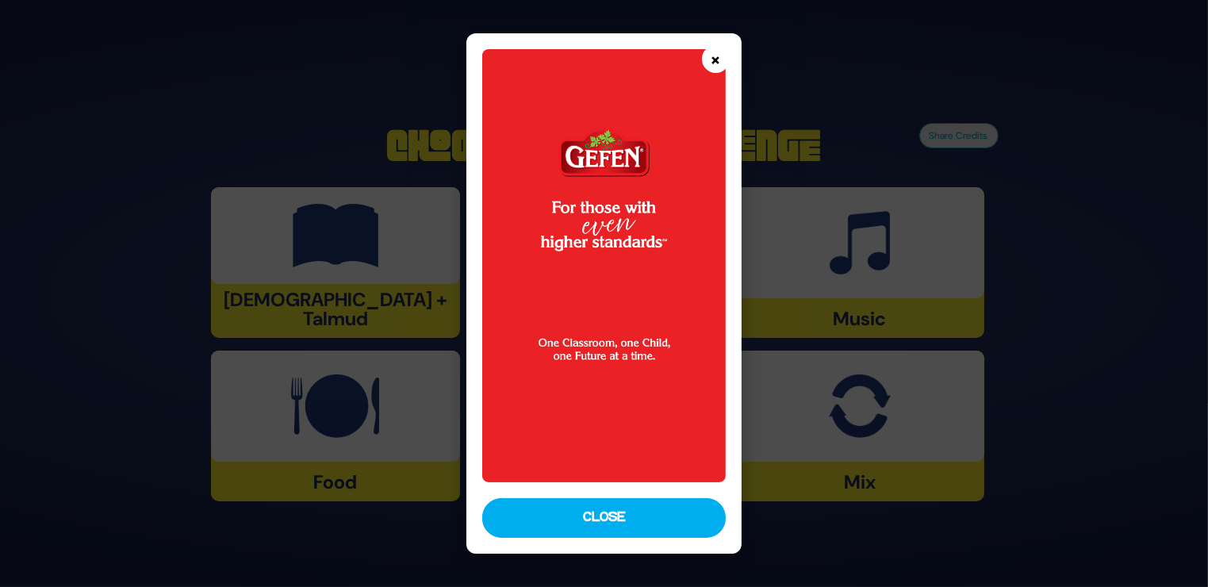
click at [718, 63] on button "×" at bounding box center [716, 59] width 28 height 28
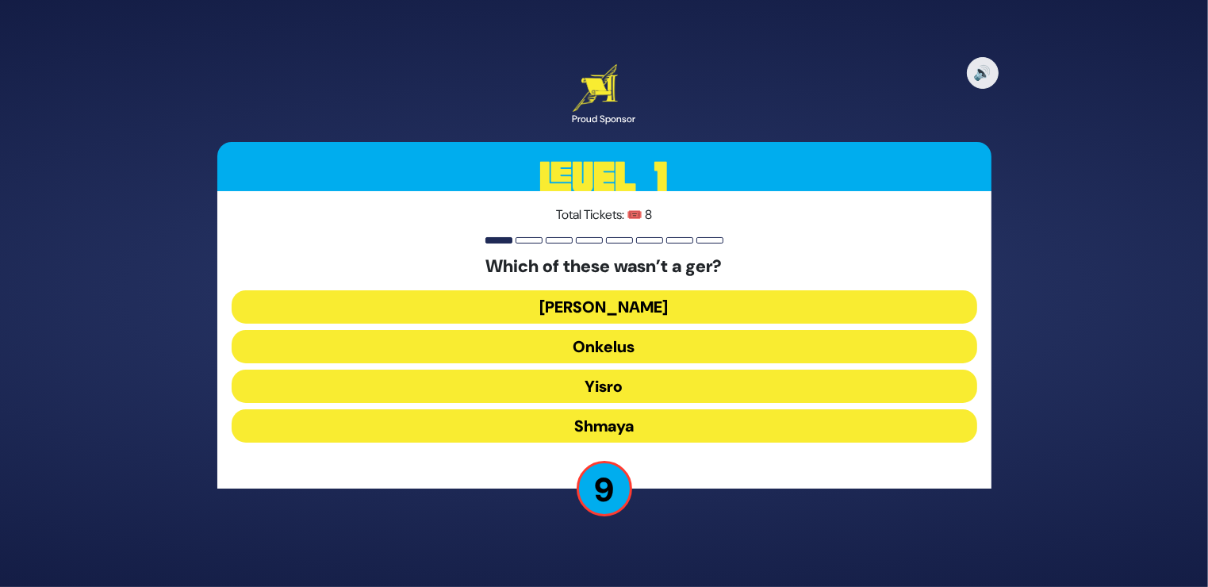
click at [603, 419] on button "Shmaya" at bounding box center [604, 425] width 745 height 33
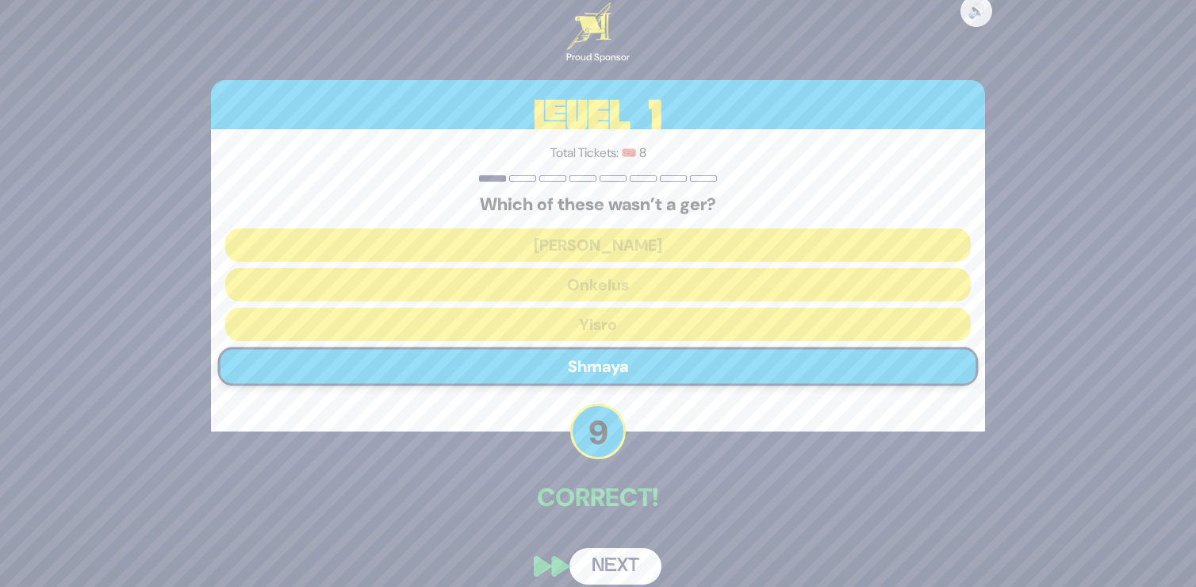
click at [607, 549] on button "Next" at bounding box center [615, 566] width 92 height 36
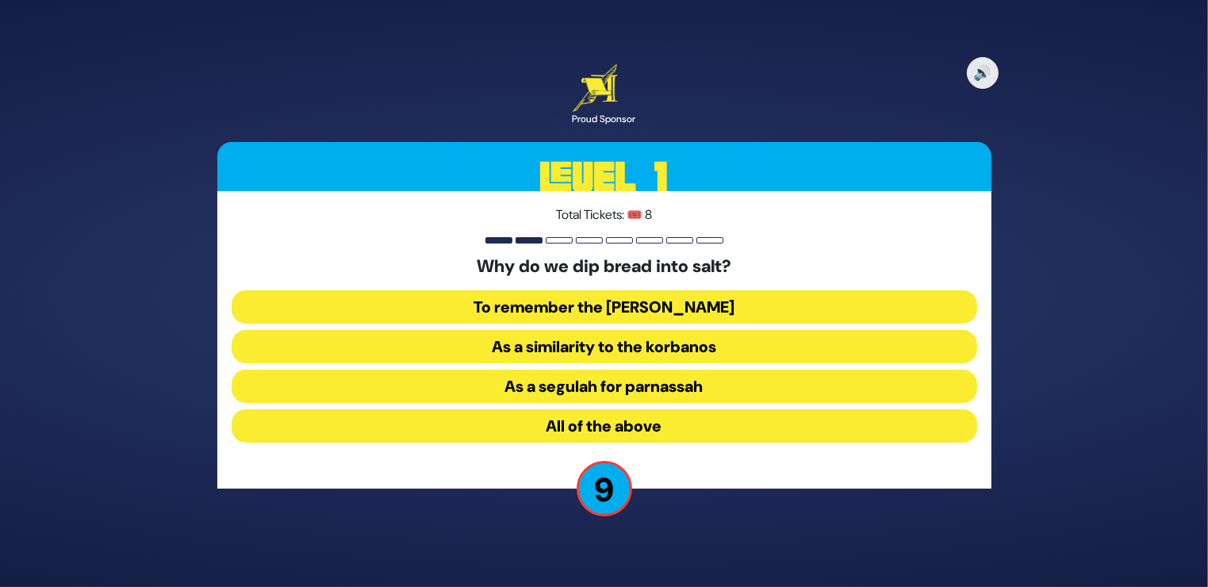
click at [618, 345] on button "As a similarity to the korbanos" at bounding box center [604, 346] width 745 height 33
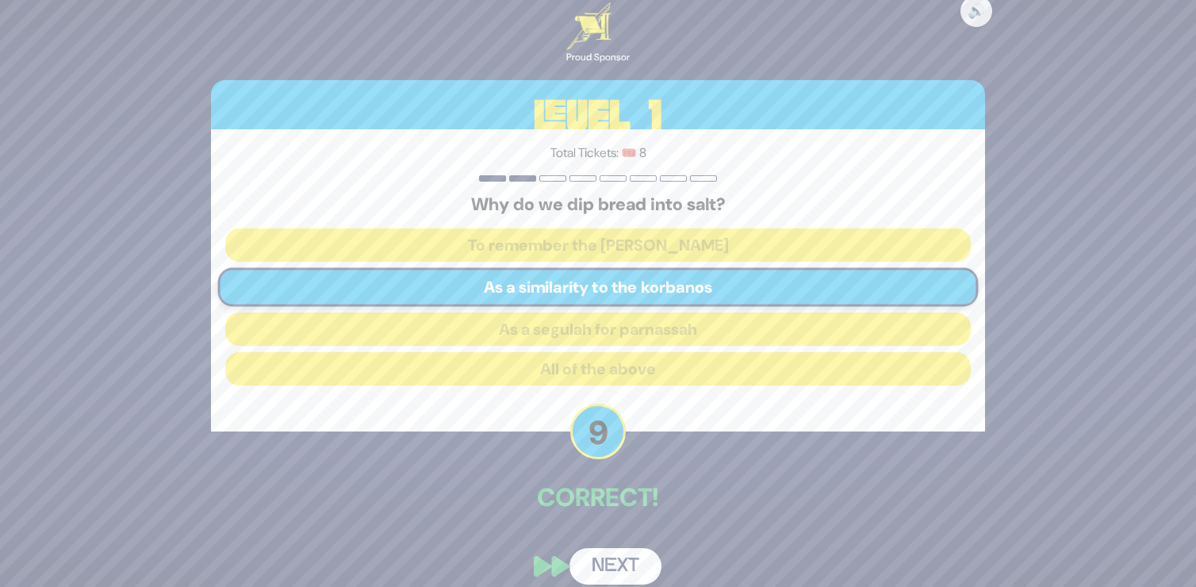
click at [592, 557] on button "Next" at bounding box center [615, 566] width 92 height 36
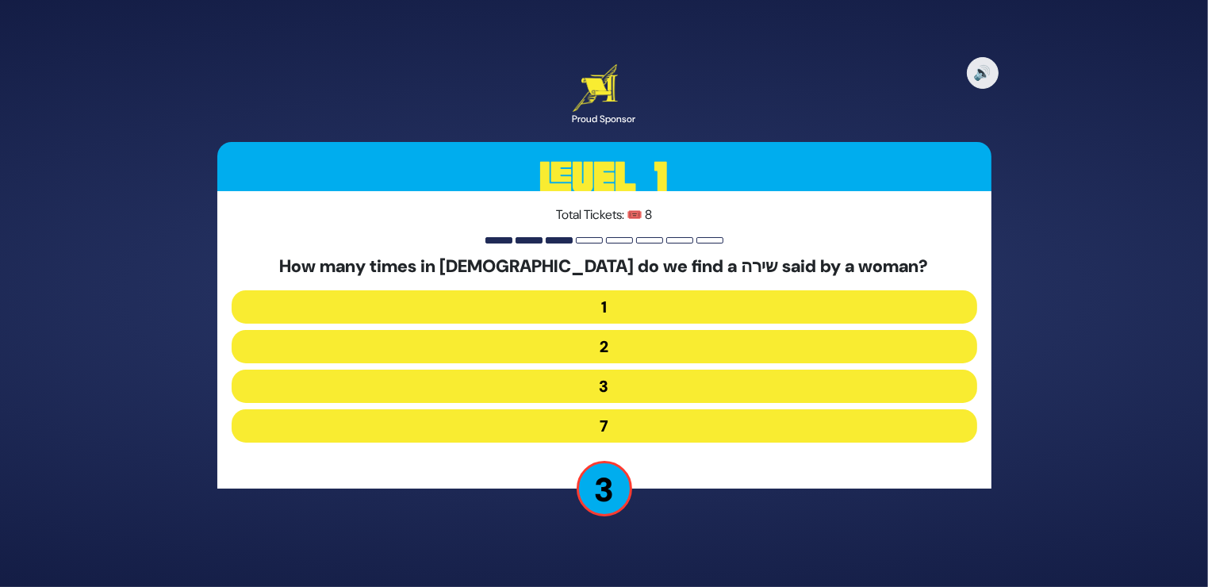
click at [617, 380] on button "3" at bounding box center [604, 386] width 745 height 33
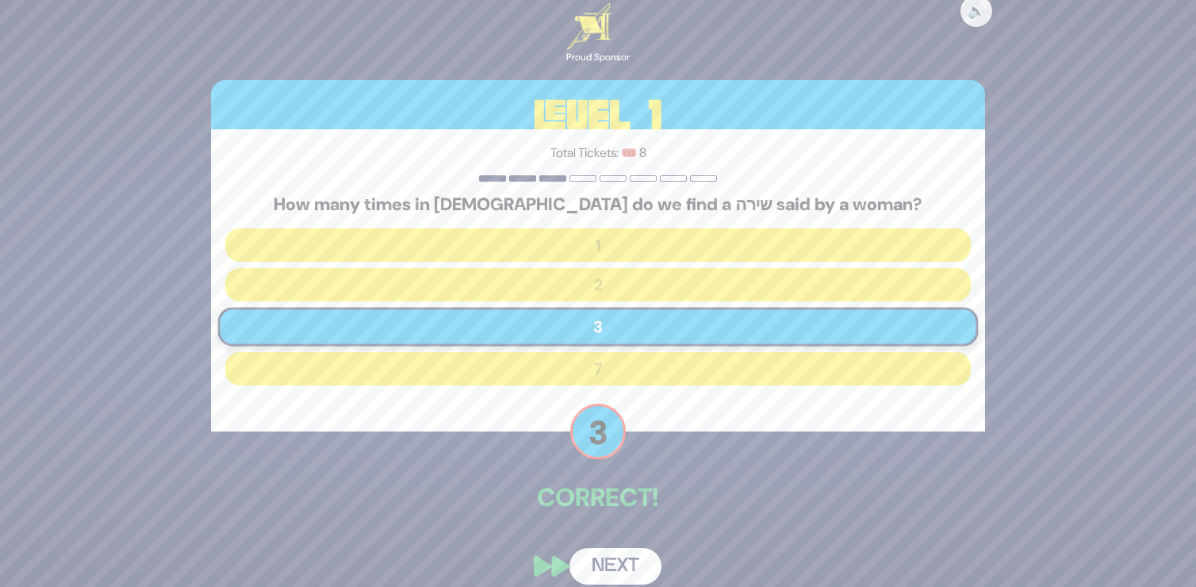
click at [605, 557] on button "Next" at bounding box center [615, 566] width 92 height 36
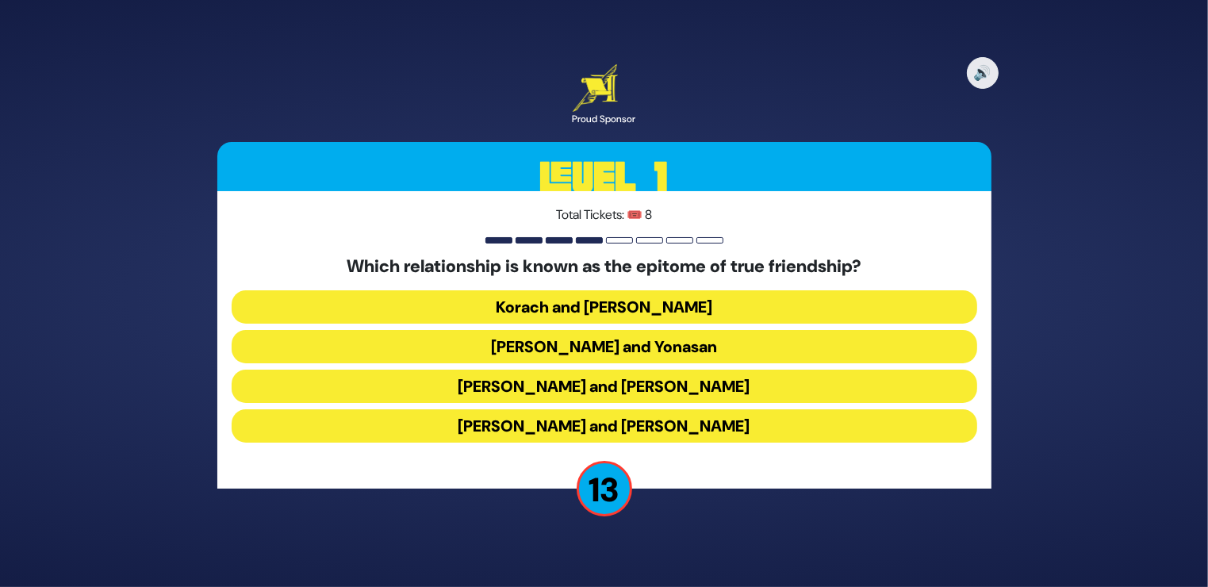
click at [645, 347] on button "Dovid and Yonasan" at bounding box center [604, 346] width 745 height 33
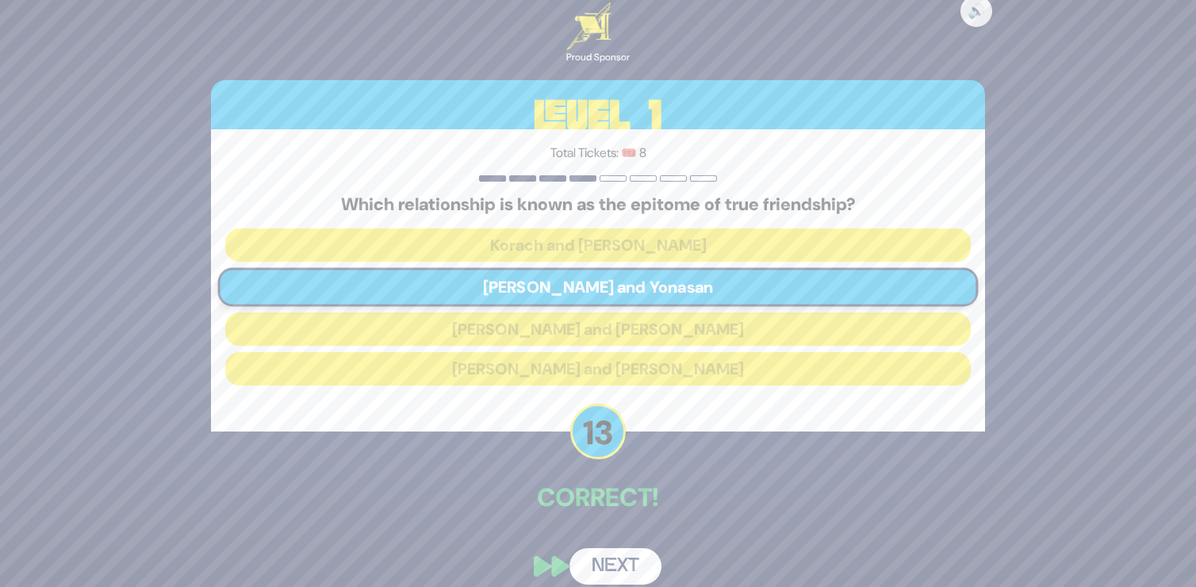
click at [614, 554] on button "Next" at bounding box center [615, 566] width 92 height 36
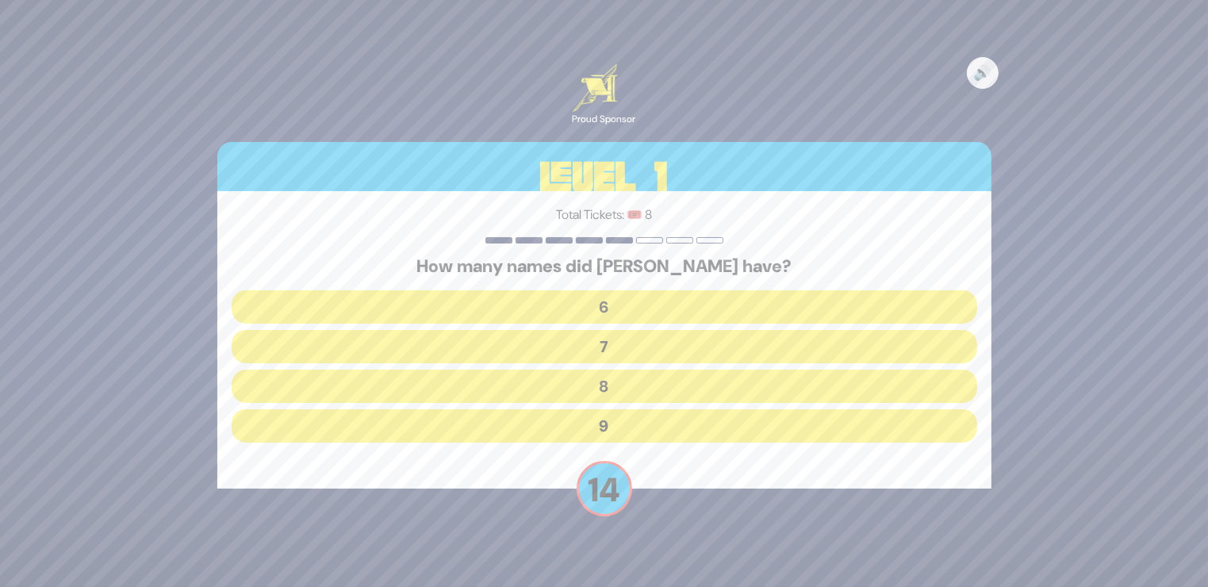
click at [619, 343] on button "7" at bounding box center [604, 346] width 745 height 33
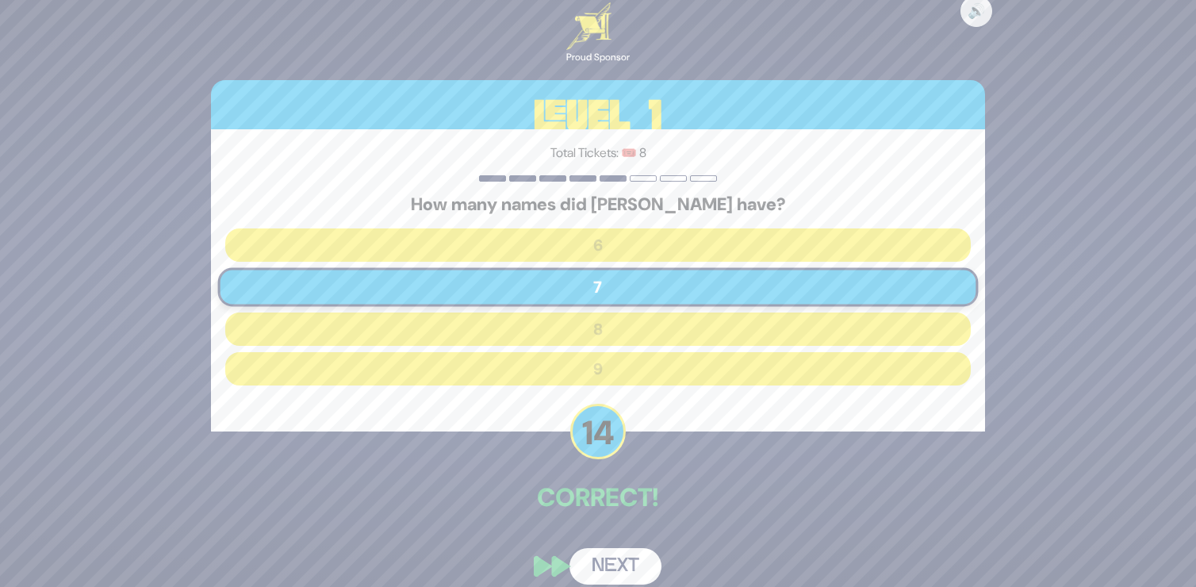
click at [626, 558] on button "Next" at bounding box center [615, 566] width 92 height 36
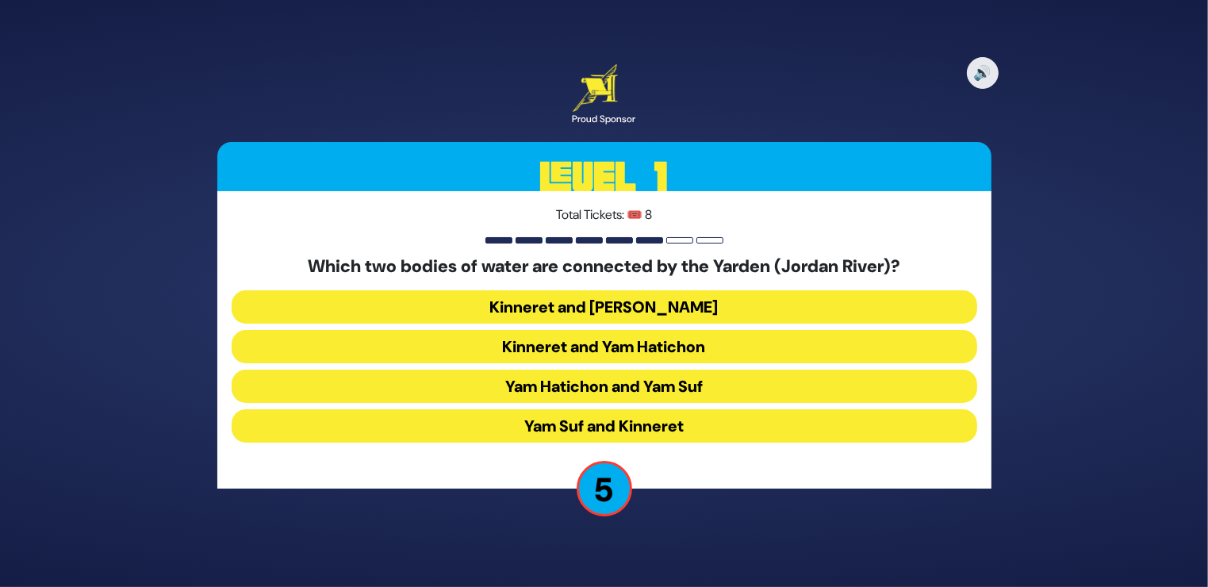
click at [729, 301] on button "Kinneret and Yam Hamelach" at bounding box center [604, 306] width 745 height 33
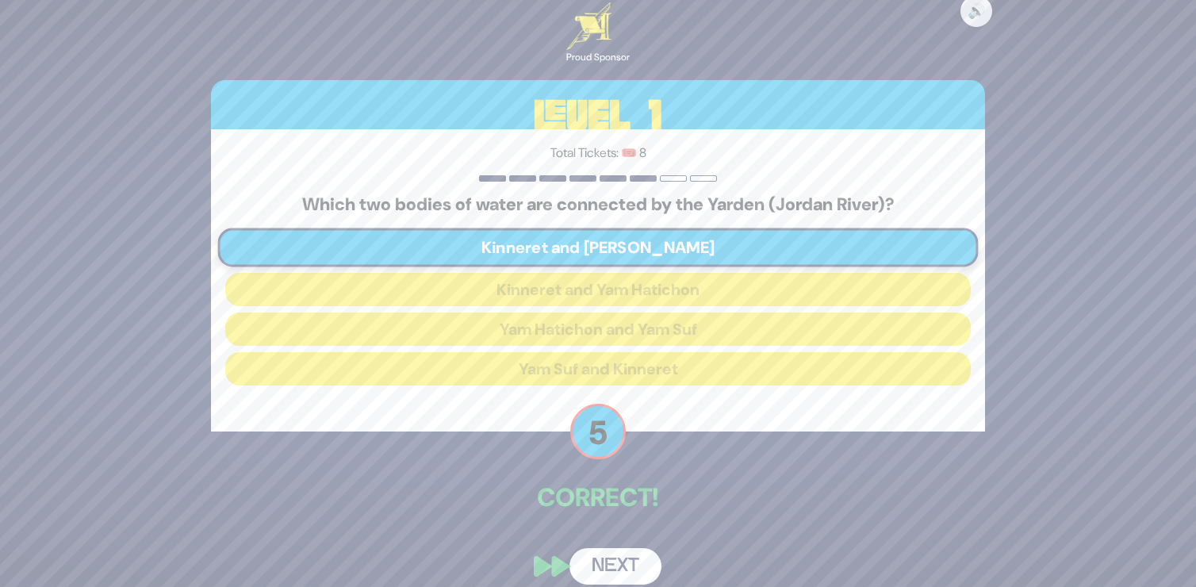
click at [609, 552] on button "Next" at bounding box center [615, 566] width 92 height 36
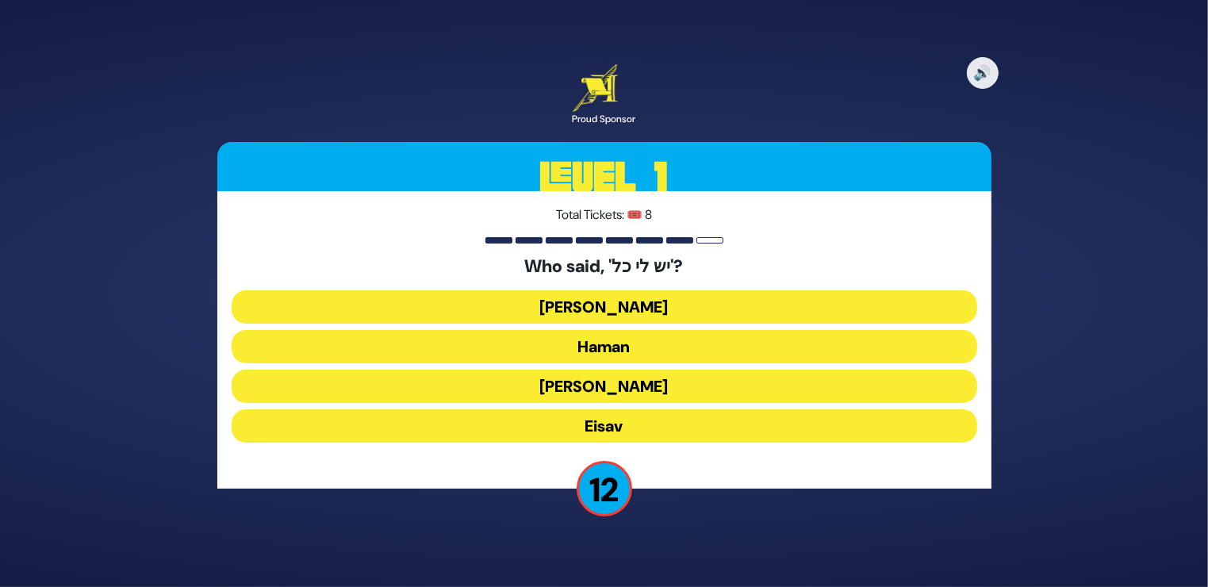
click at [626, 307] on button "Yaakov Avinu" at bounding box center [604, 306] width 745 height 33
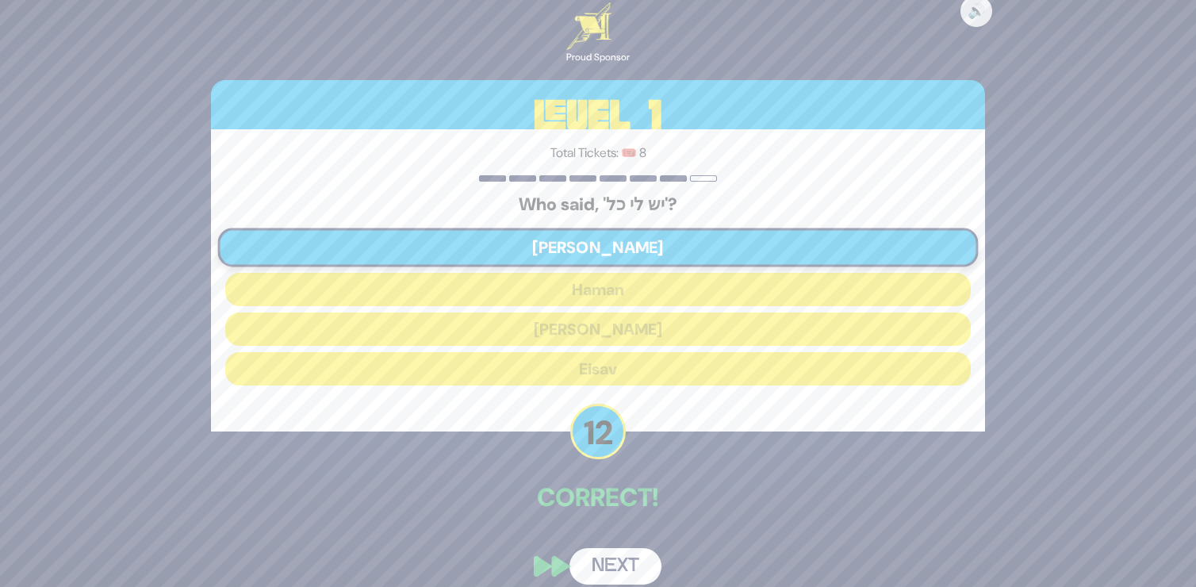
click at [616, 550] on button "Next" at bounding box center [615, 566] width 92 height 36
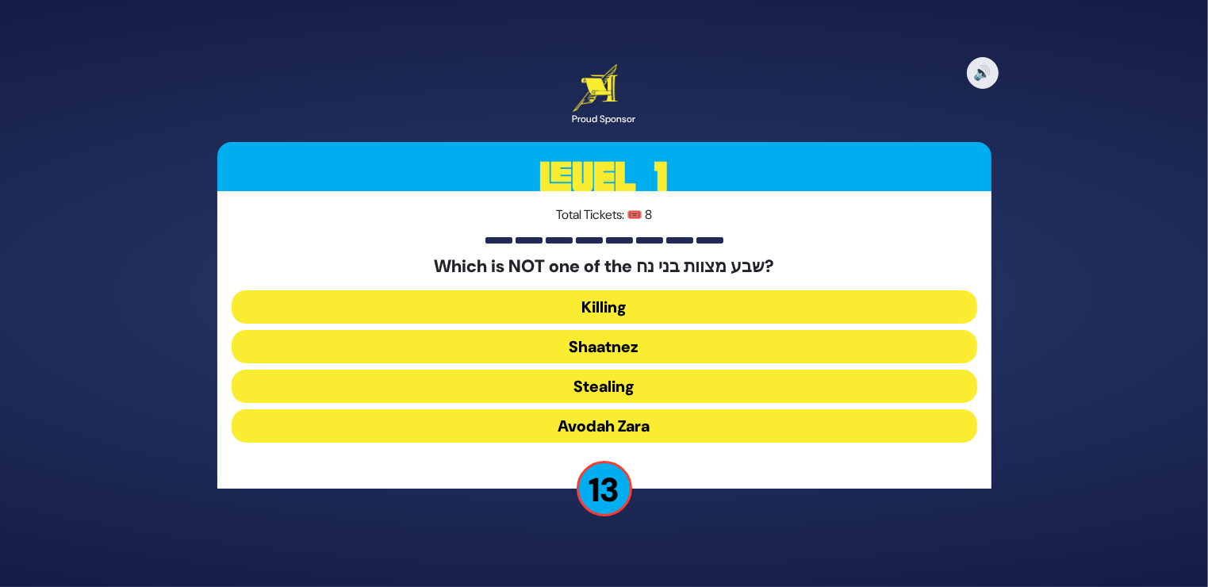
click at [624, 344] on button "Shaatnez" at bounding box center [604, 346] width 745 height 33
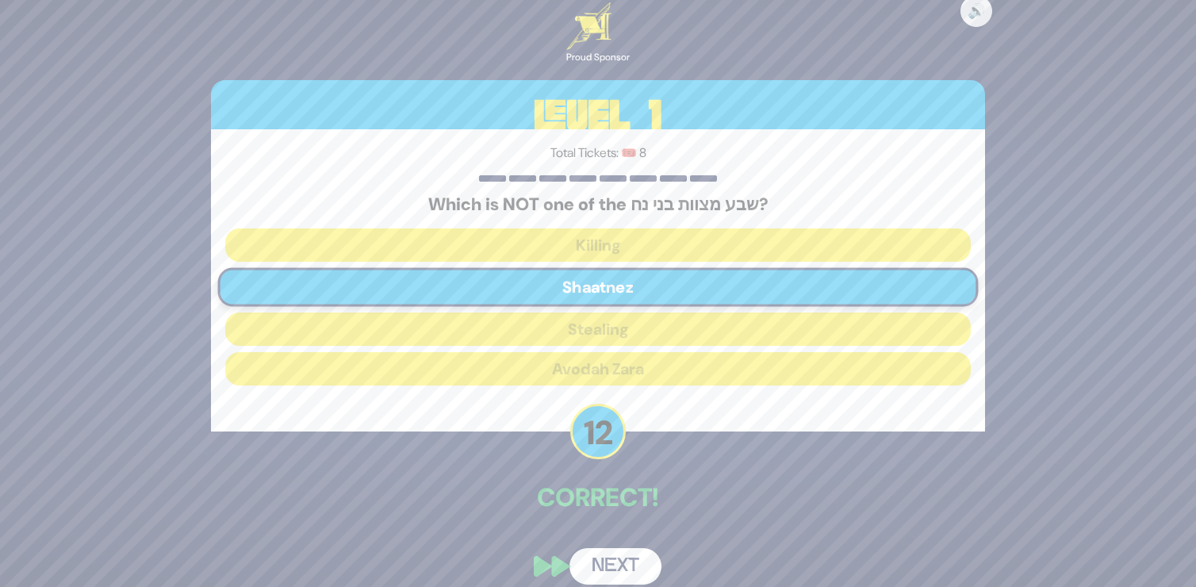
click at [628, 550] on button "Next" at bounding box center [615, 566] width 92 height 36
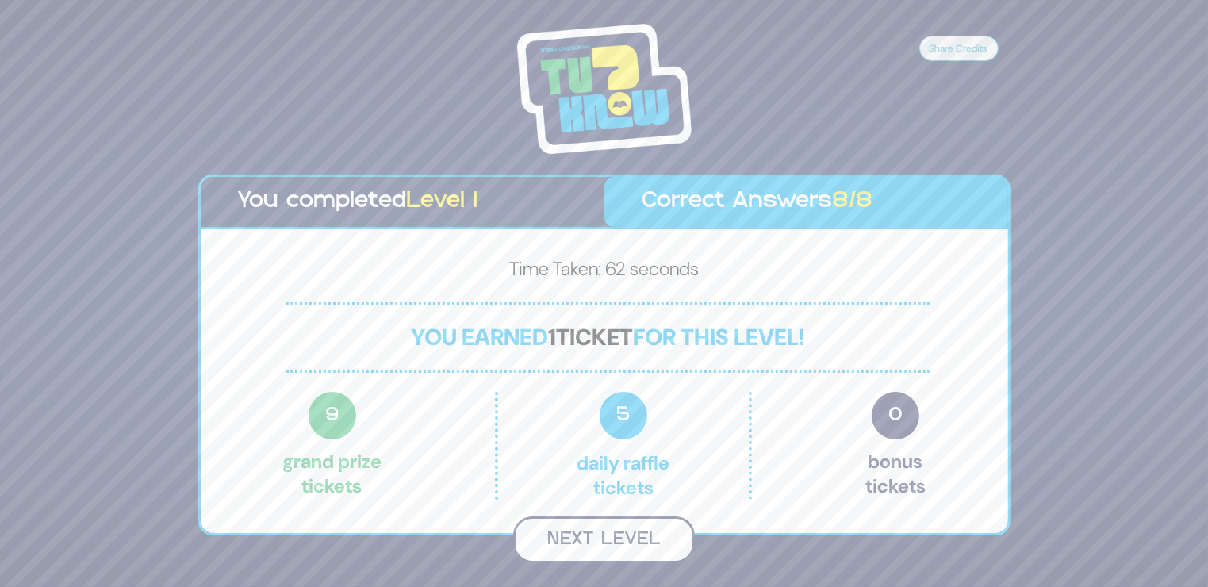
click at [606, 541] on button "Next Level" at bounding box center [604, 539] width 182 height 47
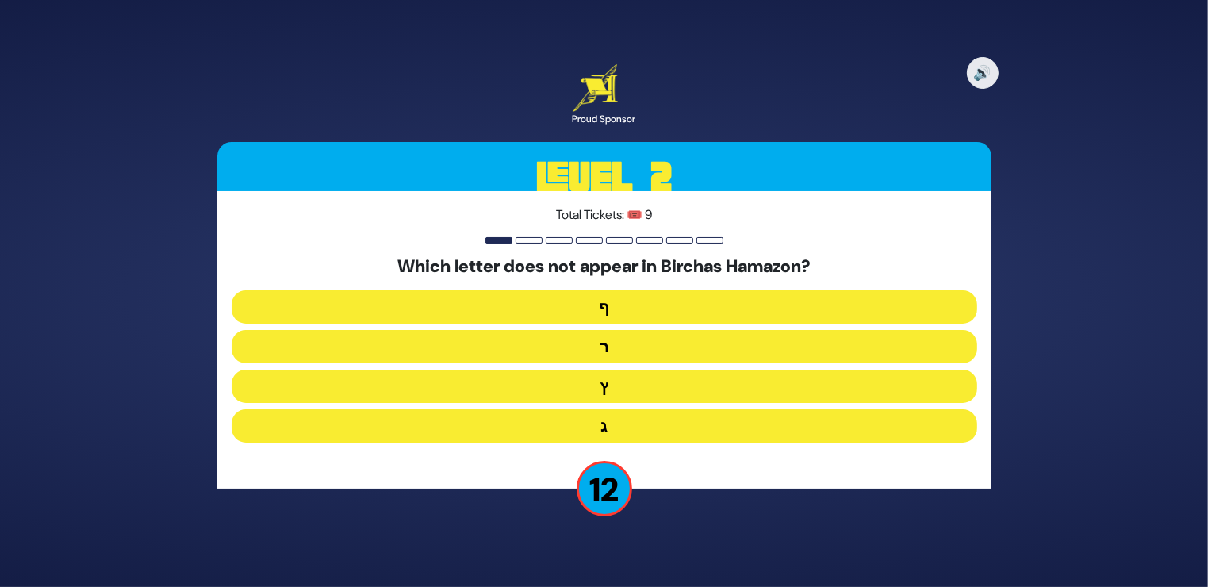
click at [625, 303] on button "ף" at bounding box center [604, 306] width 745 height 33
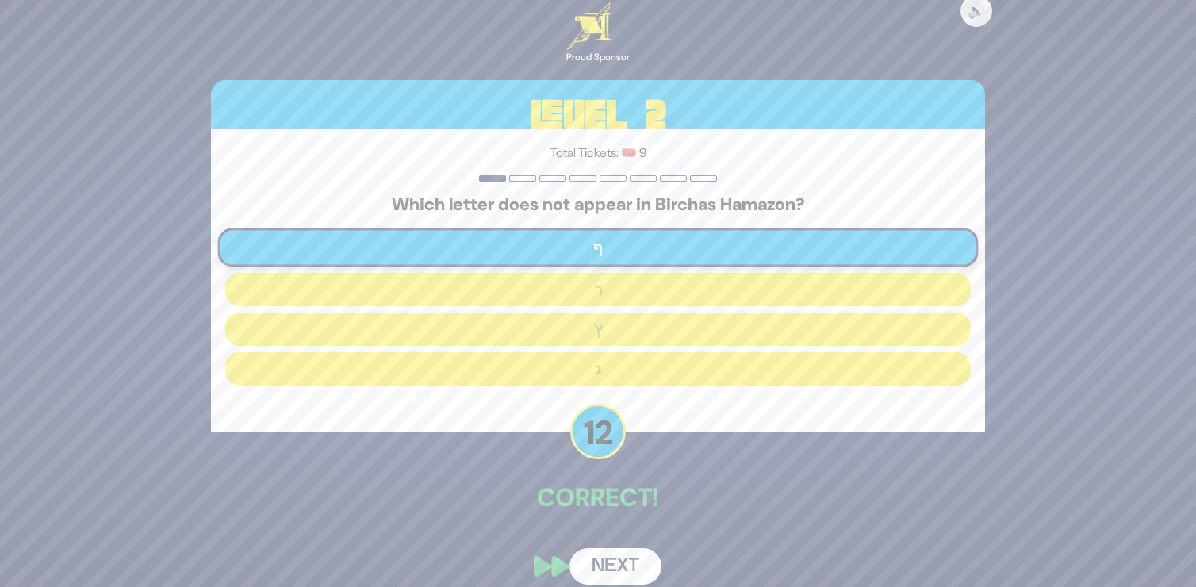
click at [622, 558] on button "Next" at bounding box center [615, 566] width 92 height 36
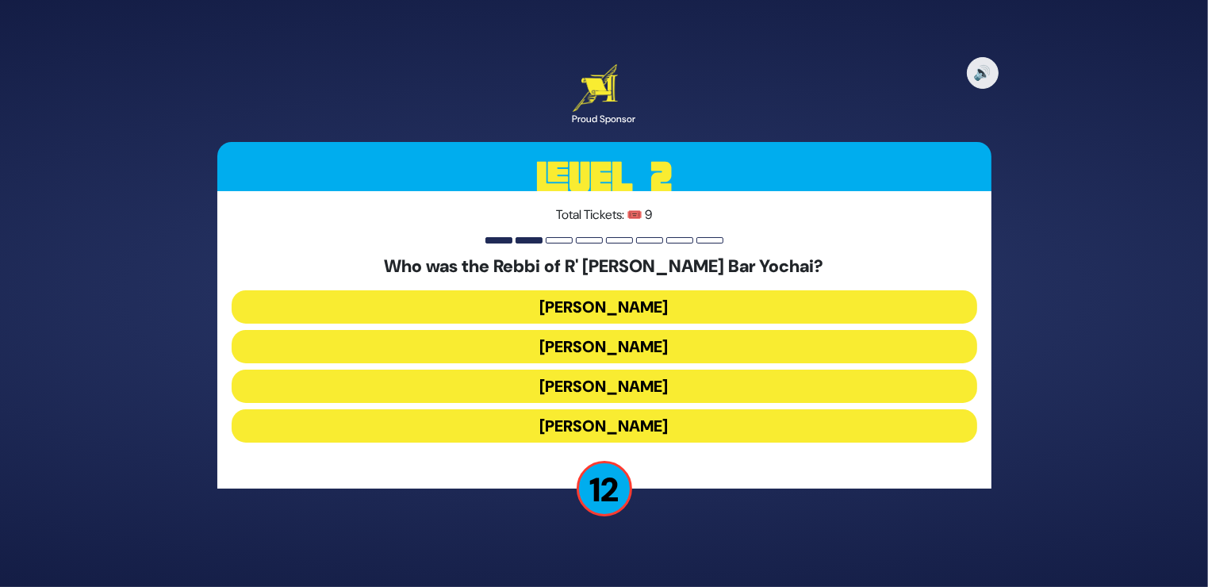
click at [640, 421] on button "Rabbi Akiva" at bounding box center [604, 425] width 745 height 33
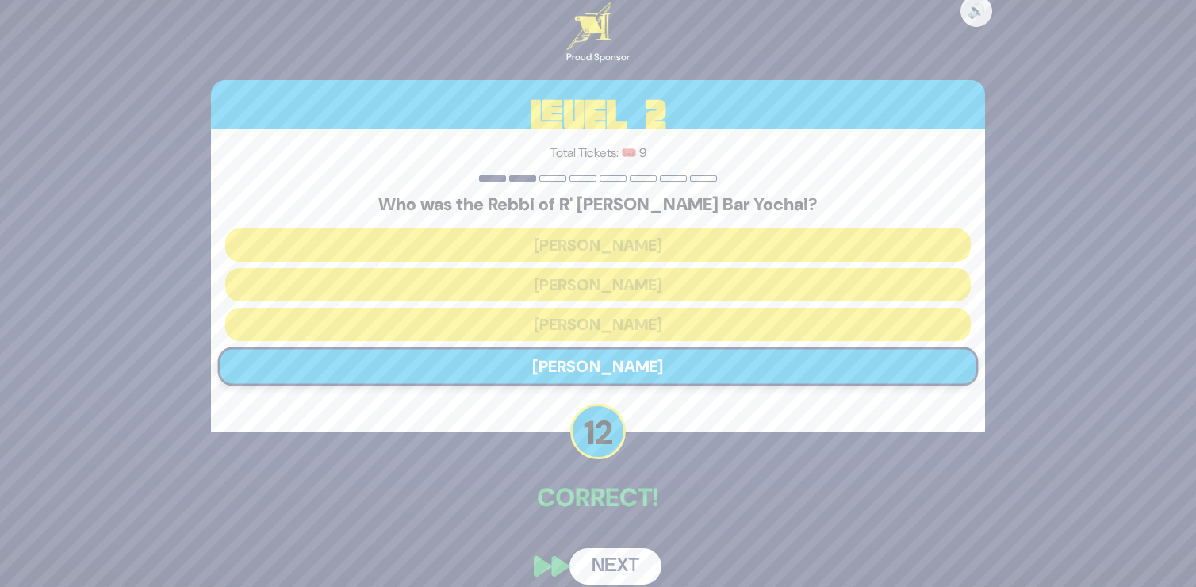
click at [624, 560] on button "Next" at bounding box center [615, 566] width 92 height 36
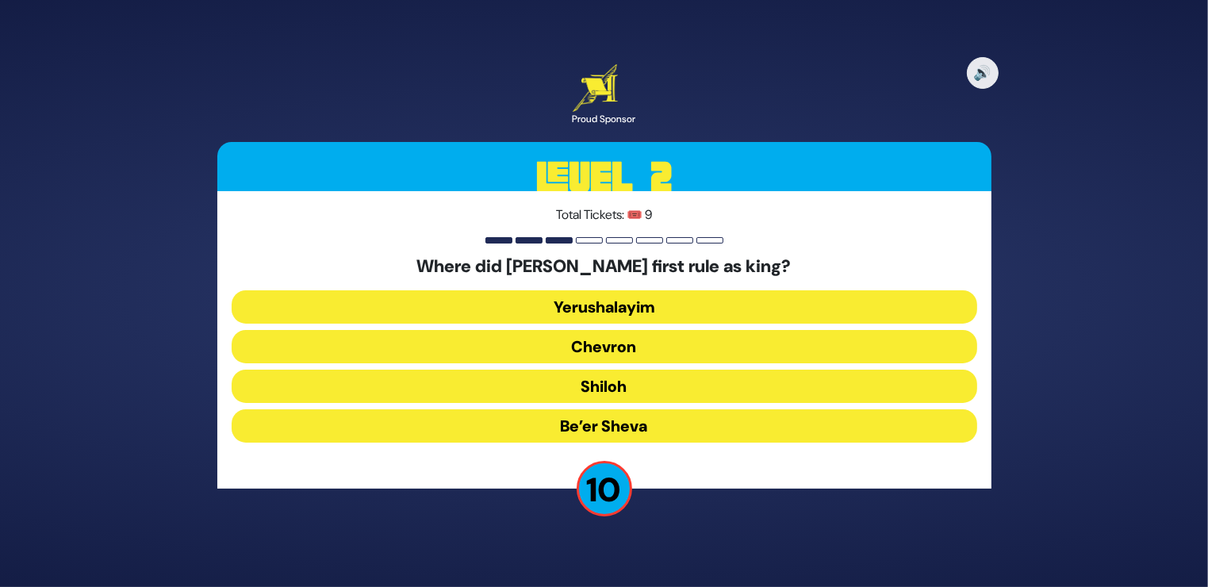
click at [634, 384] on button "Shiloh" at bounding box center [604, 386] width 745 height 33
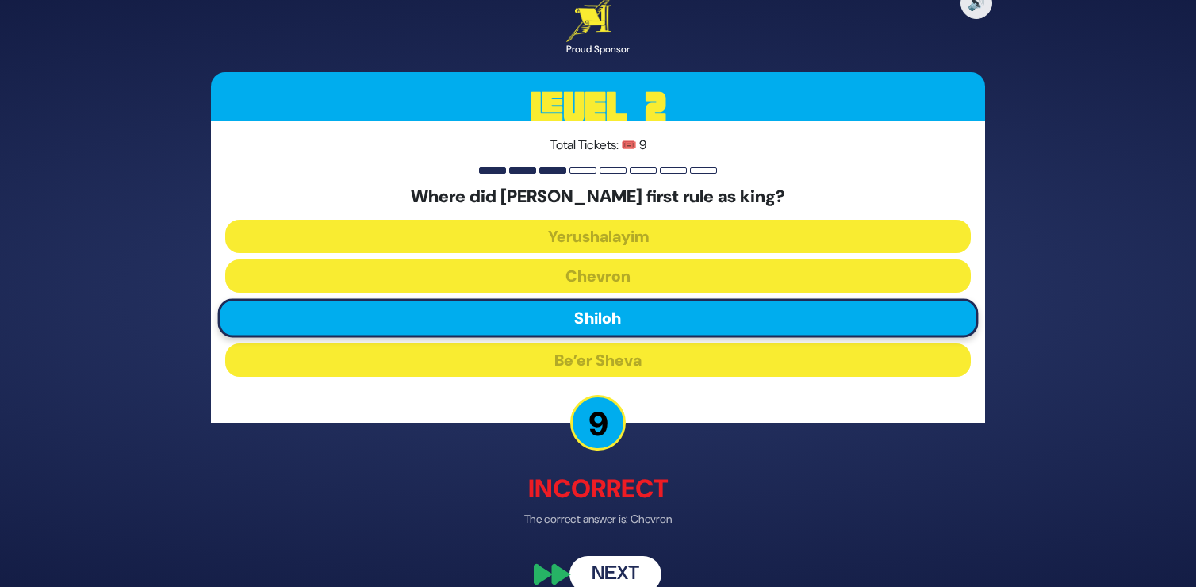
click at [630, 558] on button "Next" at bounding box center [615, 574] width 92 height 36
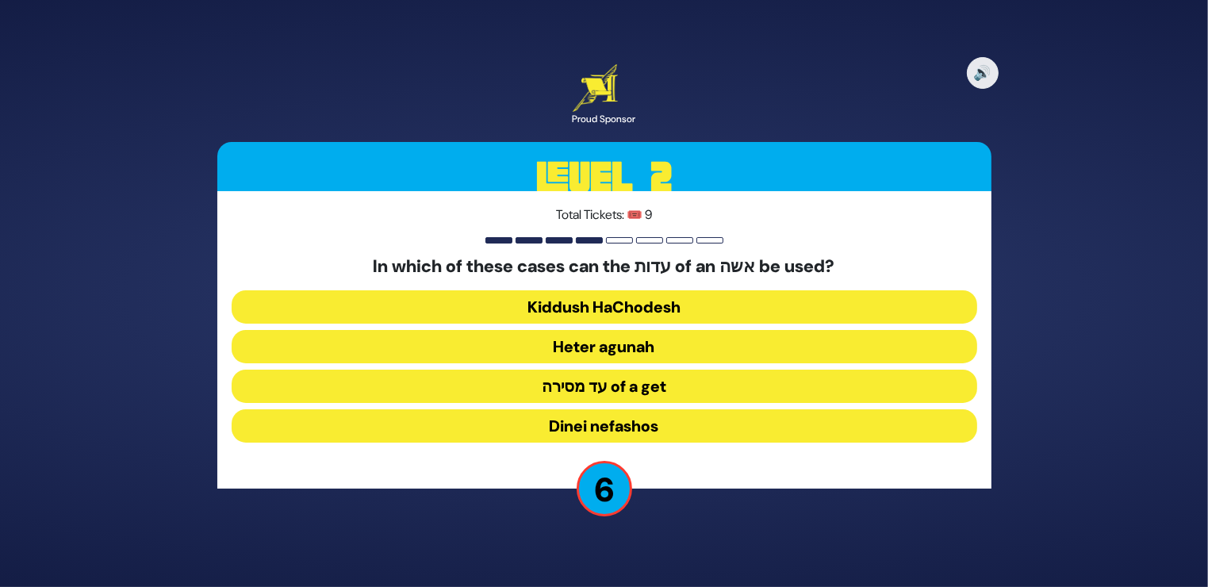
click at [685, 343] on button "Heter agunah" at bounding box center [604, 346] width 745 height 33
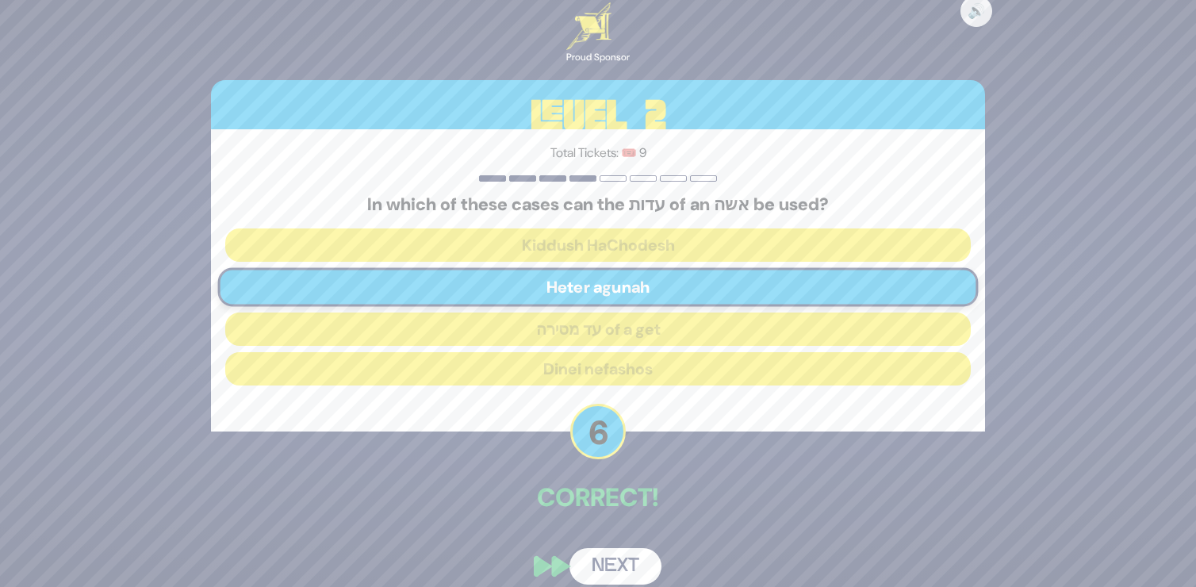
click at [620, 553] on button "Next" at bounding box center [615, 566] width 92 height 36
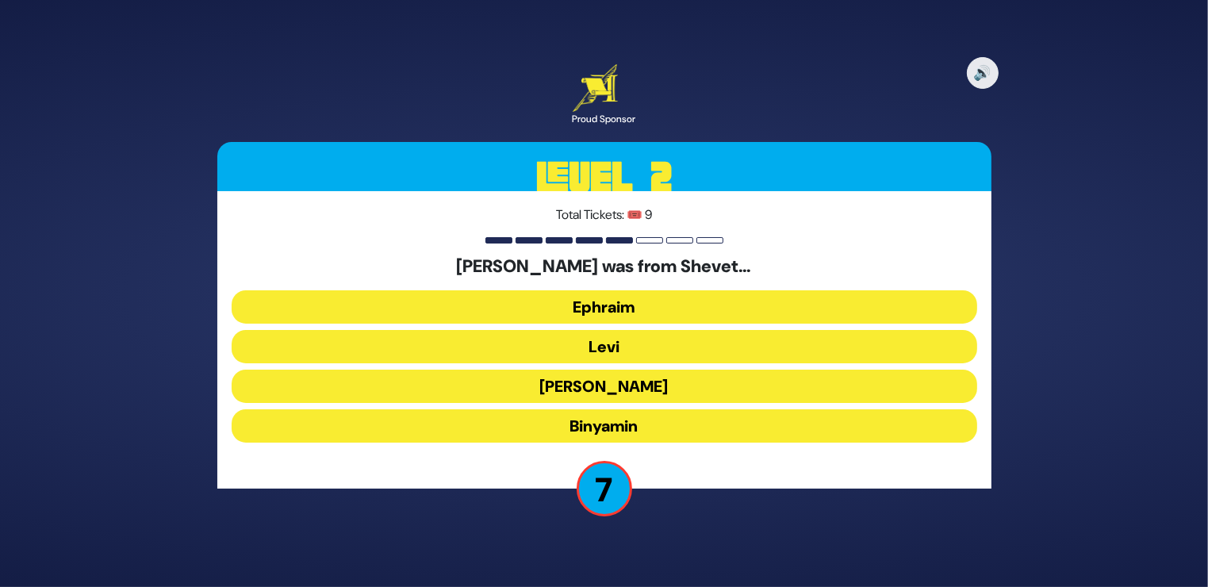
click at [668, 423] on button "Binyamin" at bounding box center [604, 425] width 745 height 33
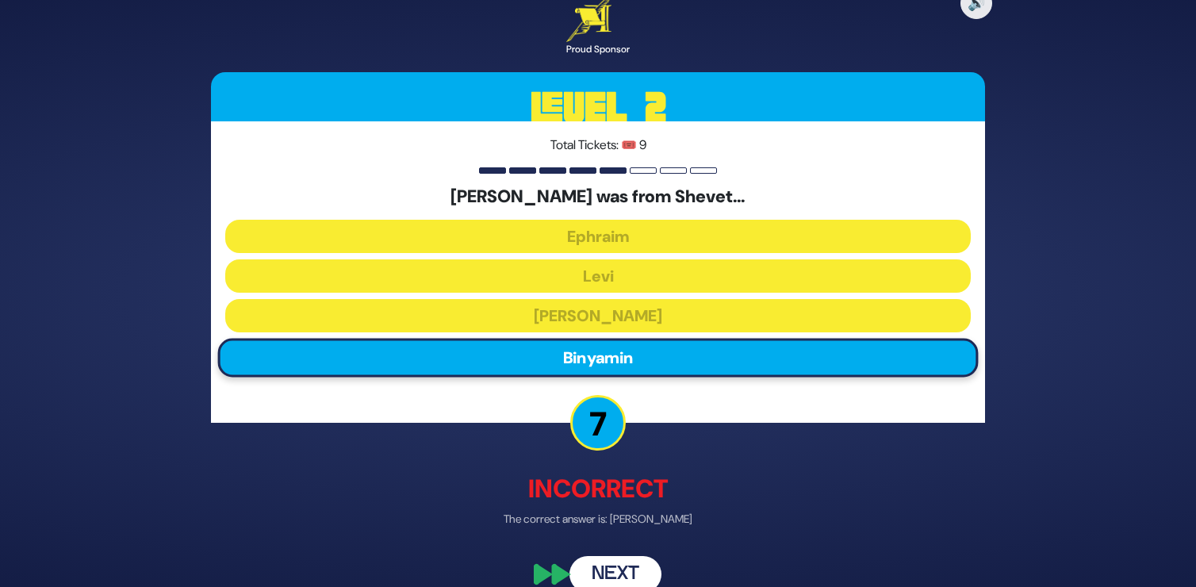
click at [615, 563] on button "Next" at bounding box center [615, 574] width 92 height 36
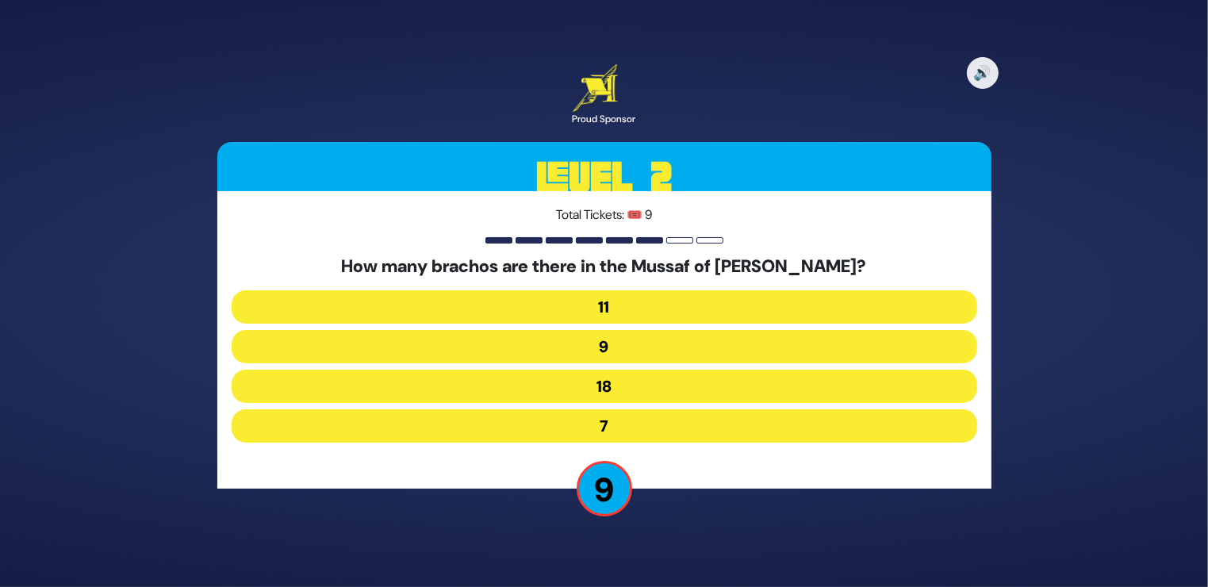
click at [628, 304] on button "11" at bounding box center [604, 306] width 745 height 33
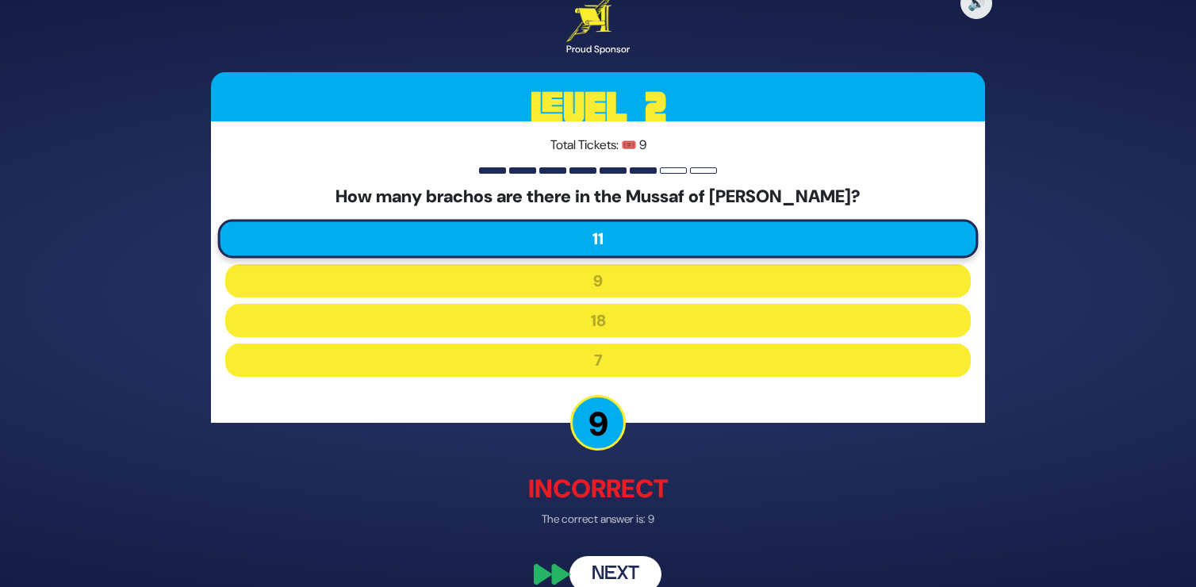
click at [641, 565] on button "Next" at bounding box center [615, 574] width 92 height 36
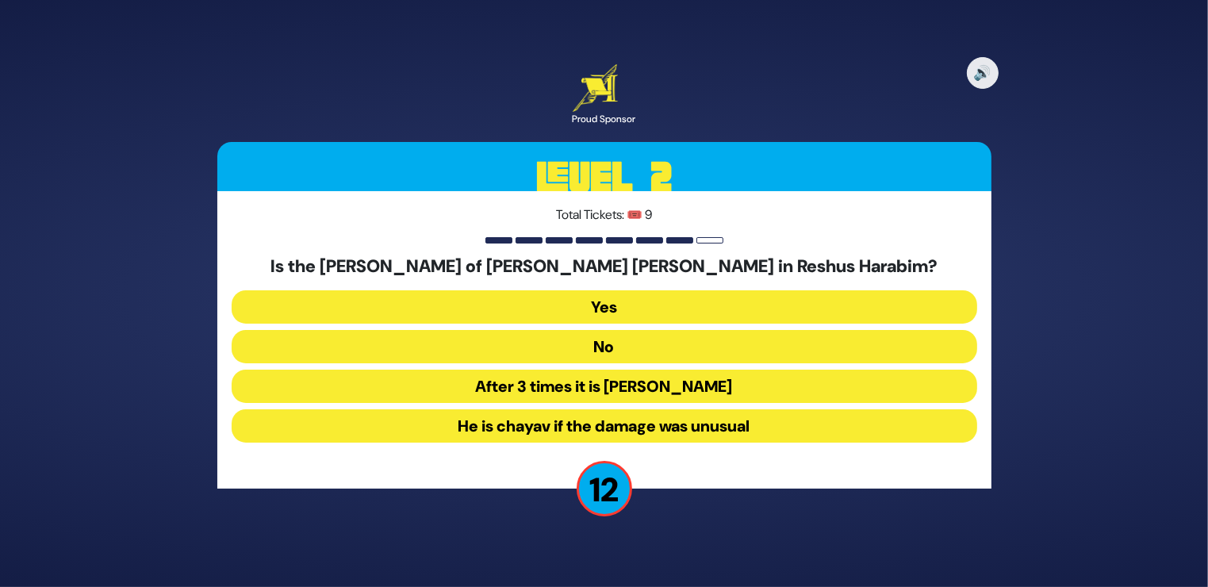
click at [630, 305] on button "Yes" at bounding box center [604, 306] width 745 height 33
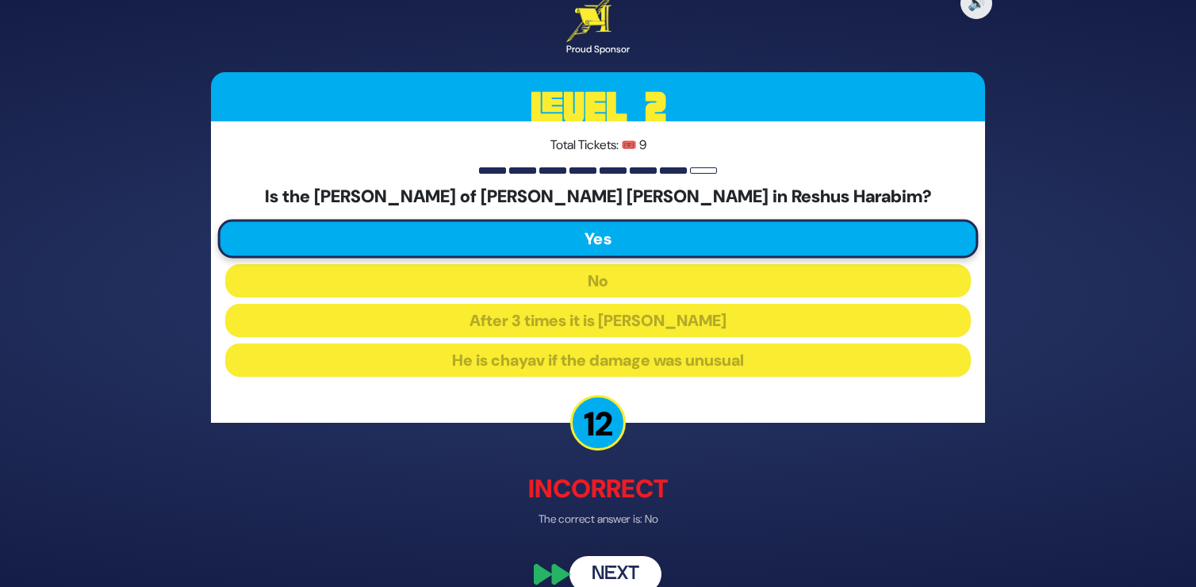
click at [615, 562] on button "Next" at bounding box center [615, 574] width 92 height 36
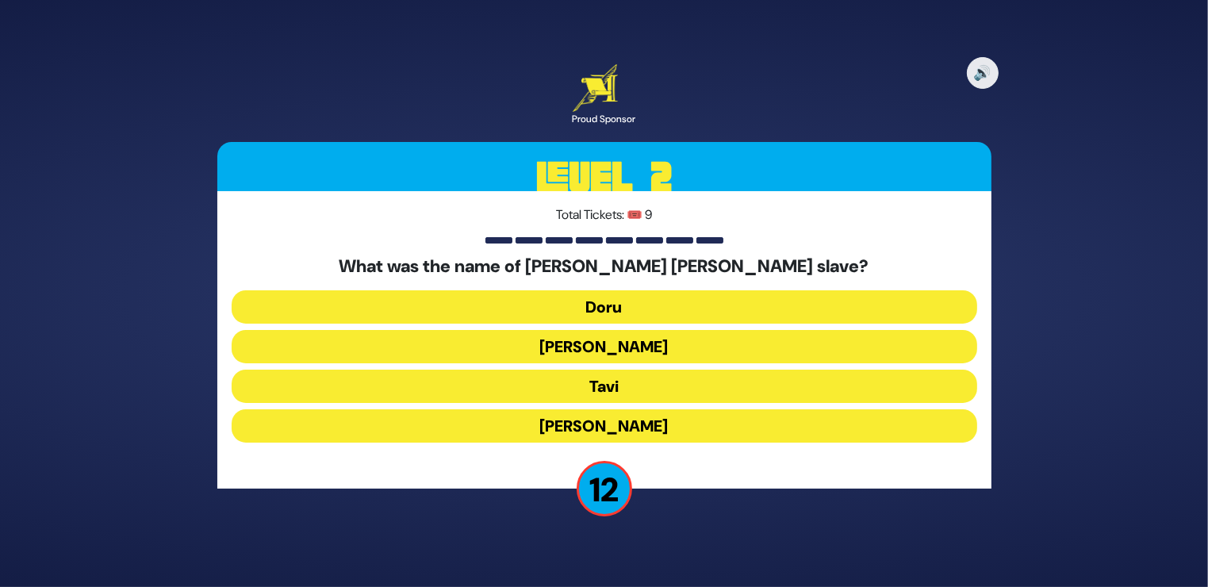
click at [615, 387] on button "Tavi" at bounding box center [604, 386] width 745 height 33
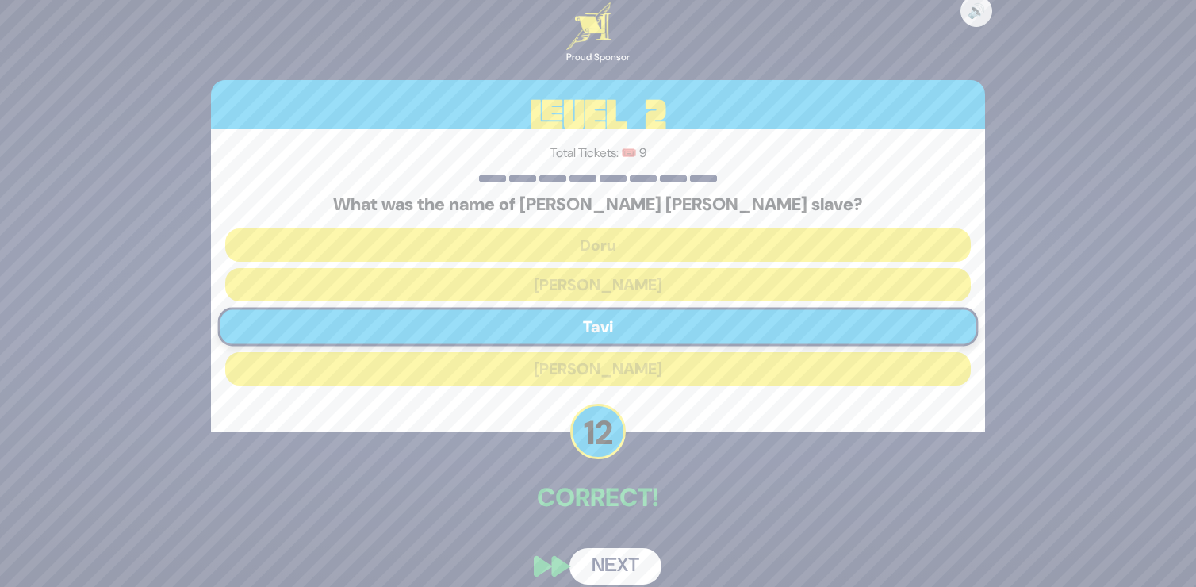
click at [619, 518] on div "Correct!" at bounding box center [598, 498] width 774 height 41
click at [610, 555] on button "Next" at bounding box center [615, 566] width 92 height 36
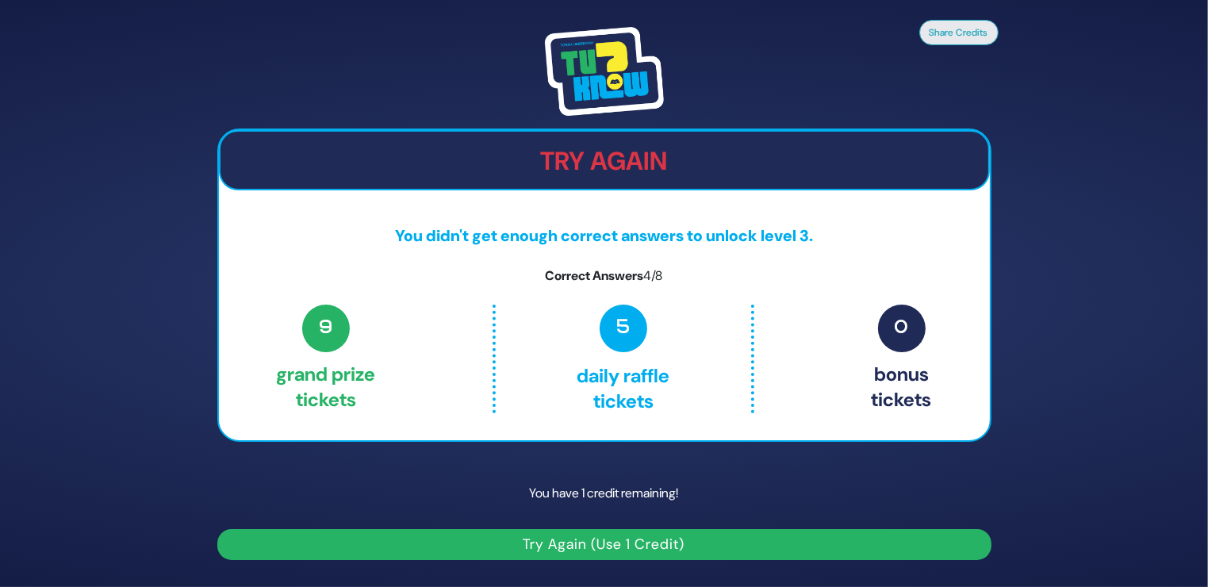
click at [631, 534] on button "Try Again (Use 1 Credit)" at bounding box center [604, 544] width 774 height 31
click at [611, 540] on button "Try Again (Use 1 Credit)" at bounding box center [604, 544] width 774 height 31
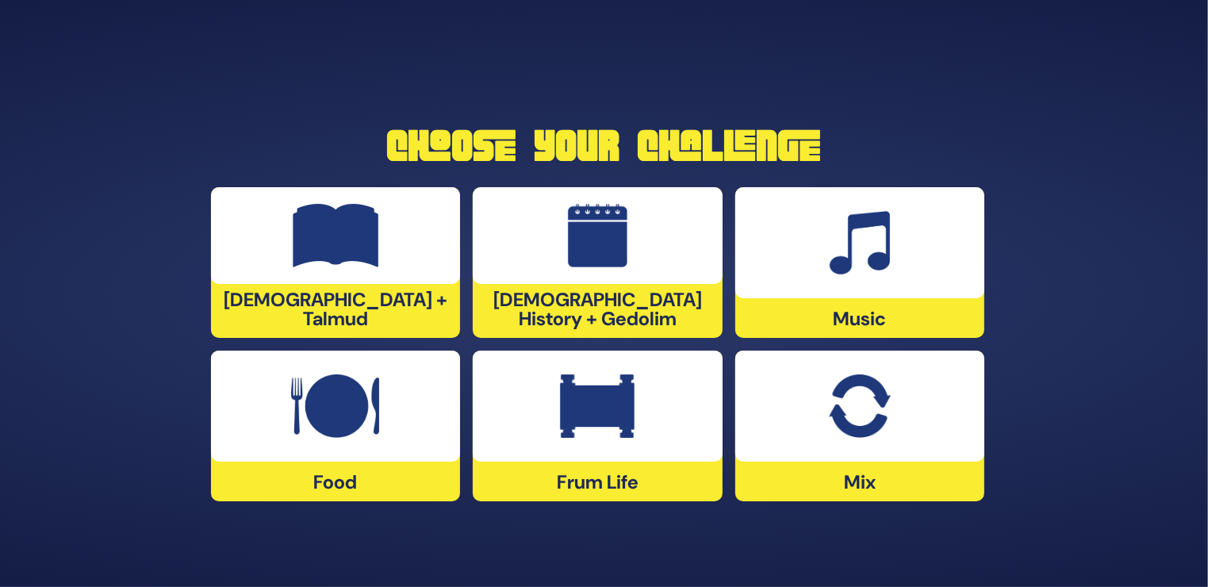
click at [340, 419] on img at bounding box center [335, 405] width 88 height 63
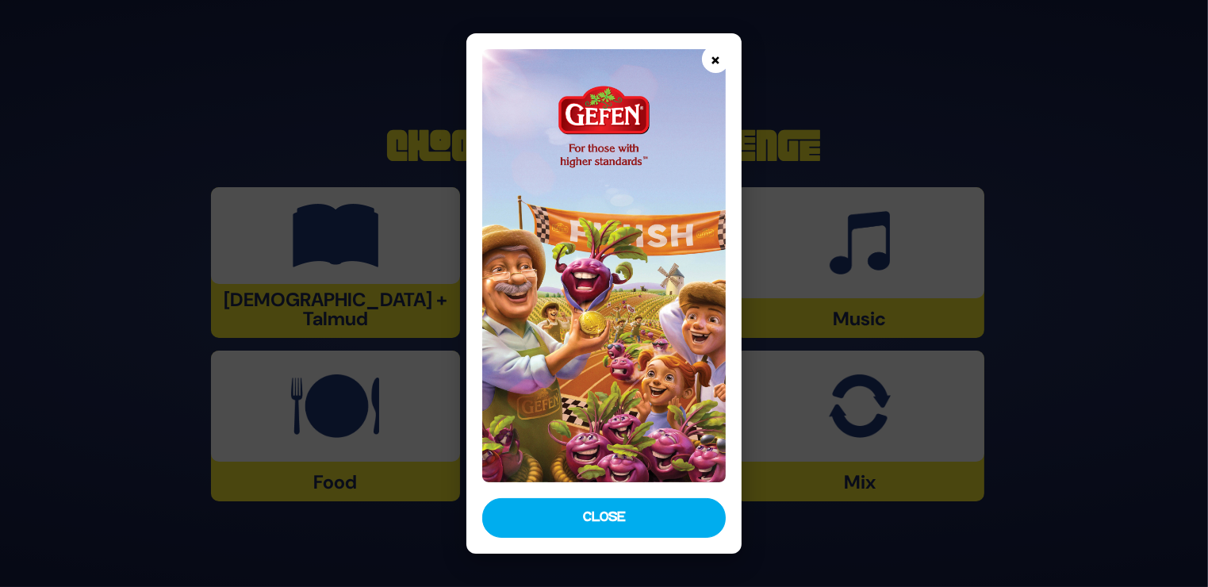
click at [714, 59] on button "×" at bounding box center [716, 59] width 28 height 28
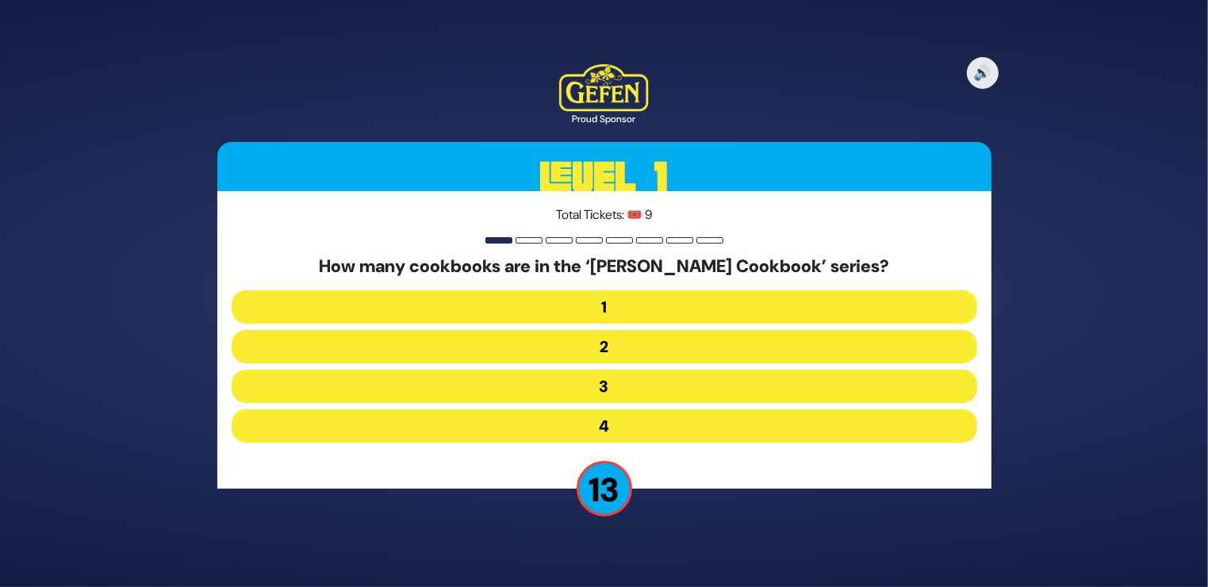
click at [610, 377] on button "3" at bounding box center [604, 386] width 745 height 33
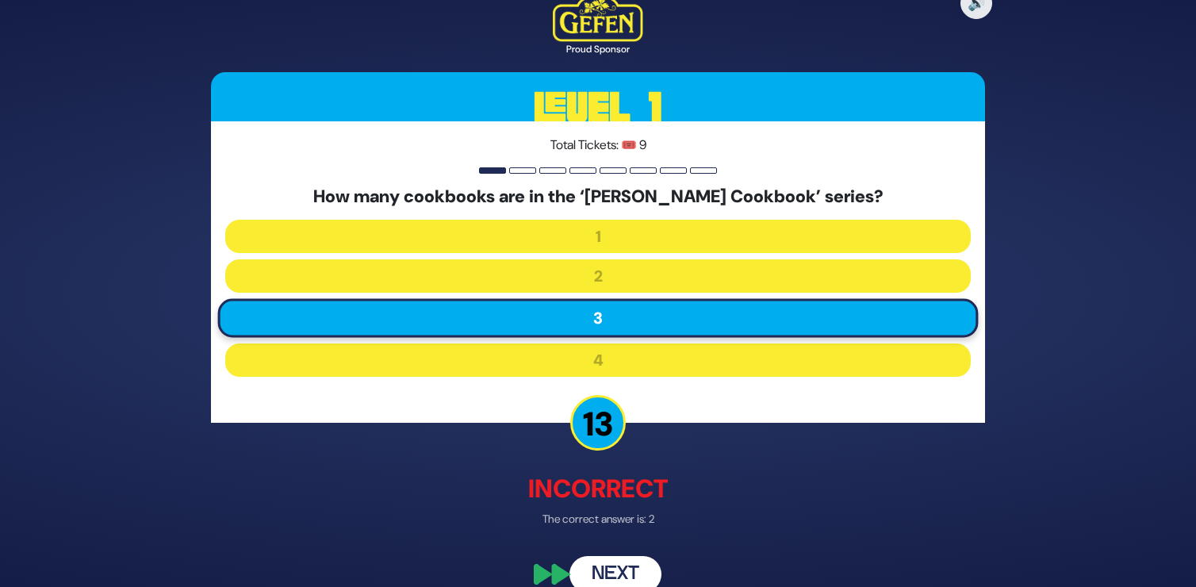
click at [619, 569] on button "Next" at bounding box center [615, 574] width 92 height 36
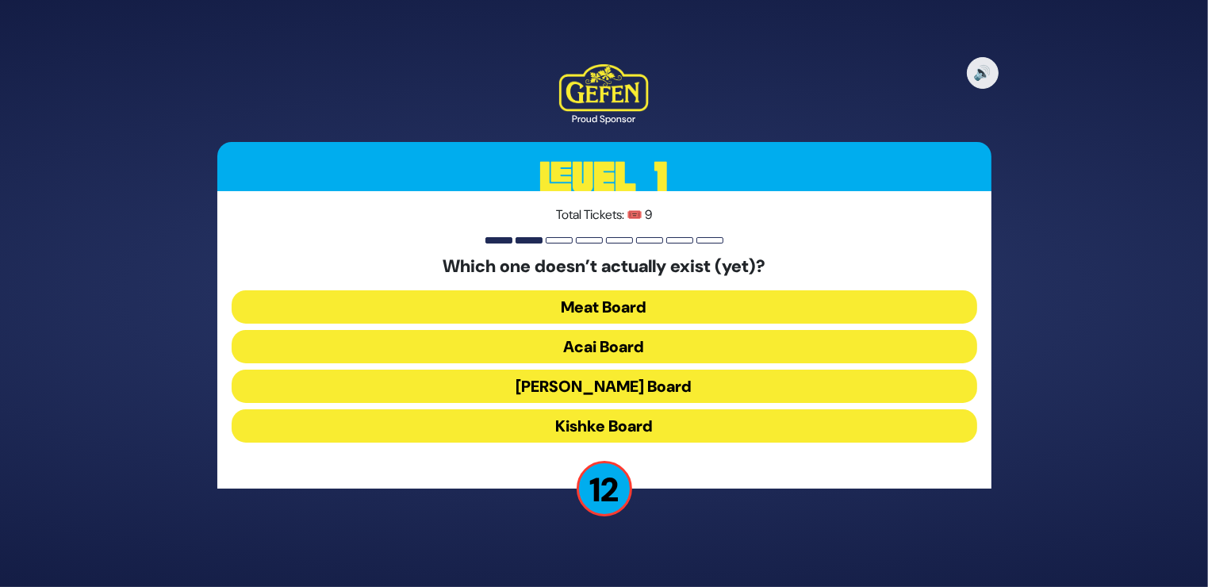
click at [655, 340] on button "Acai Board" at bounding box center [604, 346] width 745 height 33
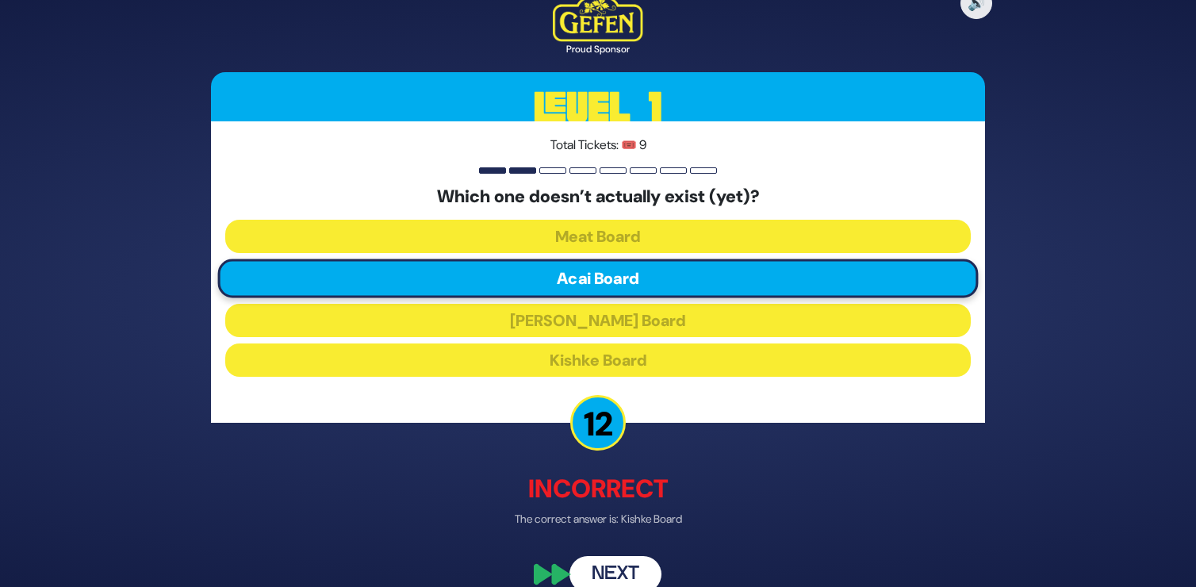
click at [622, 565] on button "Next" at bounding box center [615, 574] width 92 height 36
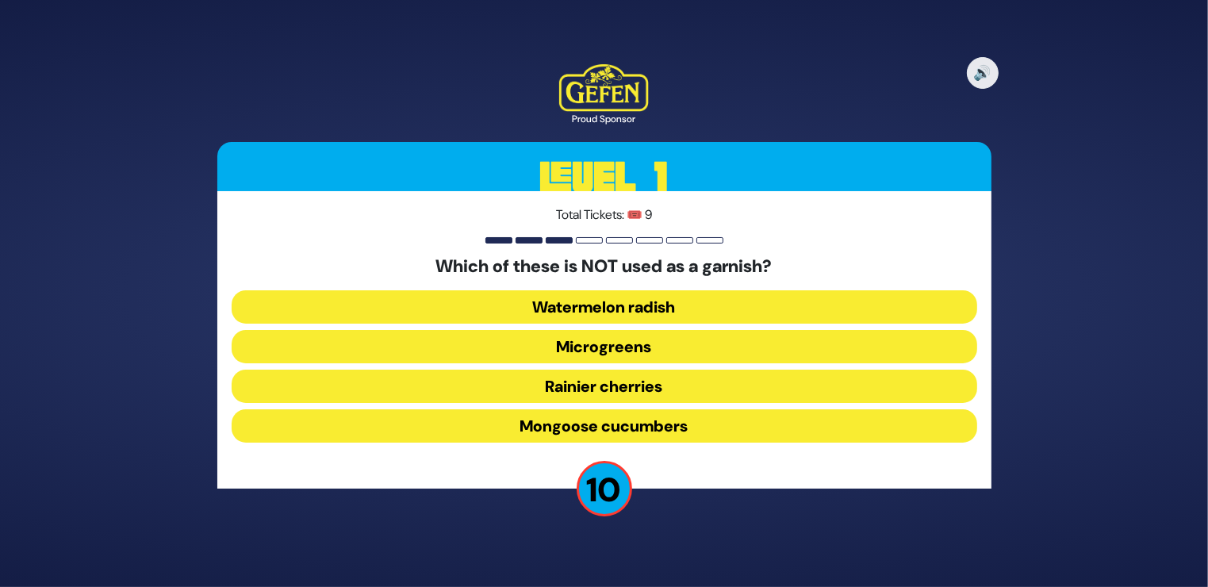
click at [627, 423] on button "Mongoose cucumbers" at bounding box center [604, 425] width 745 height 33
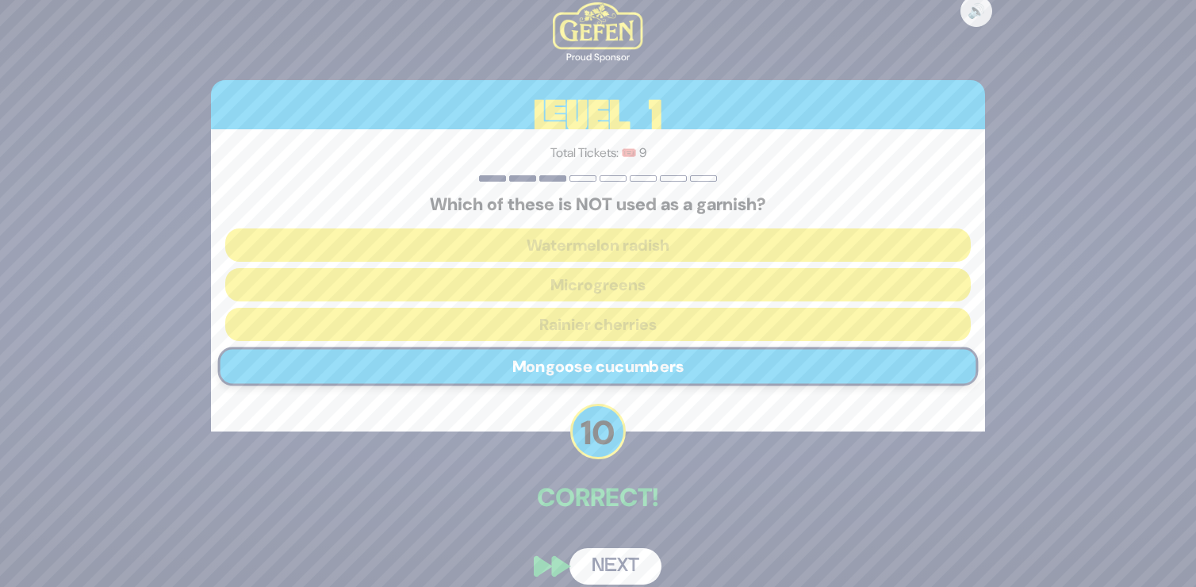
click at [629, 564] on button "Next" at bounding box center [615, 566] width 92 height 36
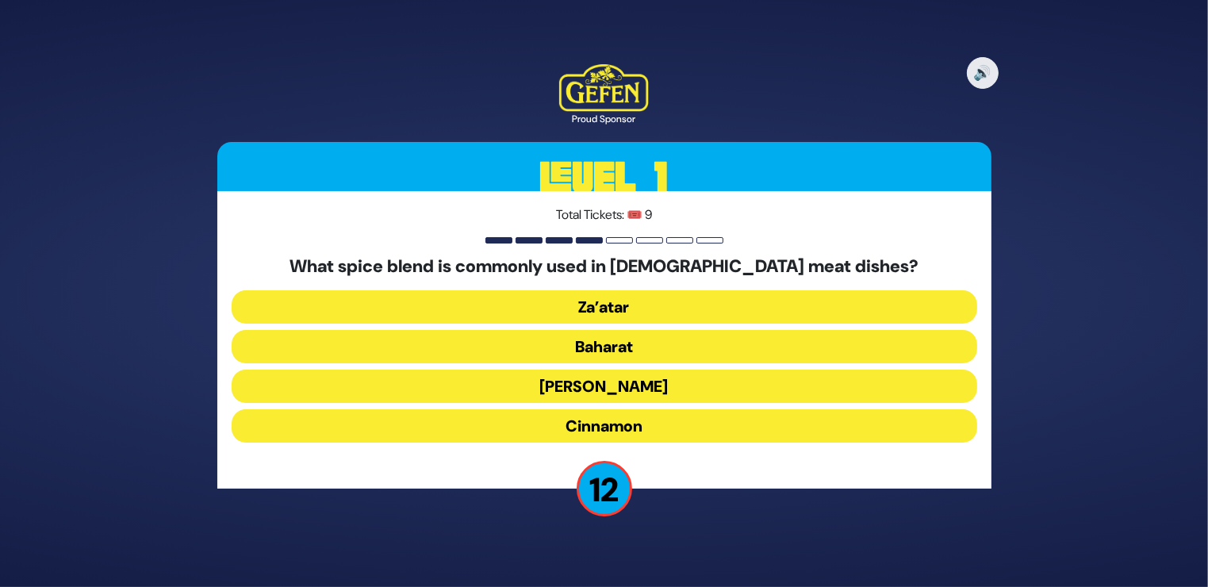
click at [610, 303] on button "Za’atar" at bounding box center [604, 306] width 745 height 33
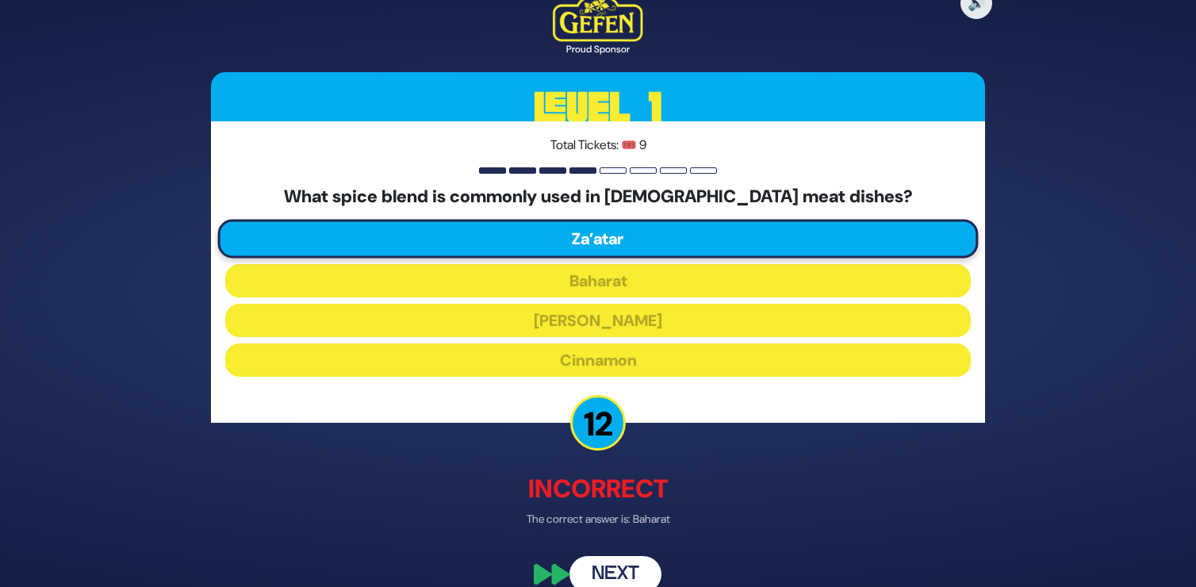
click at [622, 565] on button "Next" at bounding box center [615, 574] width 92 height 36
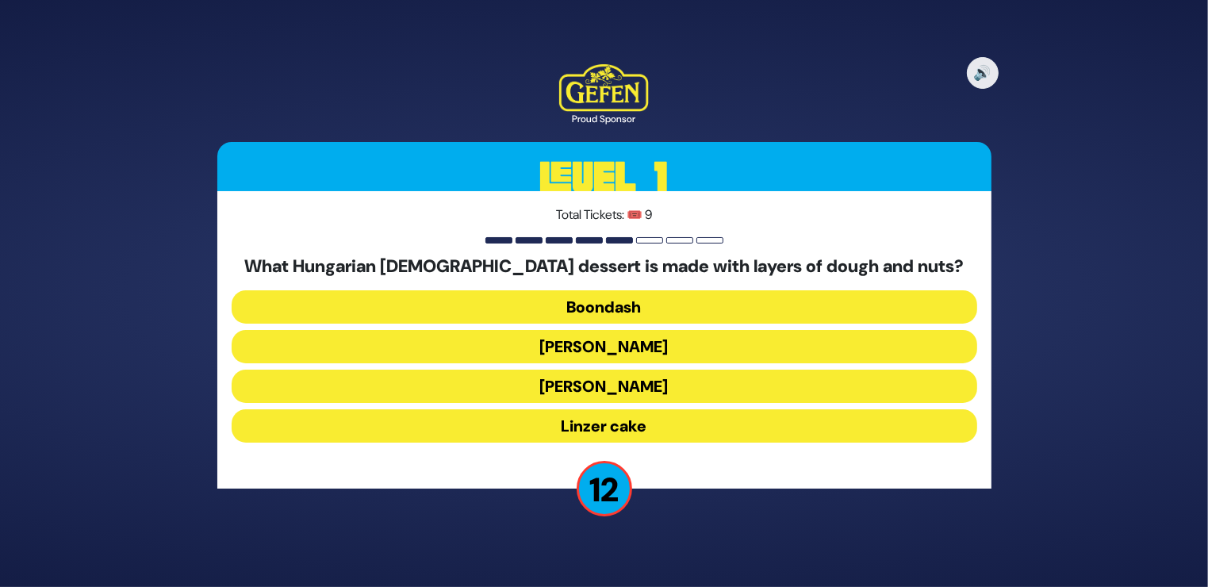
click at [622, 423] on button "Linzer cake" at bounding box center [604, 425] width 745 height 33
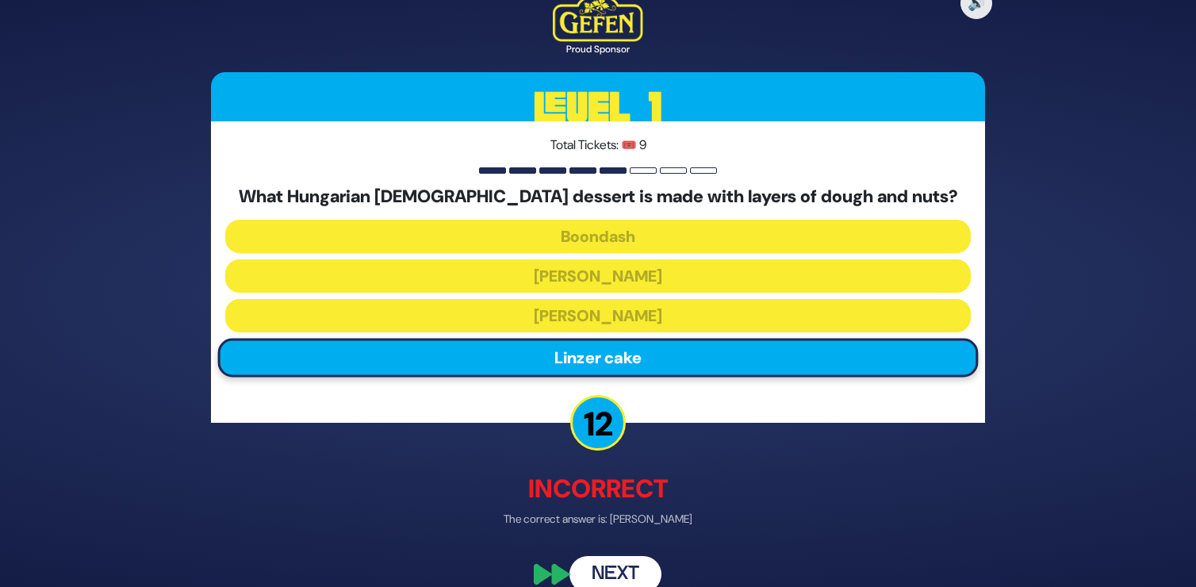
click at [641, 565] on button "Next" at bounding box center [615, 574] width 92 height 36
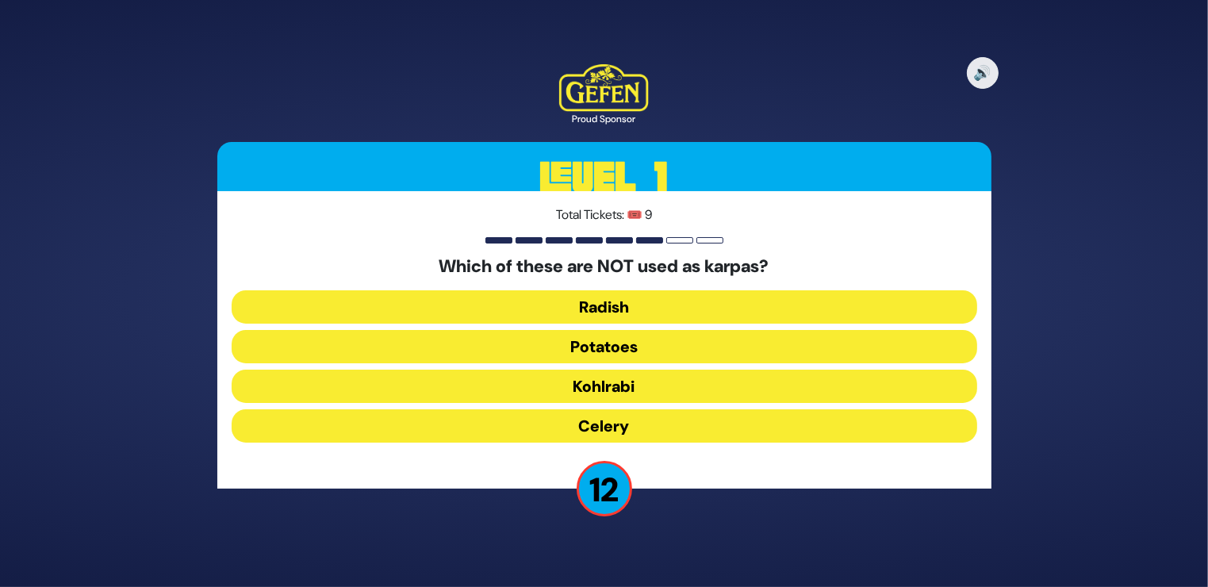
click at [616, 382] on button "Kohlrabi" at bounding box center [604, 386] width 745 height 33
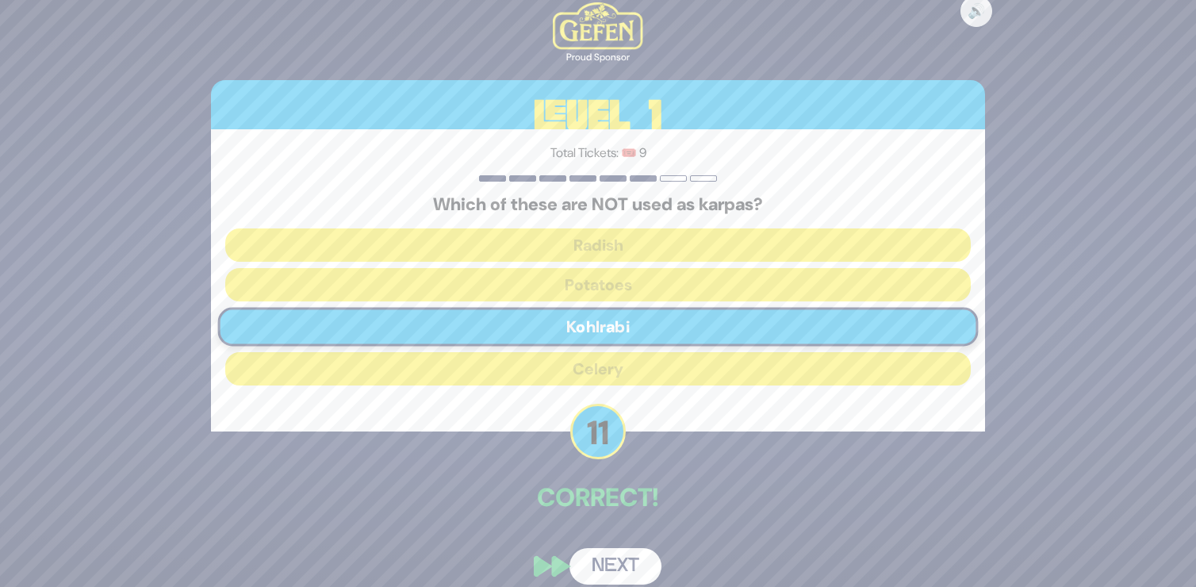
click at [641, 561] on button "Next" at bounding box center [615, 566] width 92 height 36
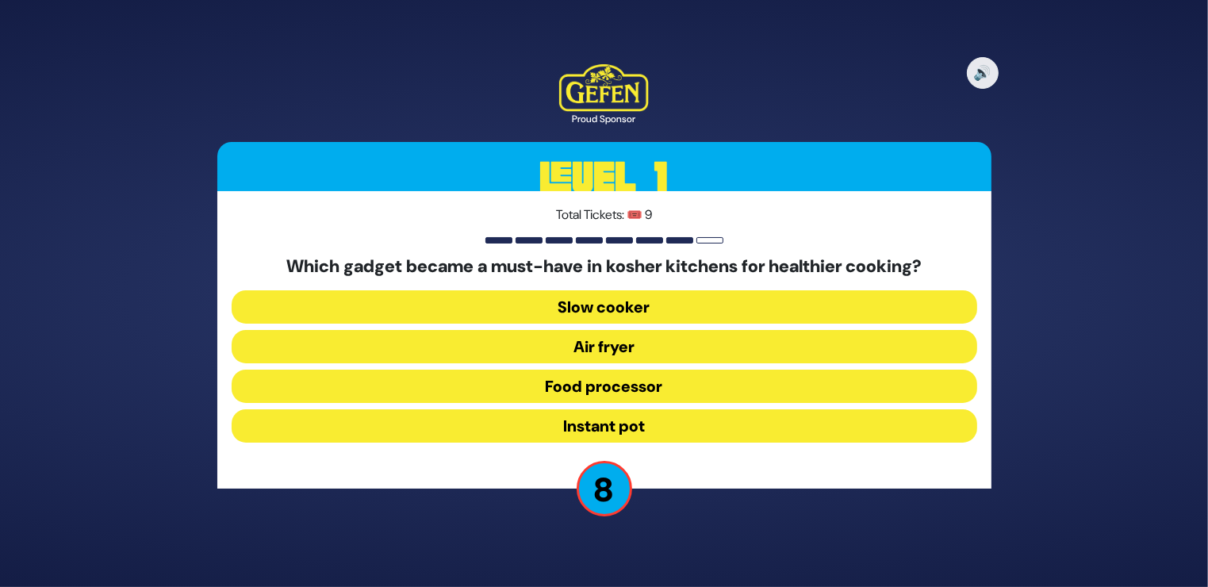
click at [622, 346] on button "Air fryer" at bounding box center [604, 346] width 745 height 33
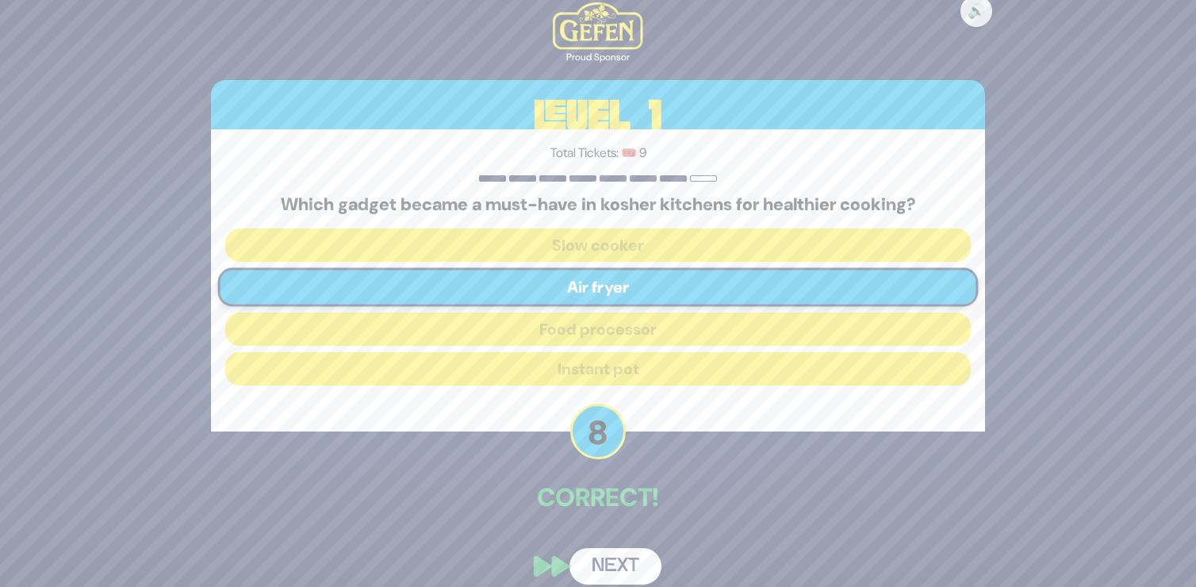
click at [625, 560] on button "Next" at bounding box center [615, 566] width 92 height 36
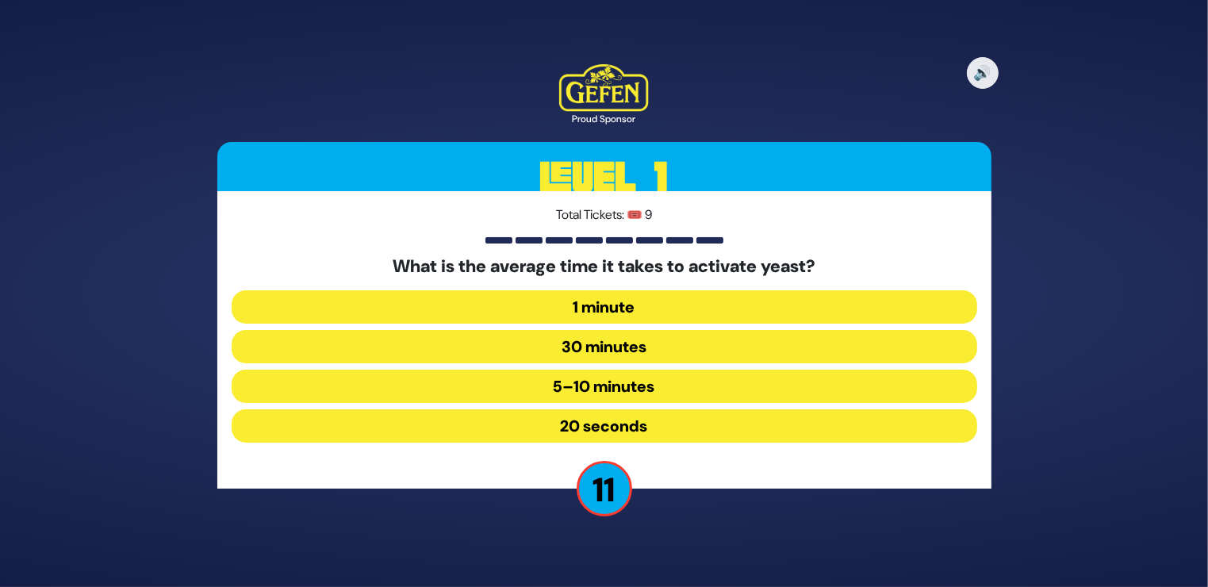
click at [604, 384] on button "5–10 minutes" at bounding box center [604, 386] width 745 height 33
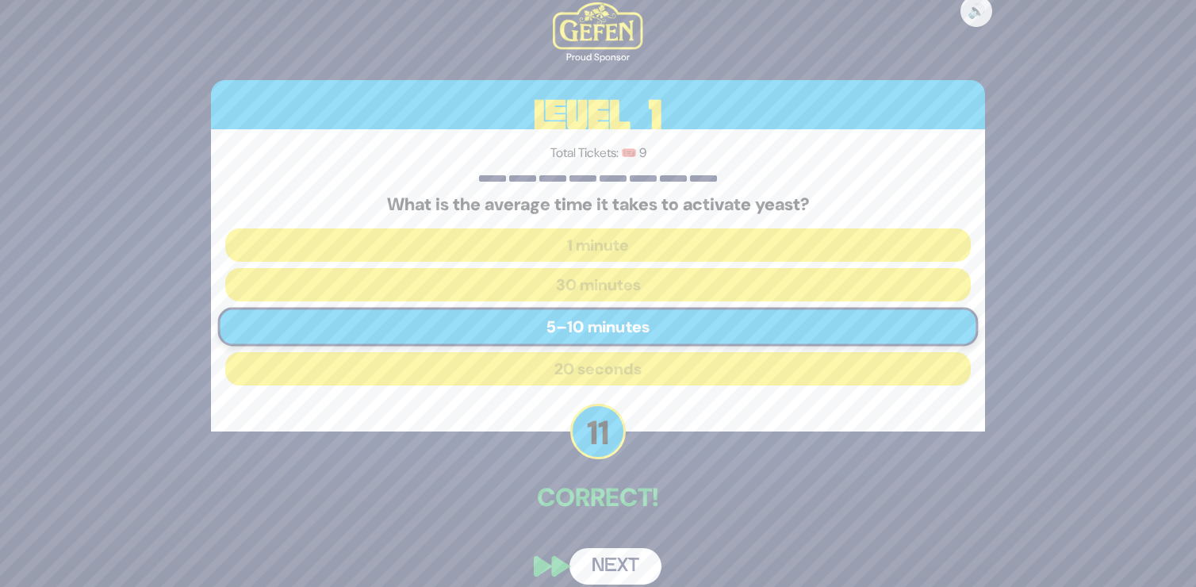
click at [626, 564] on button "Next" at bounding box center [615, 566] width 92 height 36
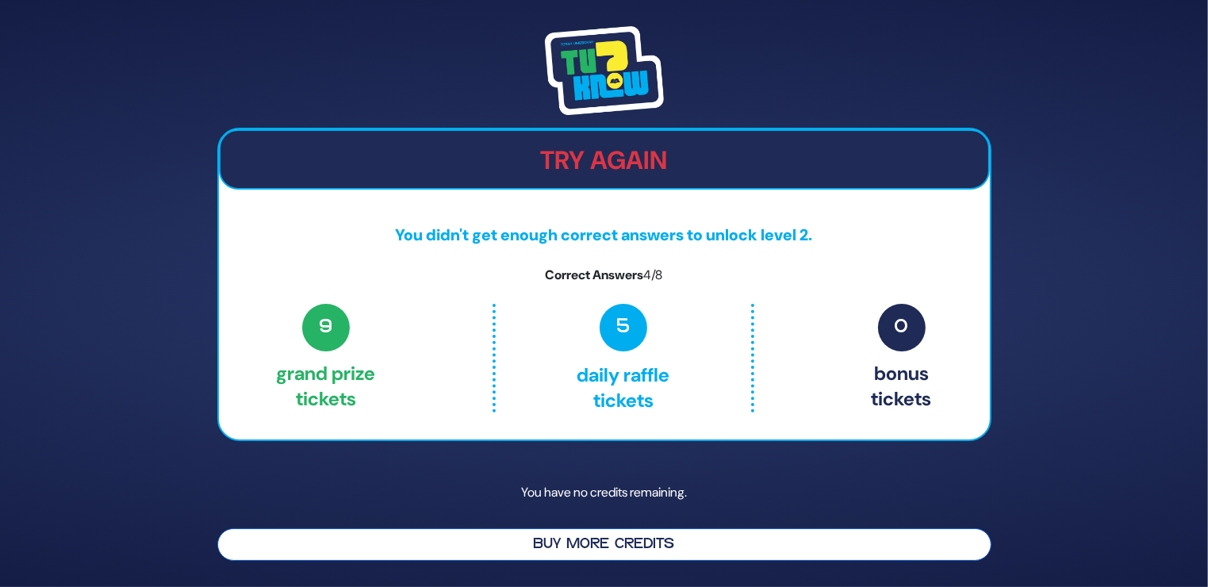
click at [639, 537] on button "Buy More Credits" at bounding box center [604, 544] width 774 height 33
